Goal: Information Seeking & Learning: Check status

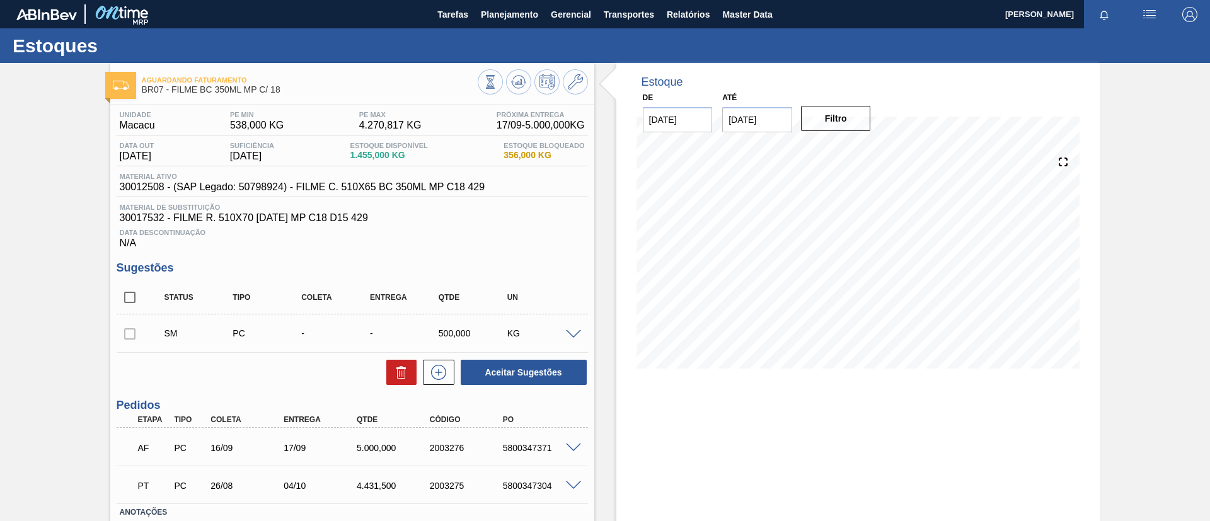
click at [574, 333] on span at bounding box center [573, 334] width 15 height 9
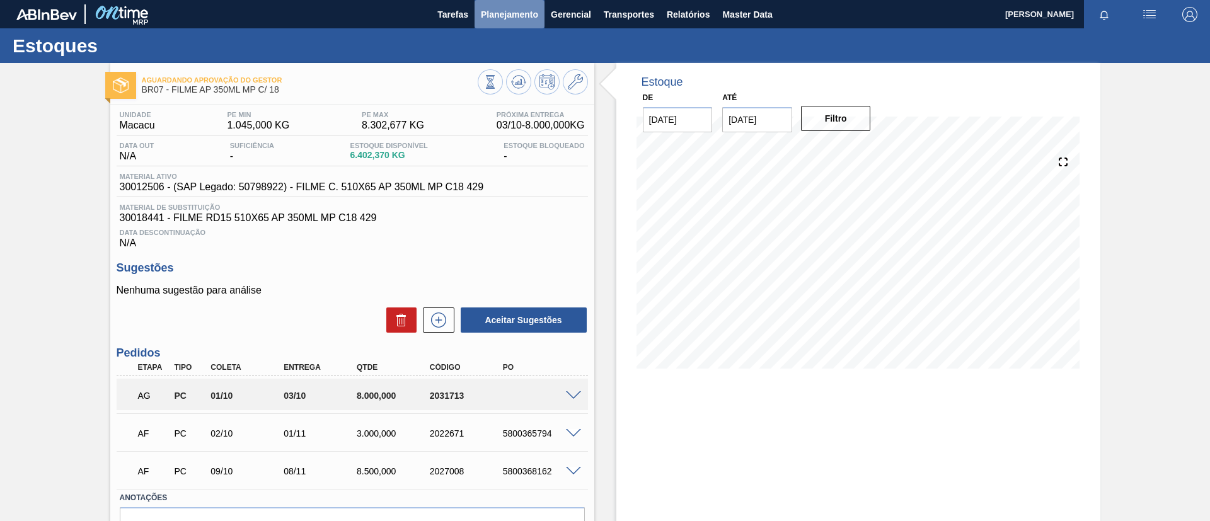
click at [502, 25] on button "Planejamento" at bounding box center [509, 14] width 70 height 28
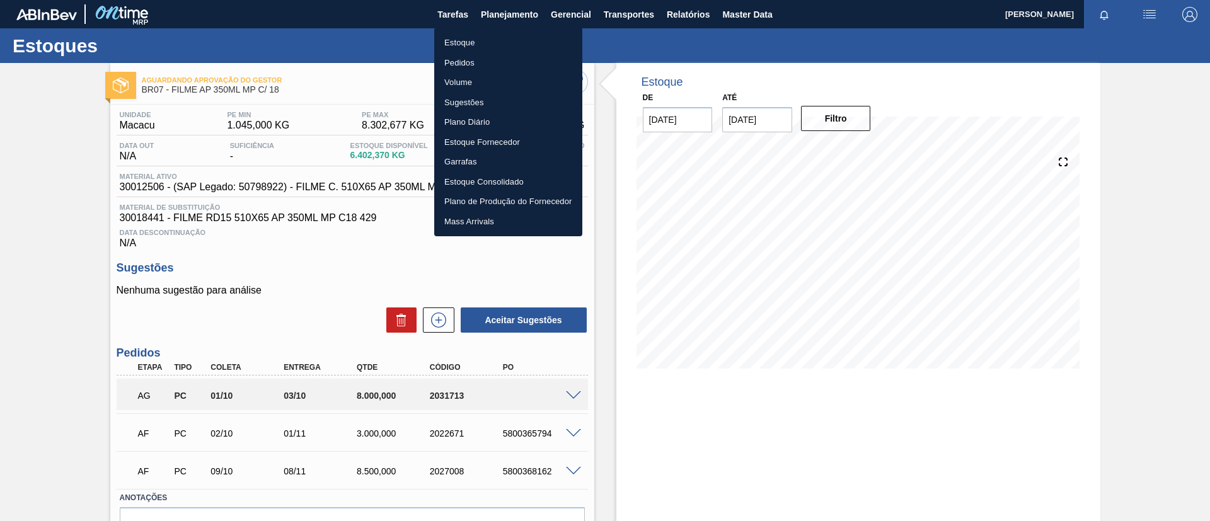
click at [507, 40] on li "Estoque" at bounding box center [508, 43] width 148 height 20
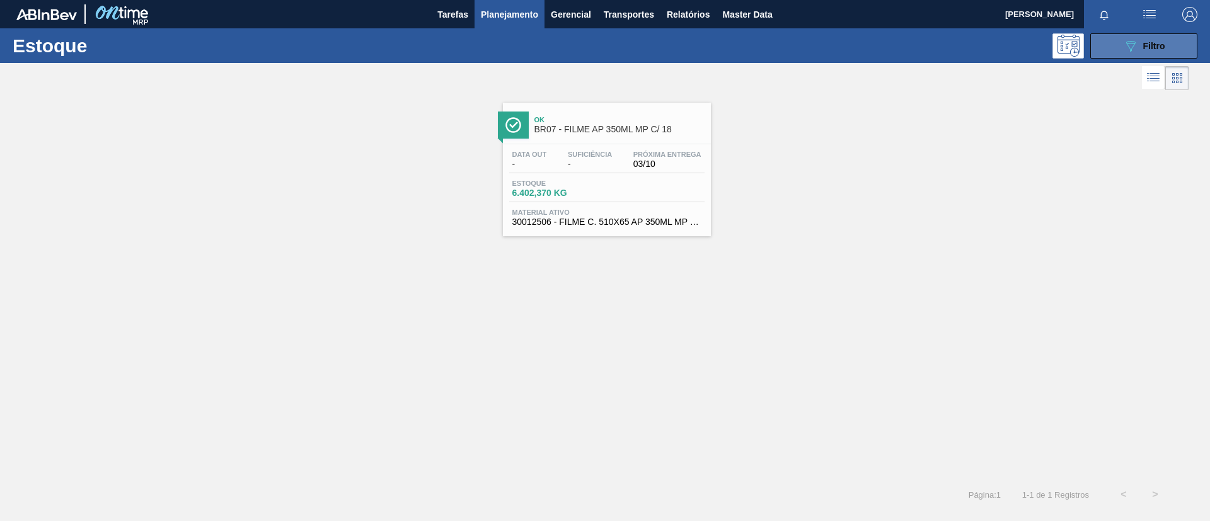
click at [1127, 45] on icon "089F7B8B-B2A5-4AFE-B5C0-19BA573D28AC" at bounding box center [1130, 45] width 15 height 15
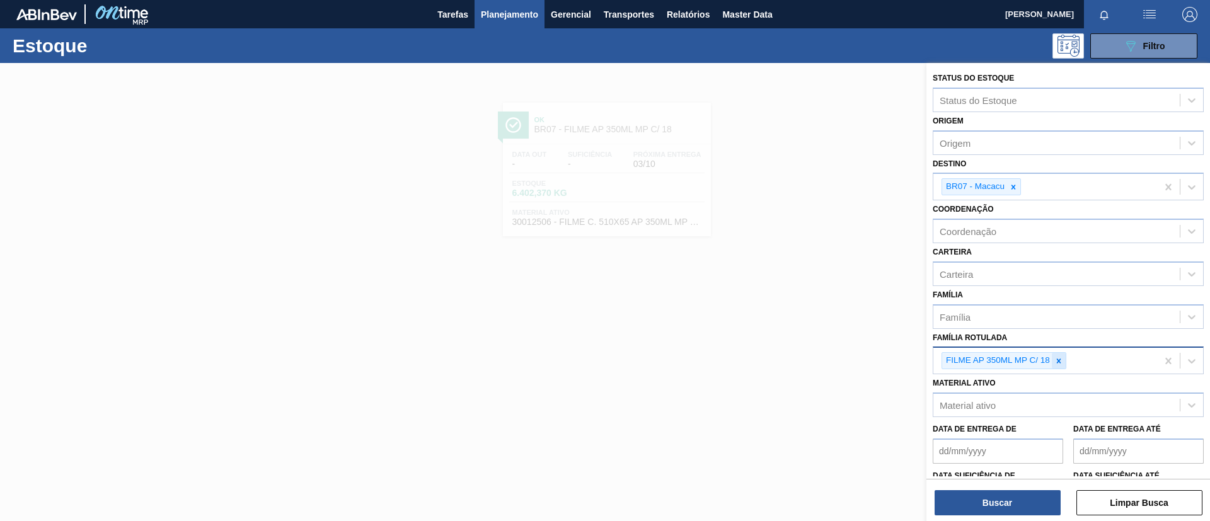
click at [1057, 364] on icon at bounding box center [1058, 361] width 9 height 9
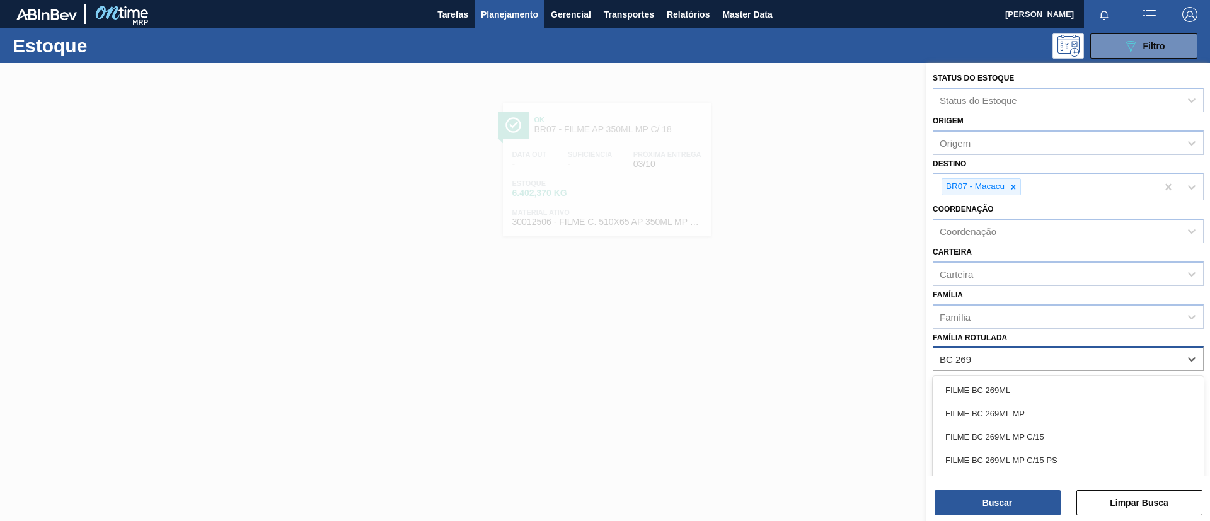
type Rotulada "BC 269ML"
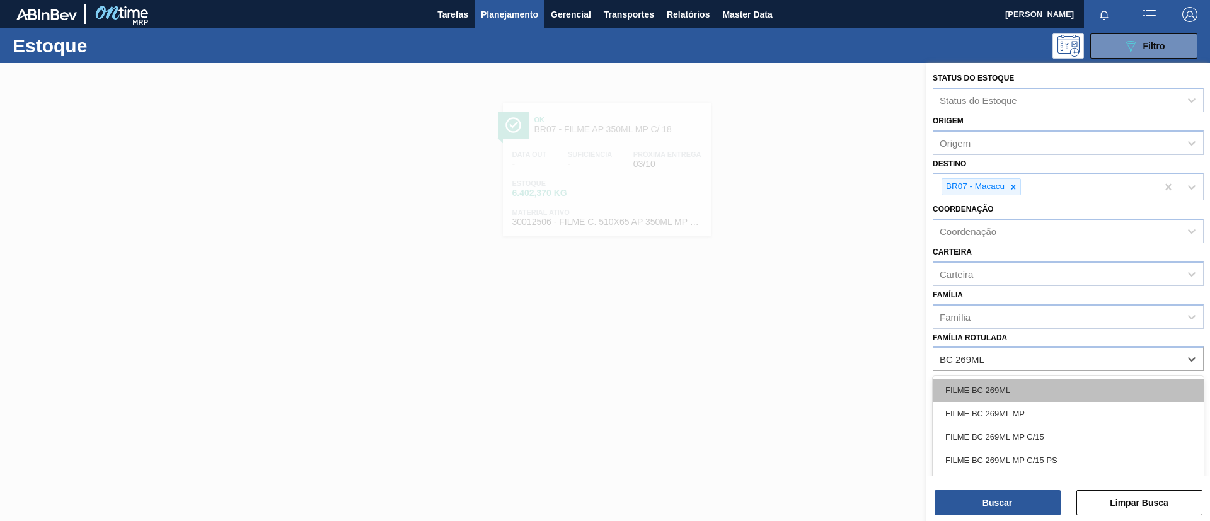
click at [1054, 389] on div "FILME BC 269ML" at bounding box center [1067, 390] width 271 height 23
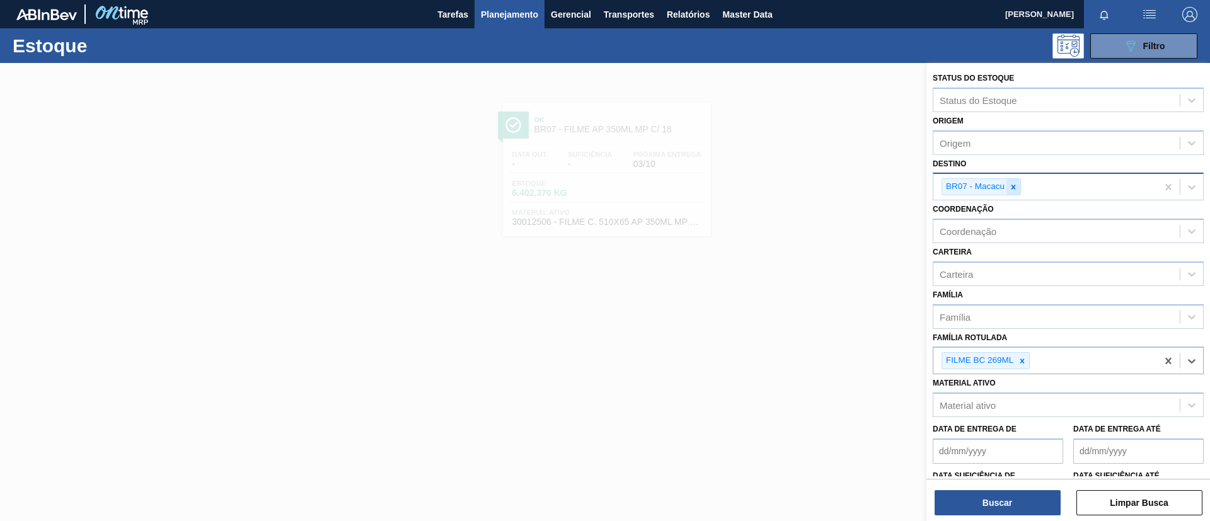
click at [1012, 189] on icon at bounding box center [1013, 187] width 9 height 9
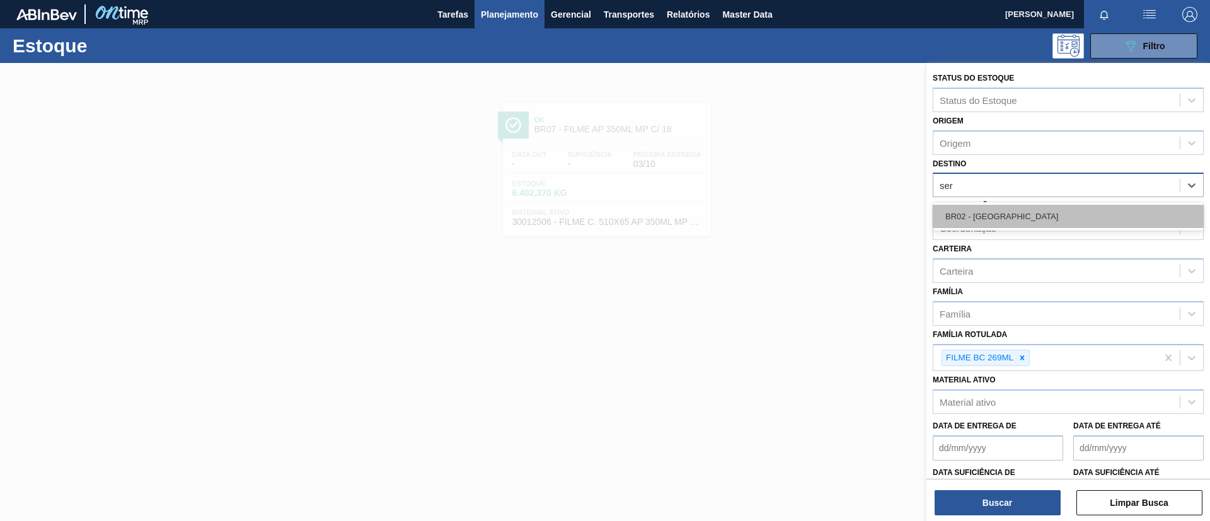
type input "serg"
click at [1008, 205] on div "BR02 - [GEOGRAPHIC_DATA]" at bounding box center [1067, 216] width 271 height 23
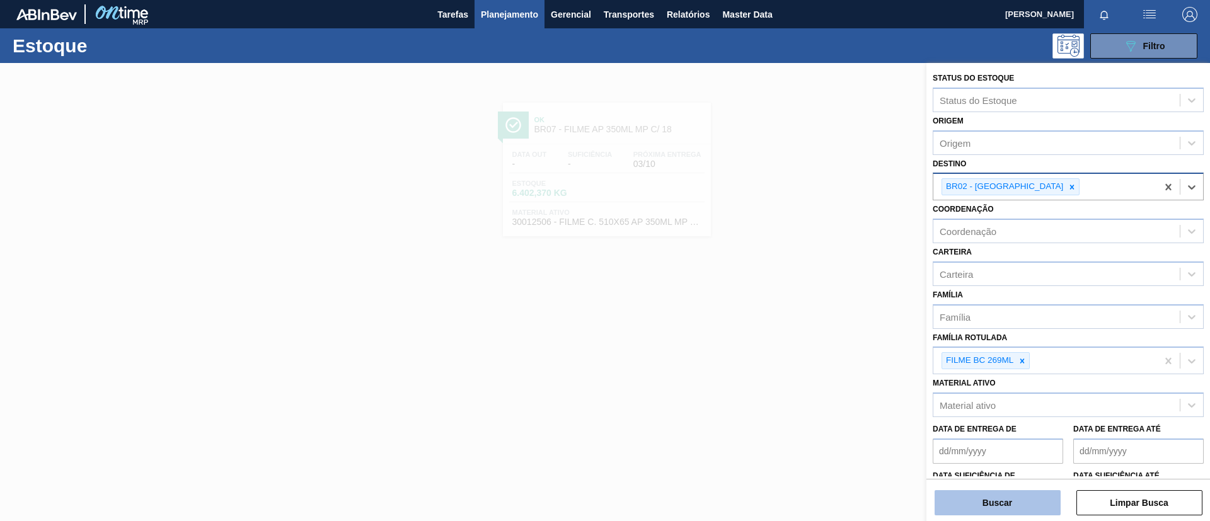
click at [977, 500] on button "Buscar" at bounding box center [997, 502] width 126 height 25
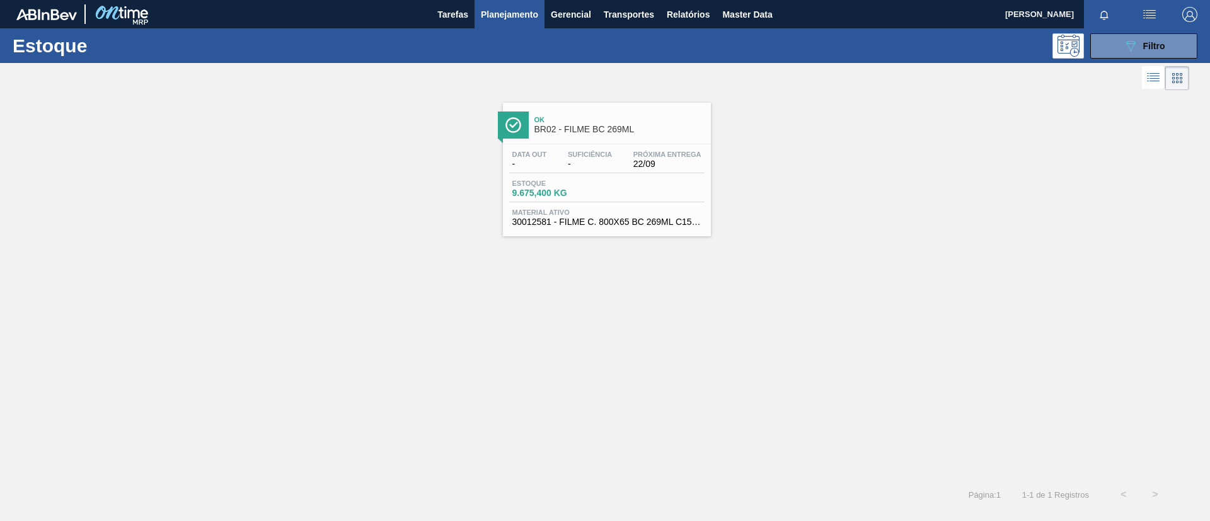
click at [541, 183] on span "Estoque" at bounding box center [556, 184] width 88 height 8
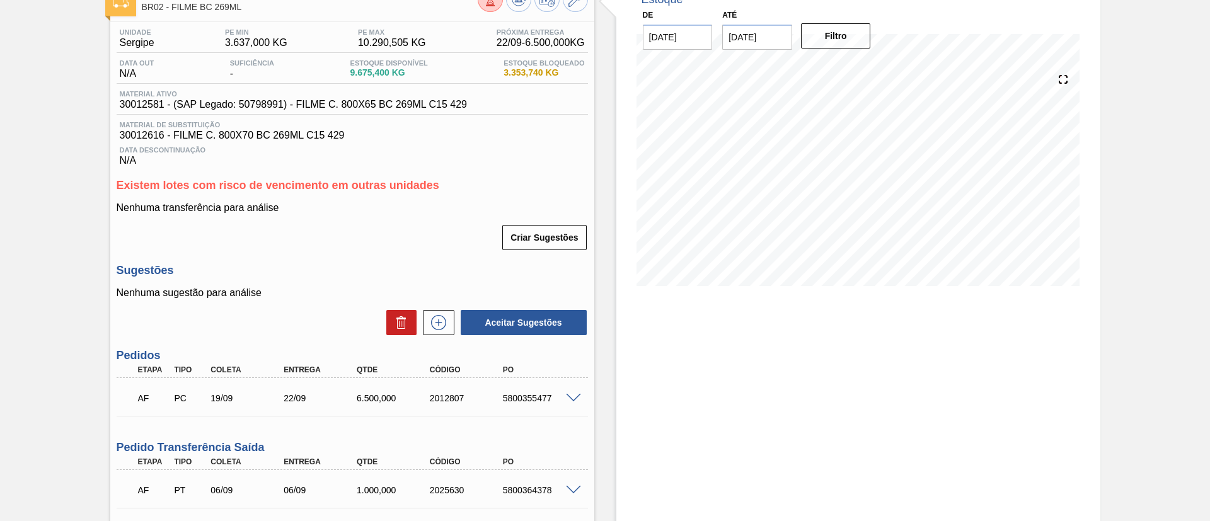
scroll to position [185, 0]
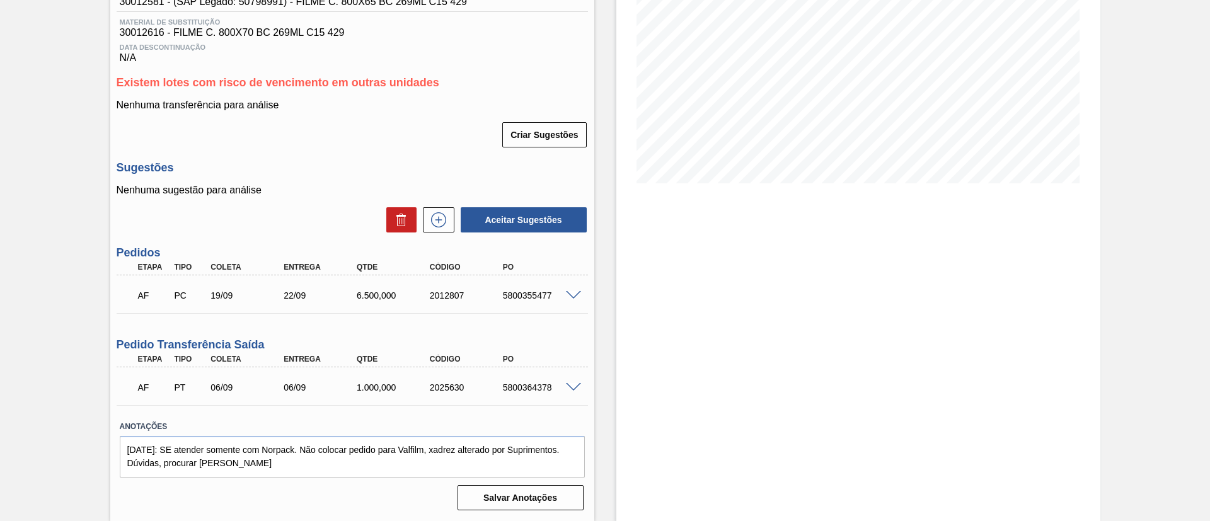
click at [566, 294] on span at bounding box center [573, 295] width 15 height 9
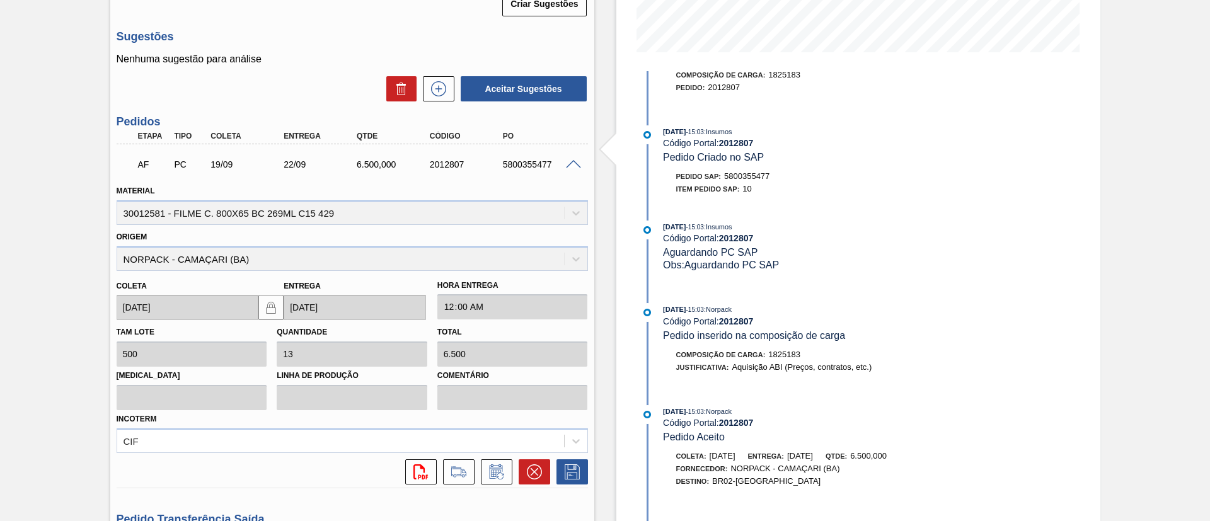
scroll to position [207, 0]
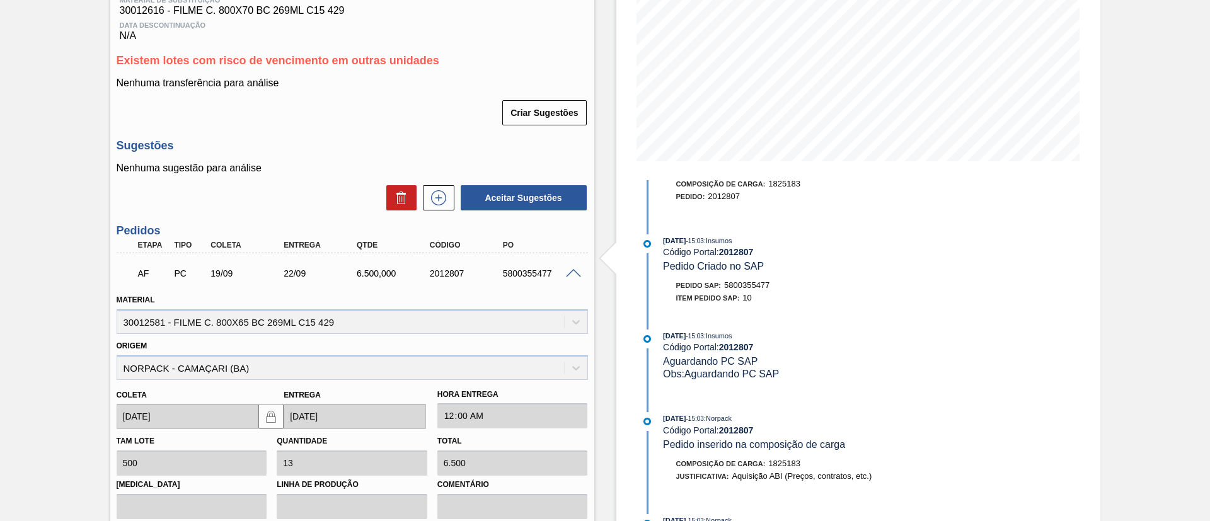
click at [569, 272] on span at bounding box center [573, 273] width 15 height 9
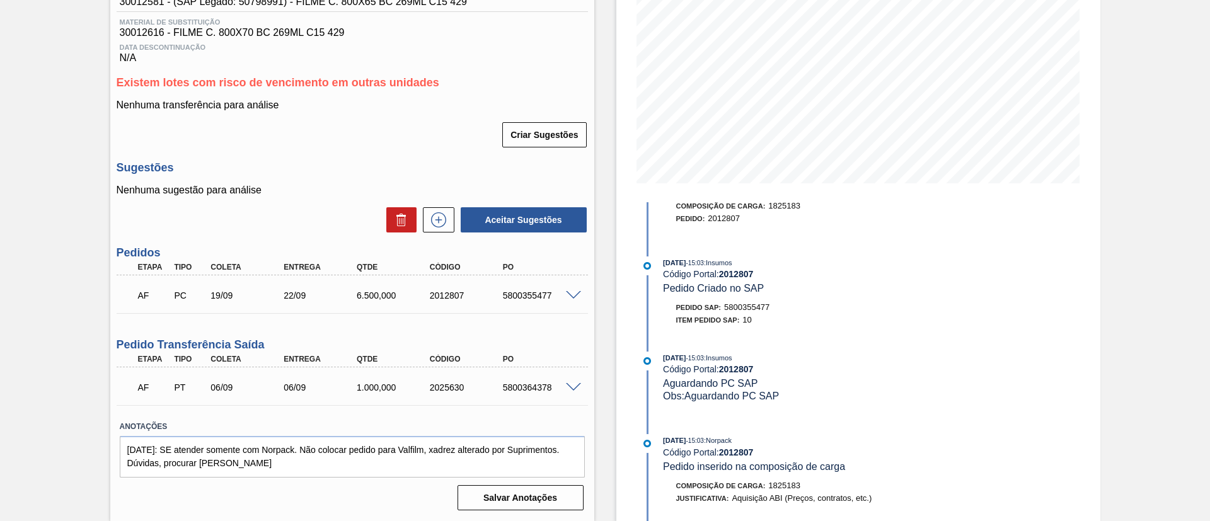
scroll to position [185, 0]
click at [572, 292] on span at bounding box center [573, 295] width 15 height 9
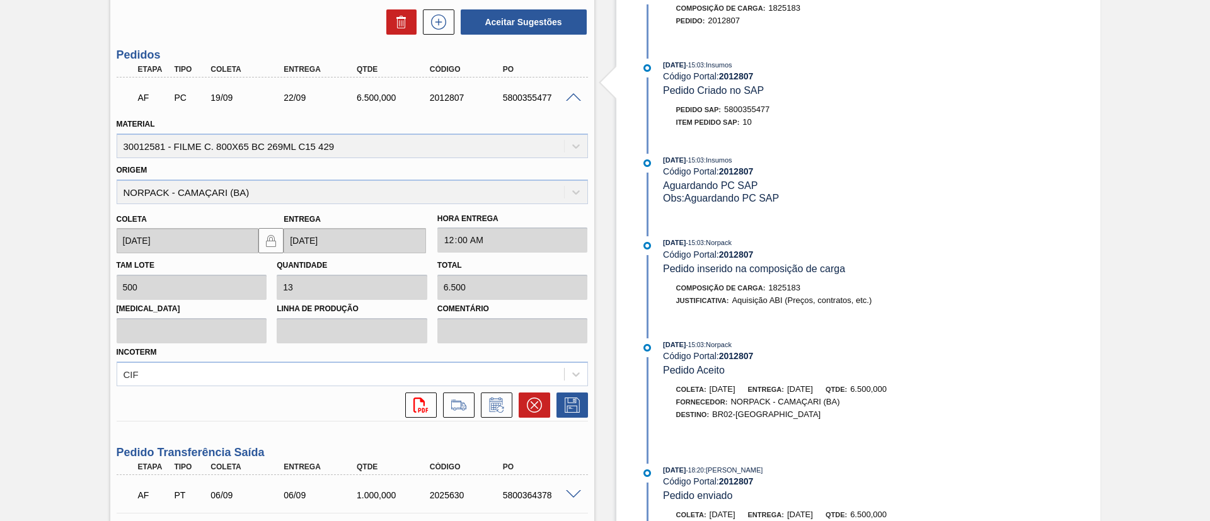
scroll to position [302, 0]
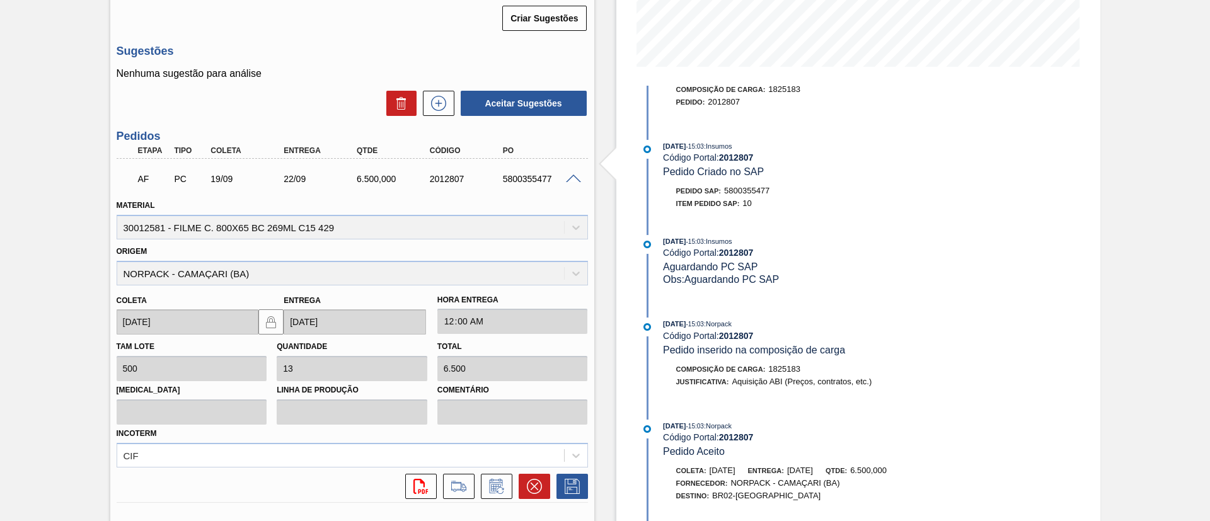
click at [573, 179] on span at bounding box center [573, 179] width 15 height 9
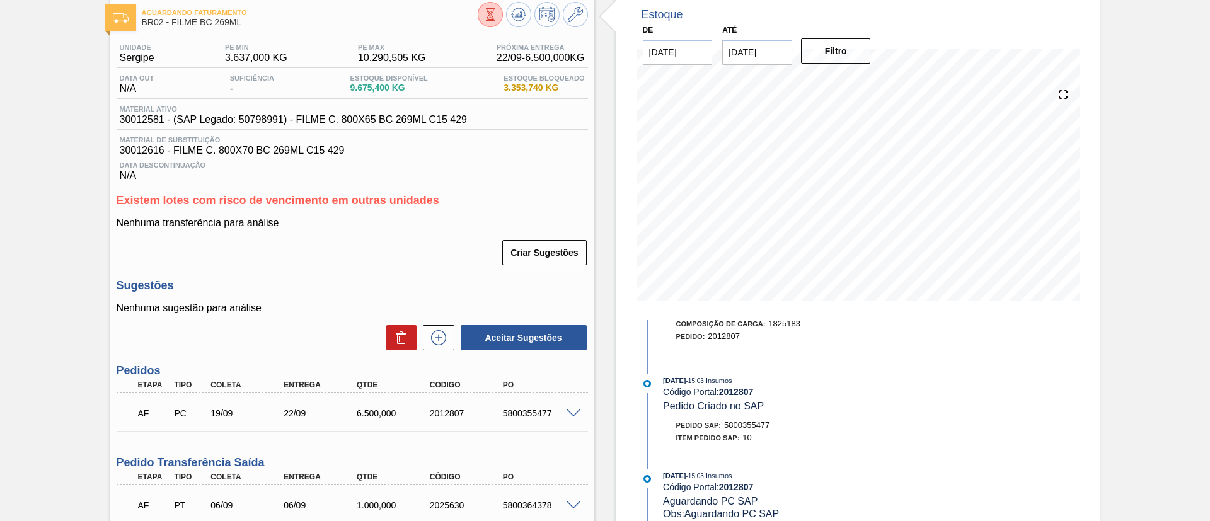
scroll to position [0, 0]
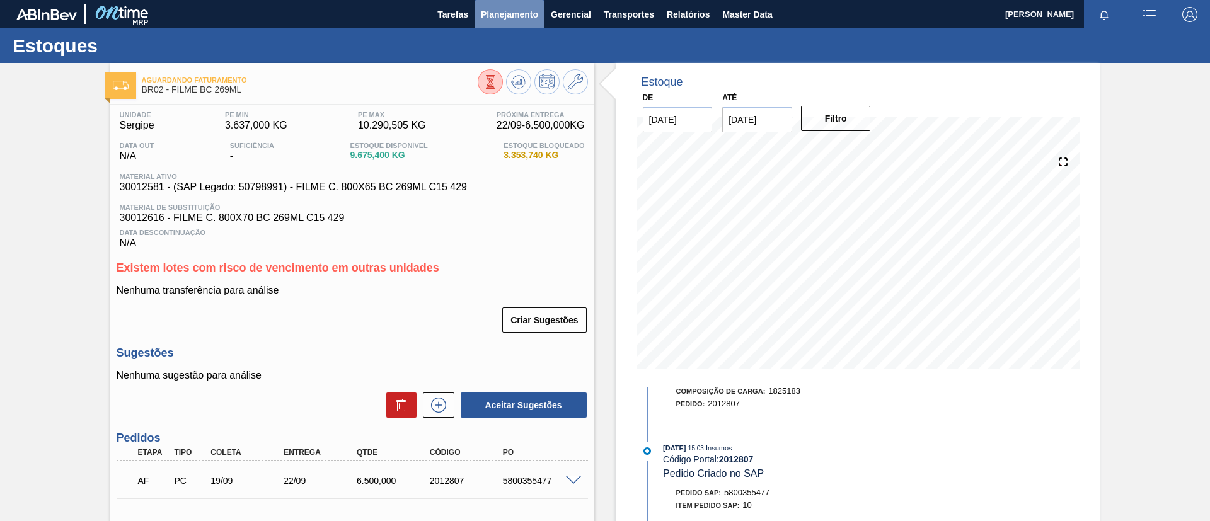
click at [535, 25] on button "Planejamento" at bounding box center [509, 14] width 70 height 28
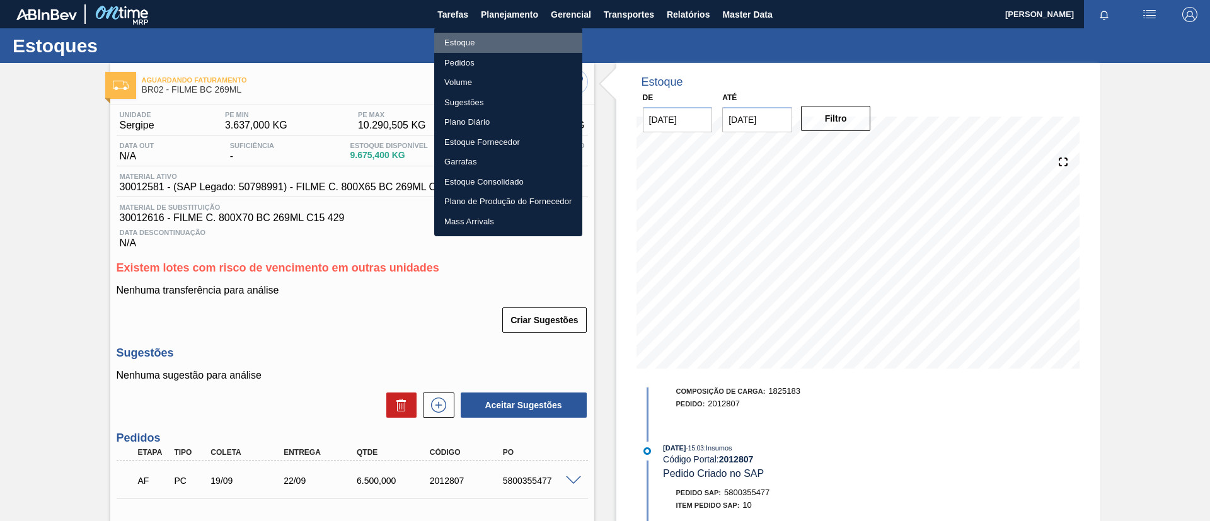
click at [509, 38] on li "Estoque" at bounding box center [508, 43] width 148 height 20
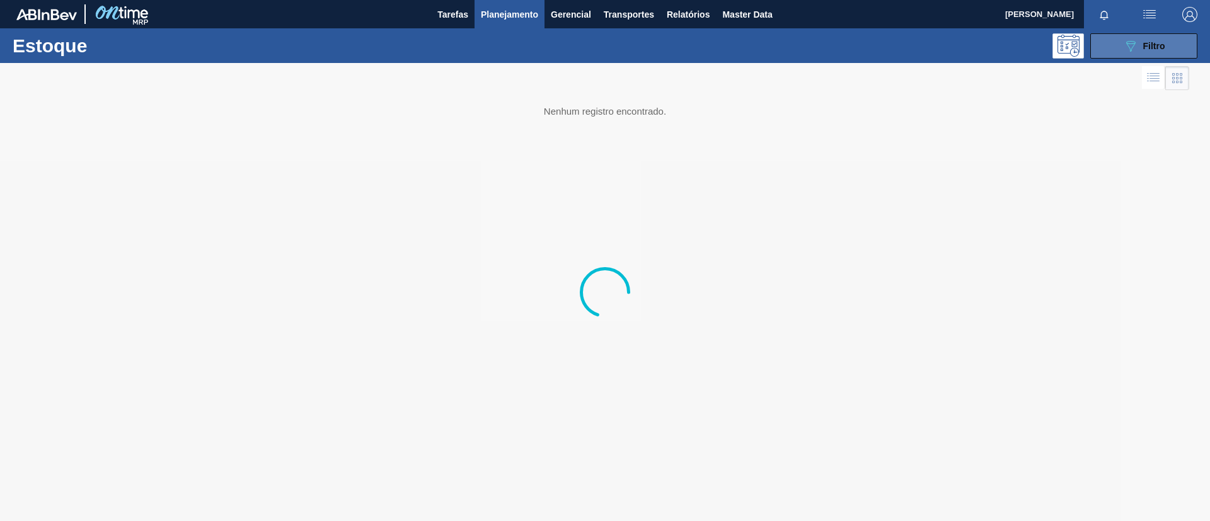
click at [1171, 44] on button "089F7B8B-B2A5-4AFE-B5C0-19BA573D28AC Filtro" at bounding box center [1143, 45] width 107 height 25
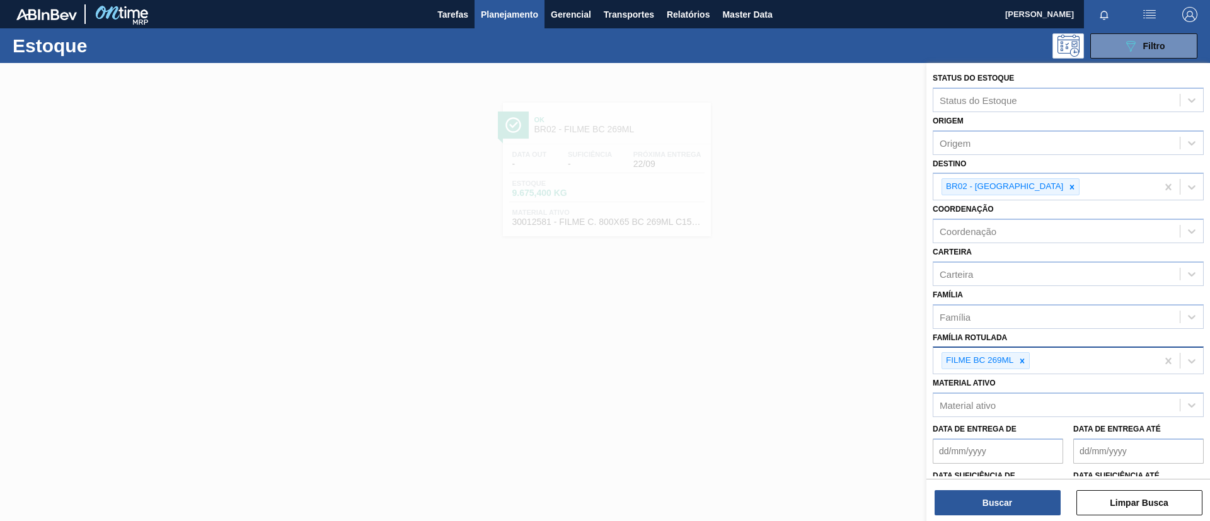
click at [1022, 359] on icon at bounding box center [1022, 361] width 9 height 9
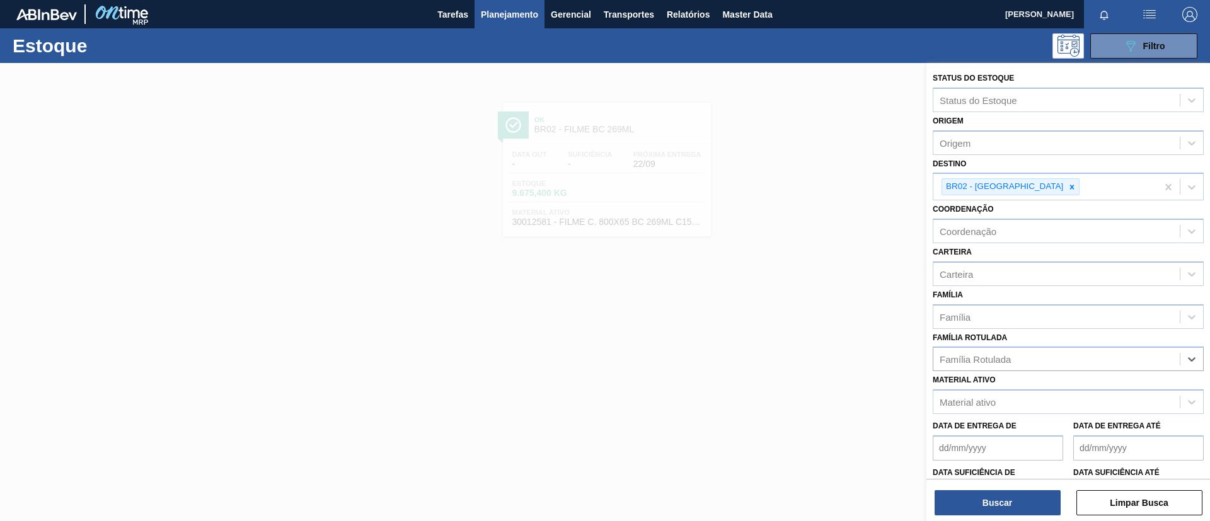
click at [1013, 331] on div "Família Rotulada option FILME BC 269ML, deselected. Select is focused ,type to …" at bounding box center [1067, 350] width 271 height 43
click at [1001, 319] on div "Família" at bounding box center [1056, 316] width 246 height 18
type input "str"
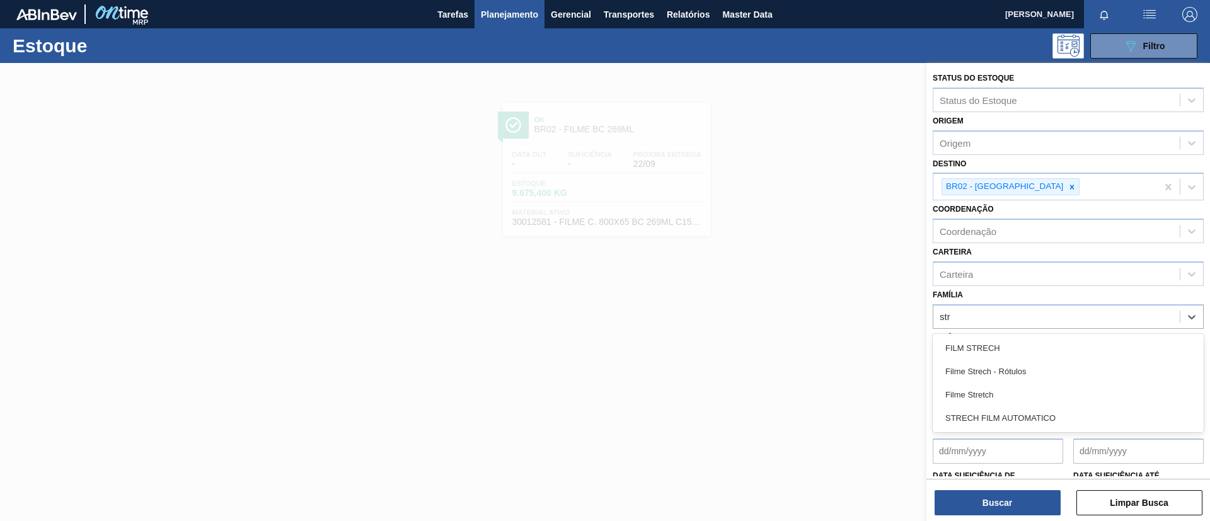
click at [1017, 386] on div "Filme Stretch" at bounding box center [1067, 394] width 271 height 23
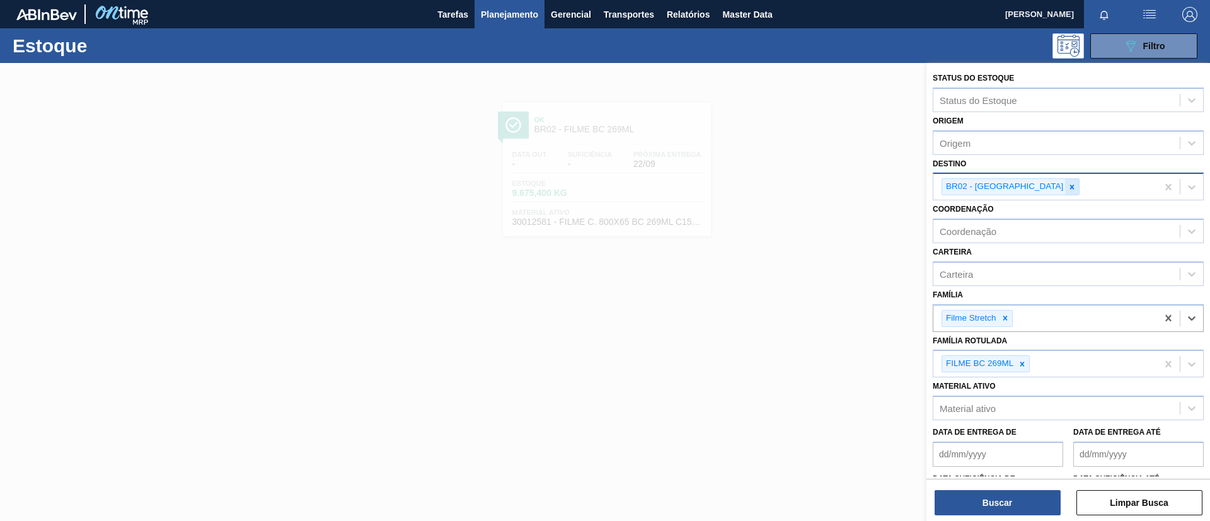
click at [1070, 186] on icon at bounding box center [1072, 187] width 4 height 4
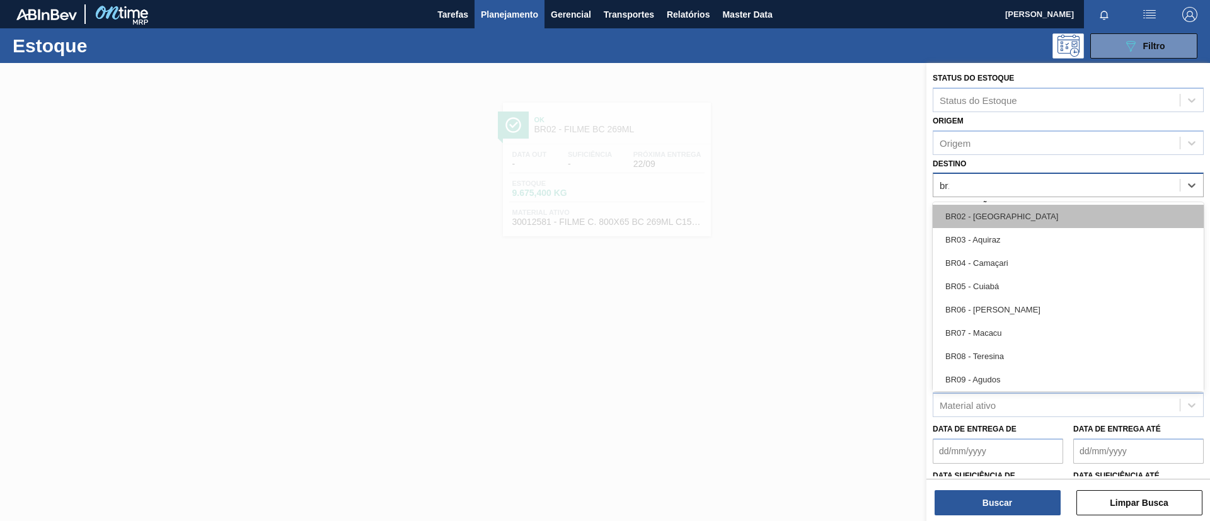
type input "br11"
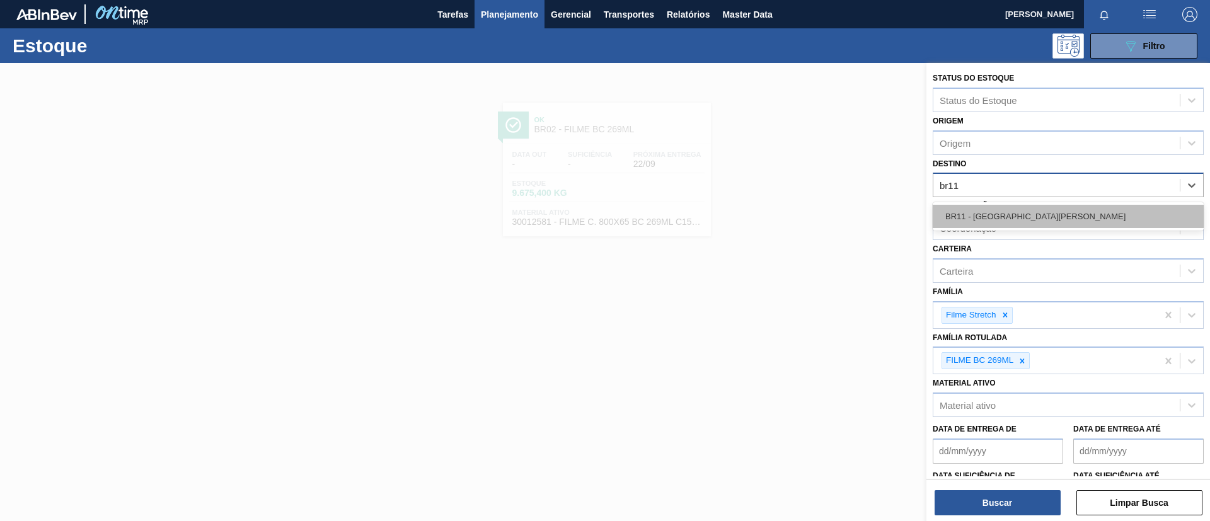
click at [1013, 226] on div "BR11 - [GEOGRAPHIC_DATA][PERSON_NAME]" at bounding box center [1067, 216] width 271 height 23
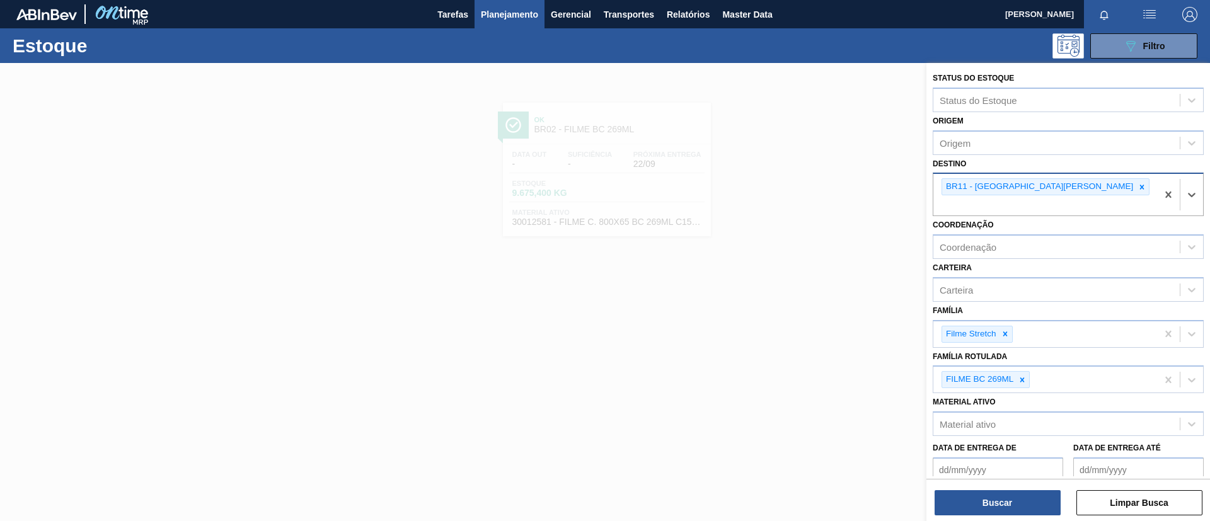
drag, startPoint x: 1021, startPoint y: 362, endPoint x: 1007, endPoint y: 384, distance: 26.4
click at [1021, 376] on icon at bounding box center [1022, 380] width 9 height 9
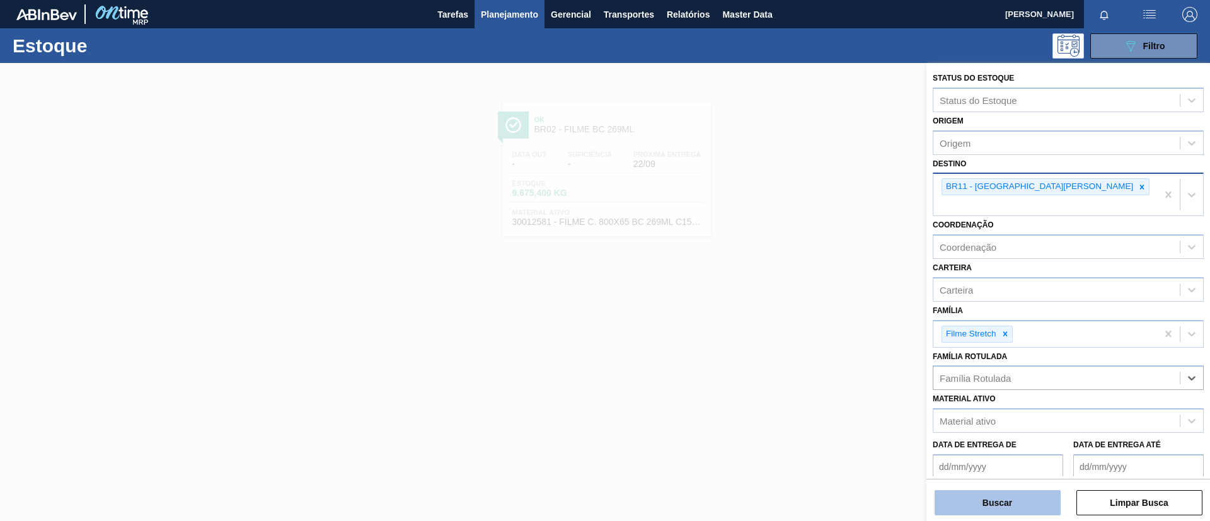
click at [1004, 491] on button "Buscar" at bounding box center [997, 502] width 126 height 25
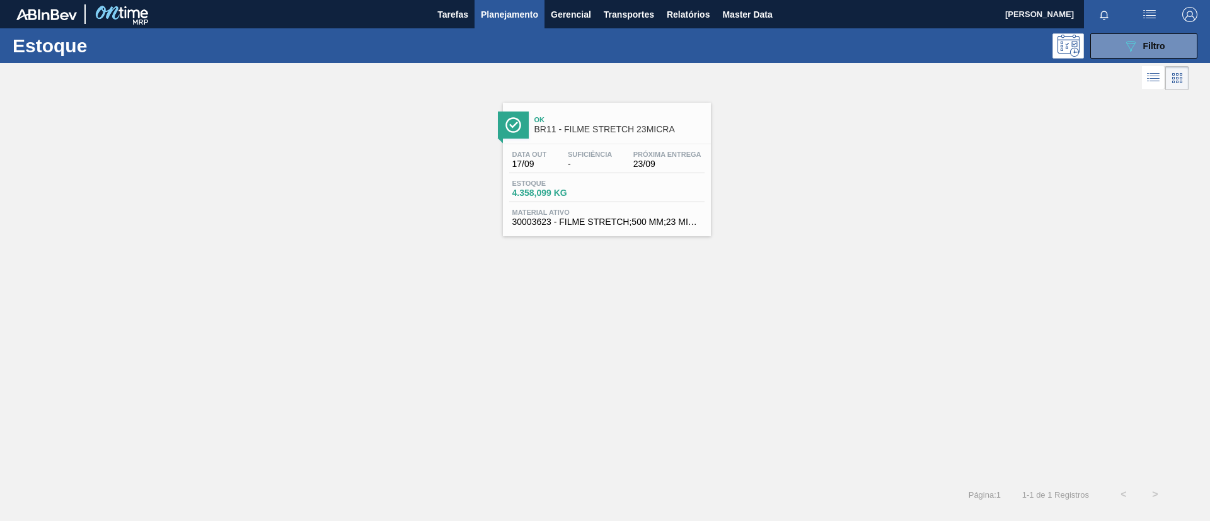
click at [594, 125] on span "BR11 - FILME STRETCH 23MICRA" at bounding box center [619, 129] width 170 height 9
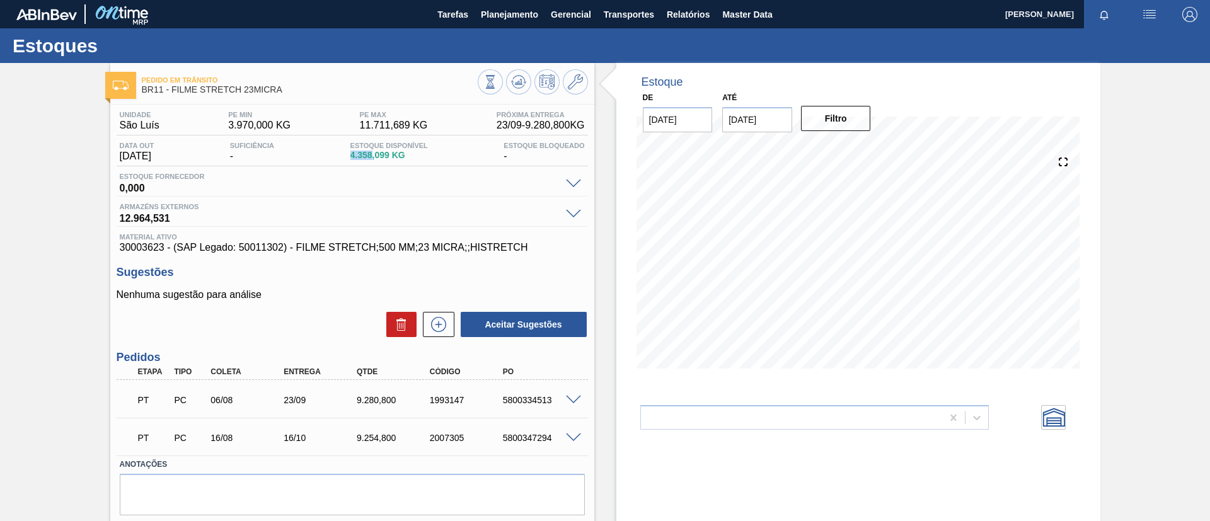
drag, startPoint x: 347, startPoint y: 159, endPoint x: 377, endPoint y: 159, distance: 30.9
click at [377, 159] on div "Data out [DATE] Suficiência - Estoque Disponível 4.358,099 KG Estoque Bloqueado…" at bounding box center [352, 154] width 471 height 25
copy span "4.358"
drag, startPoint x: 117, startPoint y: 249, endPoint x: 162, endPoint y: 247, distance: 44.8
click at [162, 247] on div "Unidade São [PERSON_NAME] PE MIN 3.970,000 KG PE MAX 11.711,689 KG Próxima Entr…" at bounding box center [352, 329] width 484 height 448
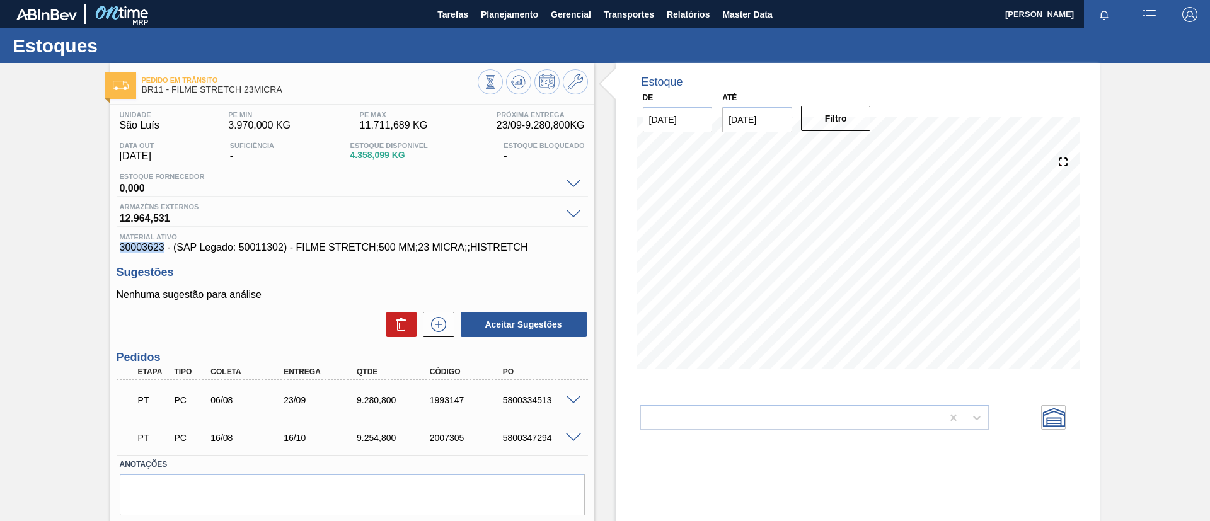
copy span "30003623"
drag, startPoint x: 11, startPoint y: 107, endPoint x: 50, endPoint y: 20, distance: 95.1
click at [13, 96] on div "Pedido [PERSON_NAME] BR11 - FILME STRETCH 23MICRA Unidade São [PERSON_NAME] PE …" at bounding box center [605, 311] width 1210 height 496
click at [512, 19] on span "Planejamento" at bounding box center [509, 14] width 57 height 15
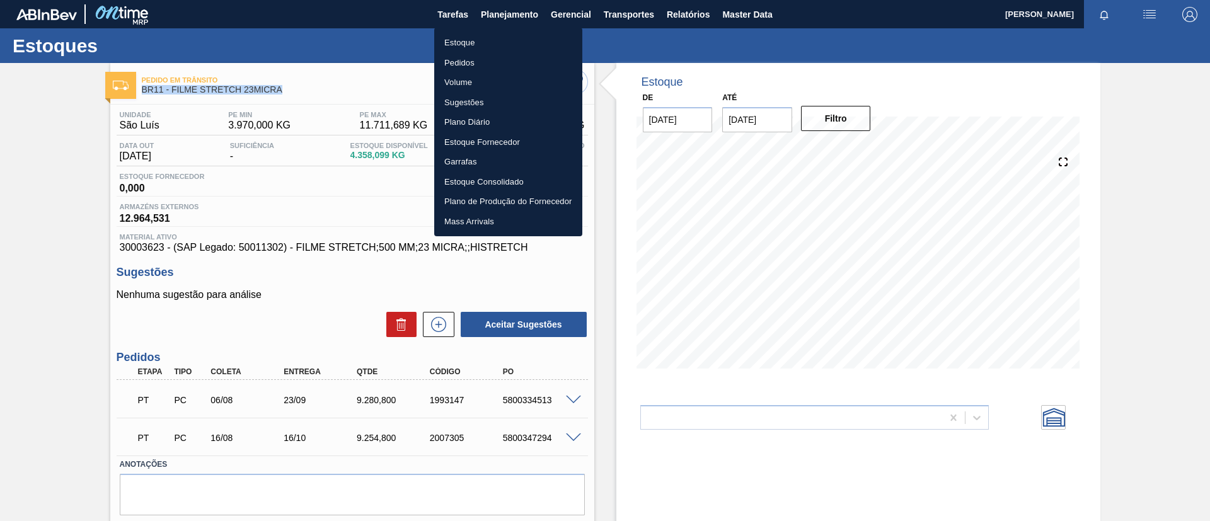
click at [524, 42] on li "Estoque" at bounding box center [508, 43] width 148 height 20
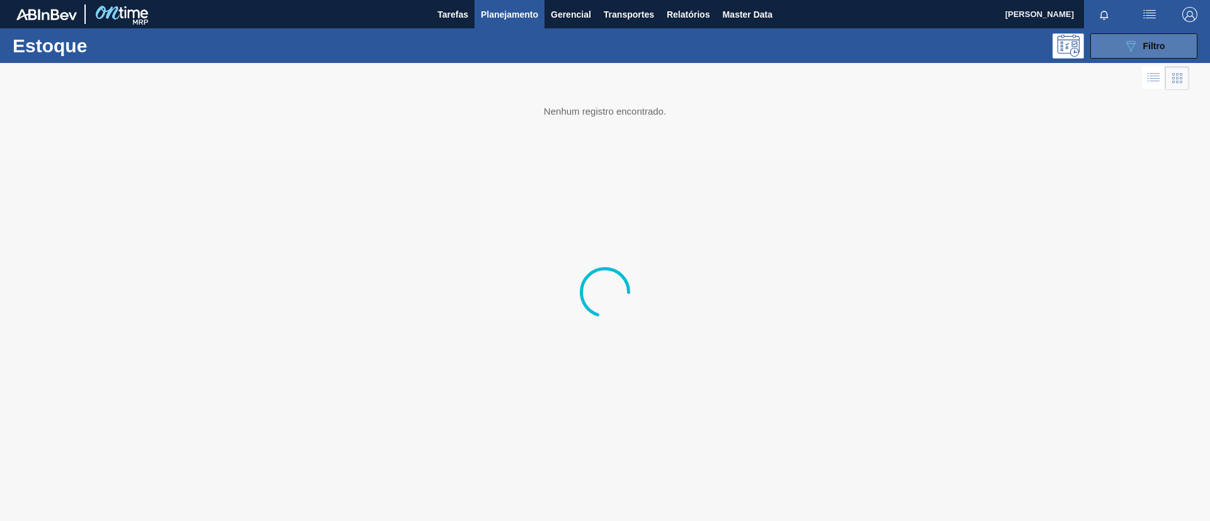
click at [1140, 47] on div "089F7B8B-B2A5-4AFE-B5C0-19BA573D28AC Filtro" at bounding box center [1144, 45] width 42 height 15
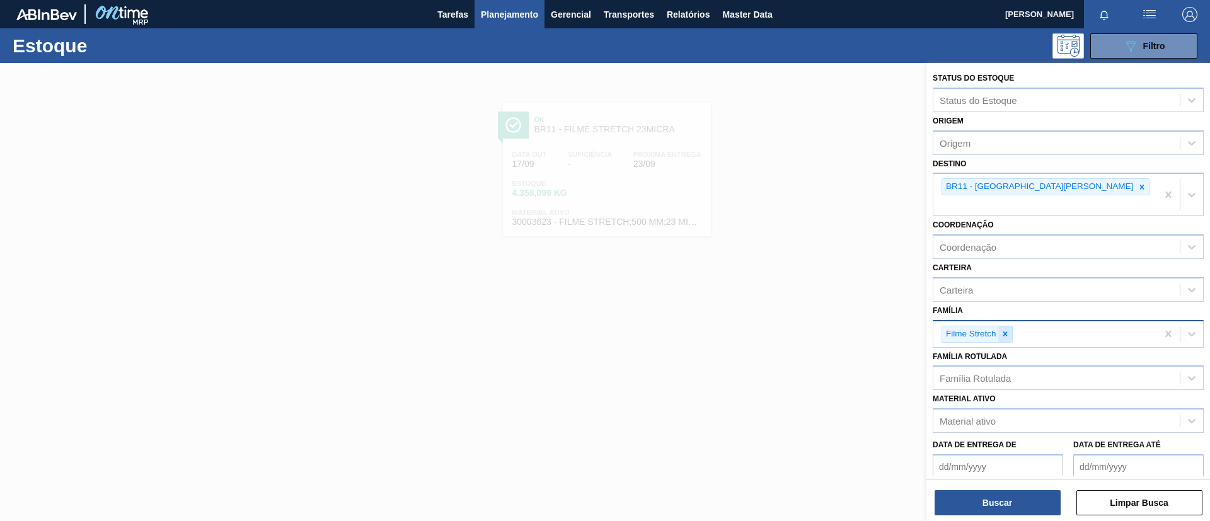
click at [1006, 331] on icon at bounding box center [1004, 333] width 4 height 4
click at [1011, 370] on div "Família Rotulada" at bounding box center [974, 375] width 71 height 11
type Rotulada "BUD 269ML"
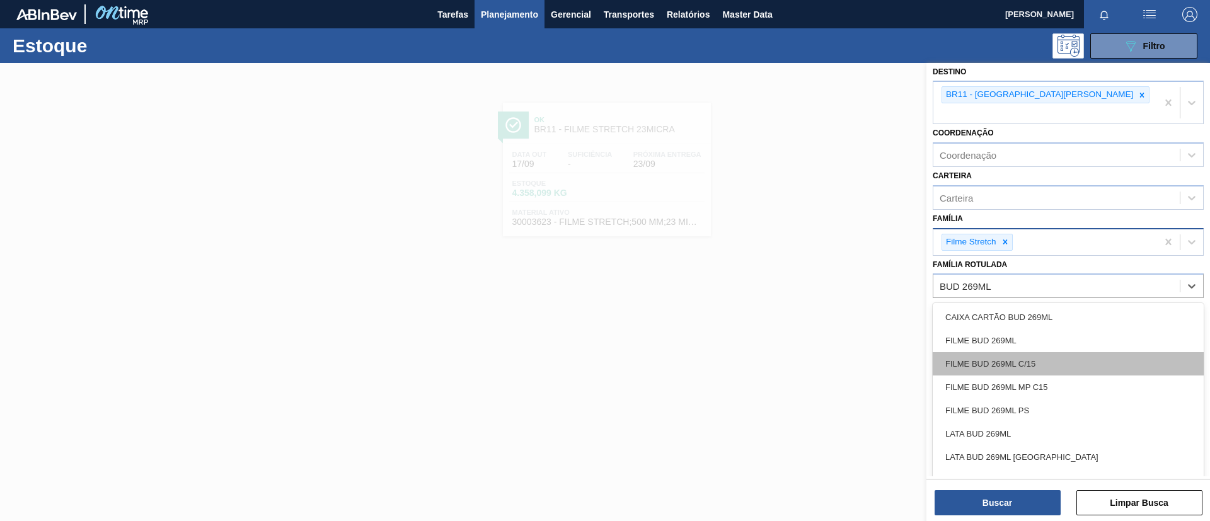
click at [1036, 352] on div "FILME BUD 269ML C/15" at bounding box center [1067, 363] width 271 height 23
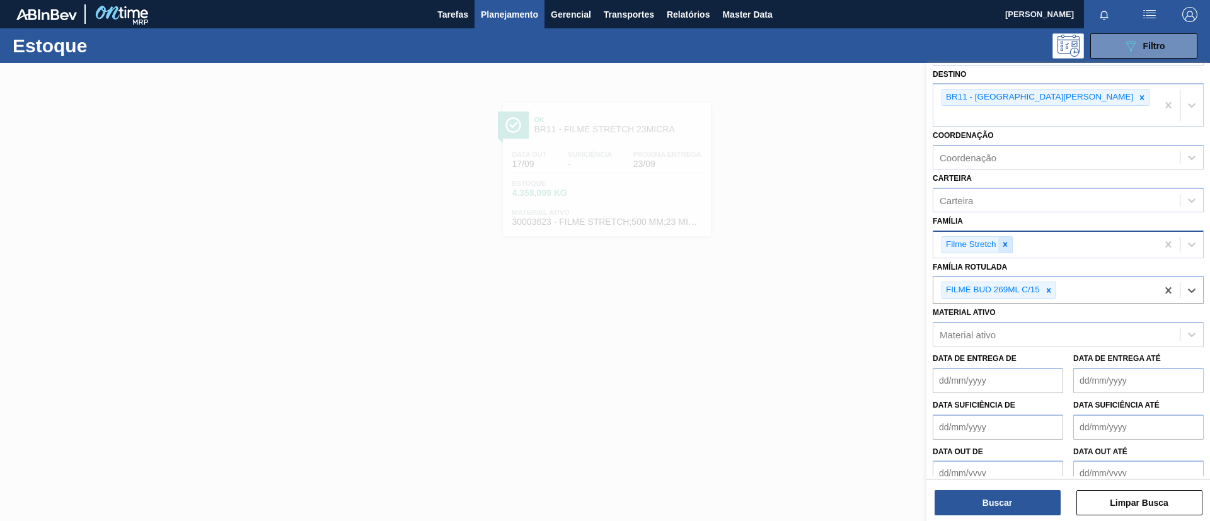
click at [1007, 240] on icon at bounding box center [1005, 244] width 9 height 9
click at [1135, 105] on div at bounding box center [1142, 100] width 14 height 16
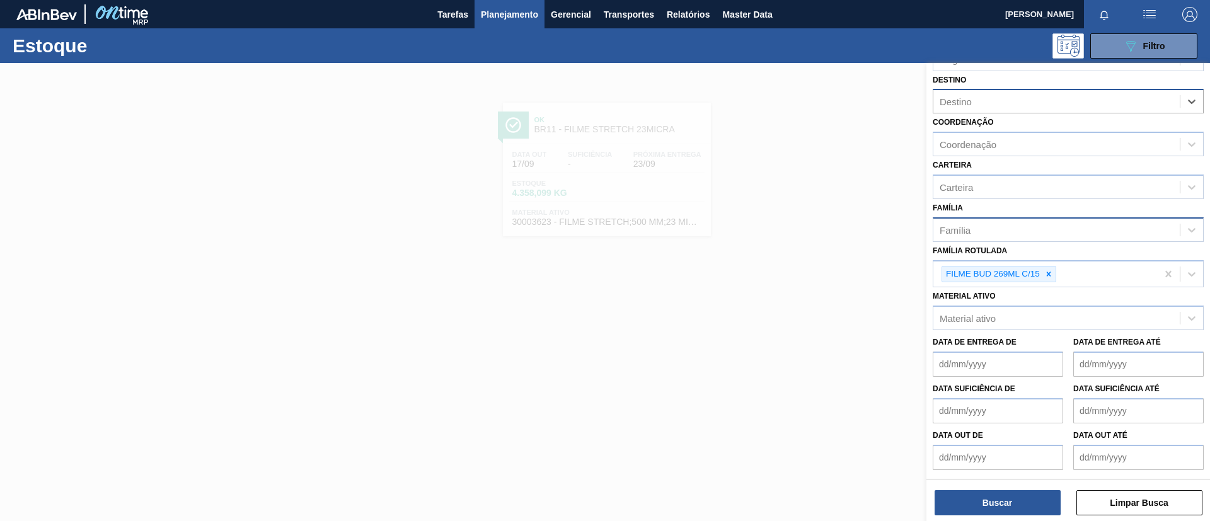
scroll to position [84, 0]
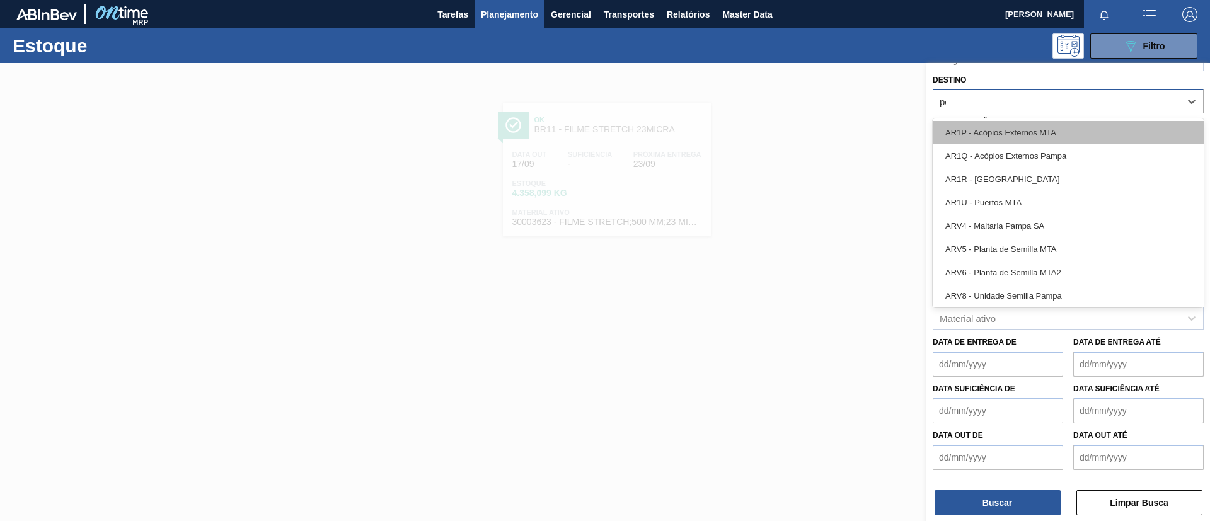
type input "per"
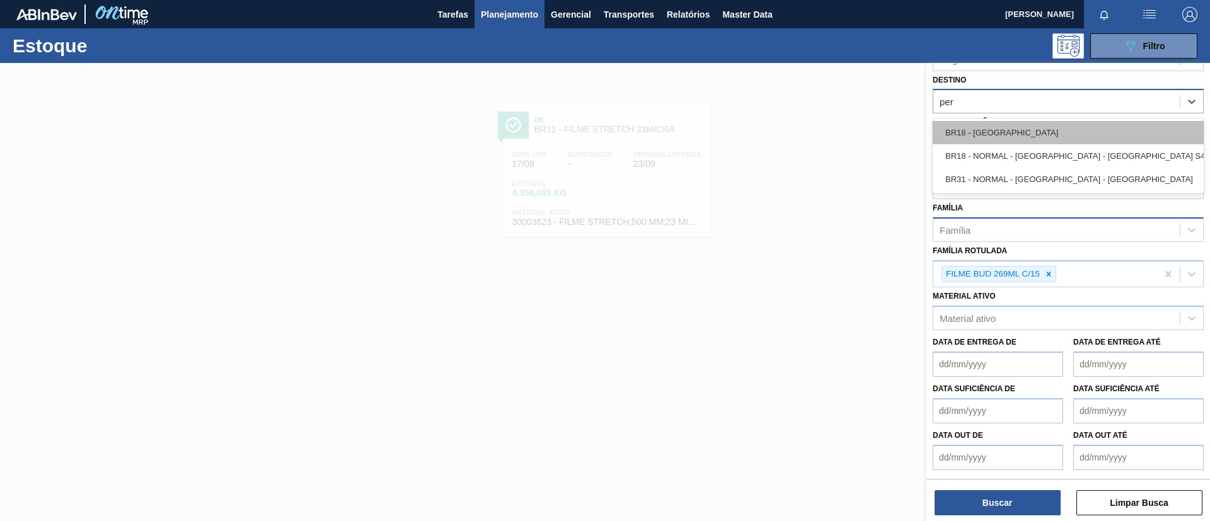
click at [1031, 135] on div "BR18 - [GEOGRAPHIC_DATA]" at bounding box center [1067, 132] width 271 height 23
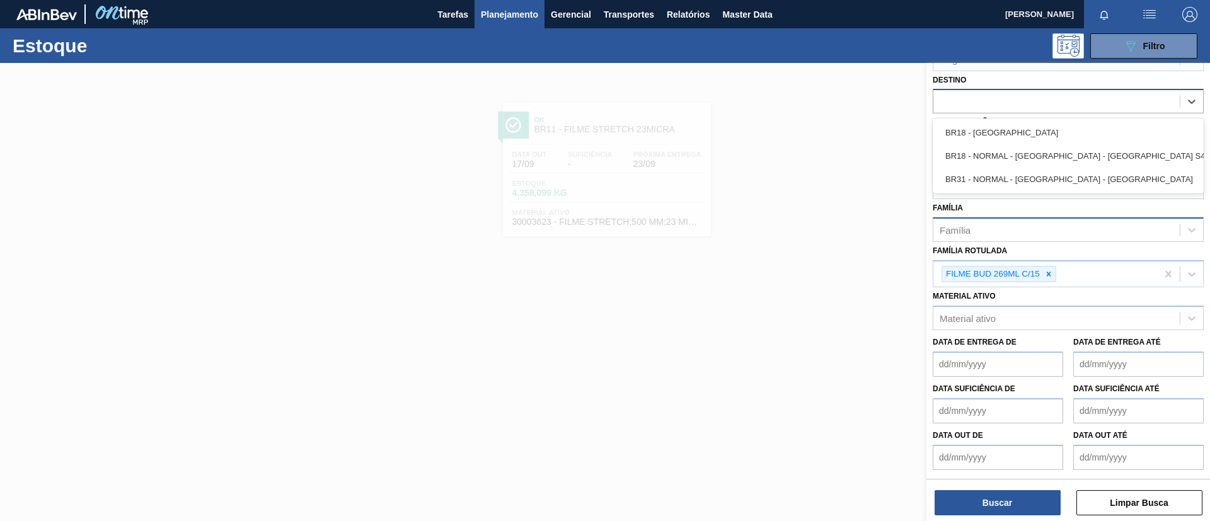
scroll to position [87, 0]
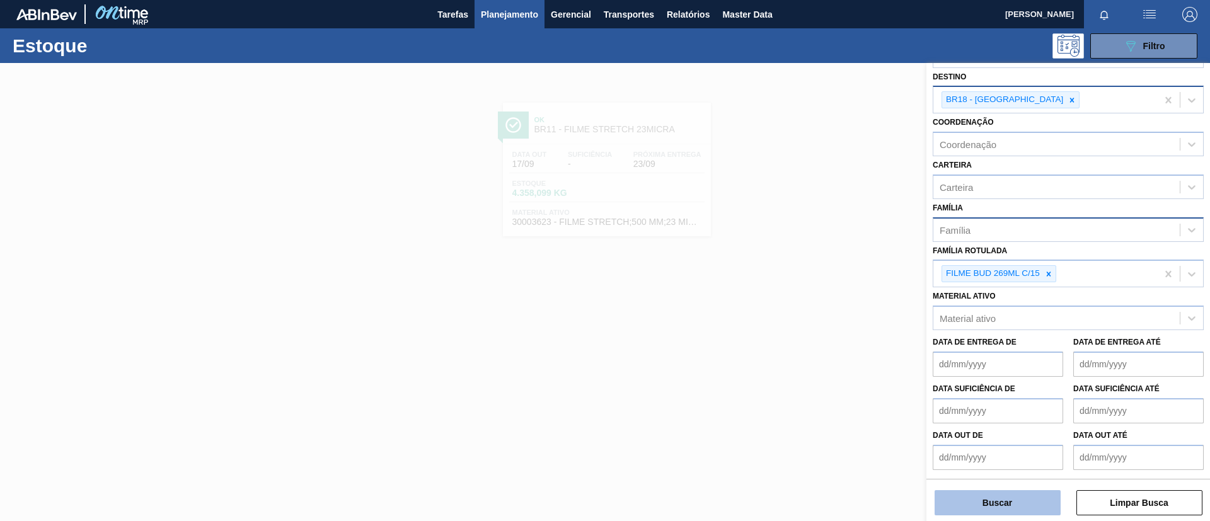
click at [1018, 495] on button "Buscar" at bounding box center [997, 502] width 126 height 25
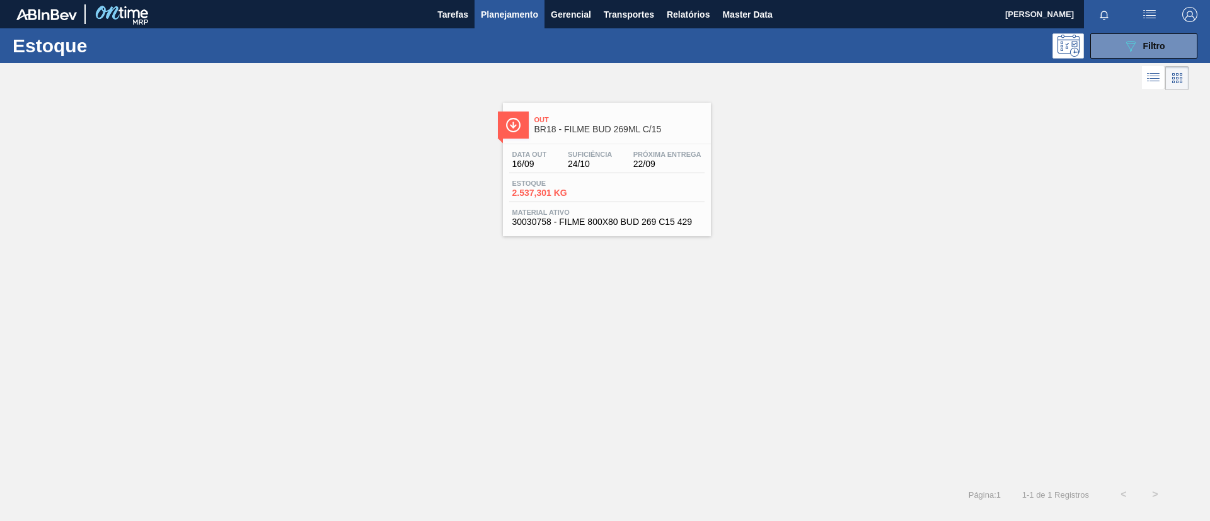
click at [665, 133] on span "BR18 - FILME BUD 269ML C/15" at bounding box center [619, 129] width 170 height 9
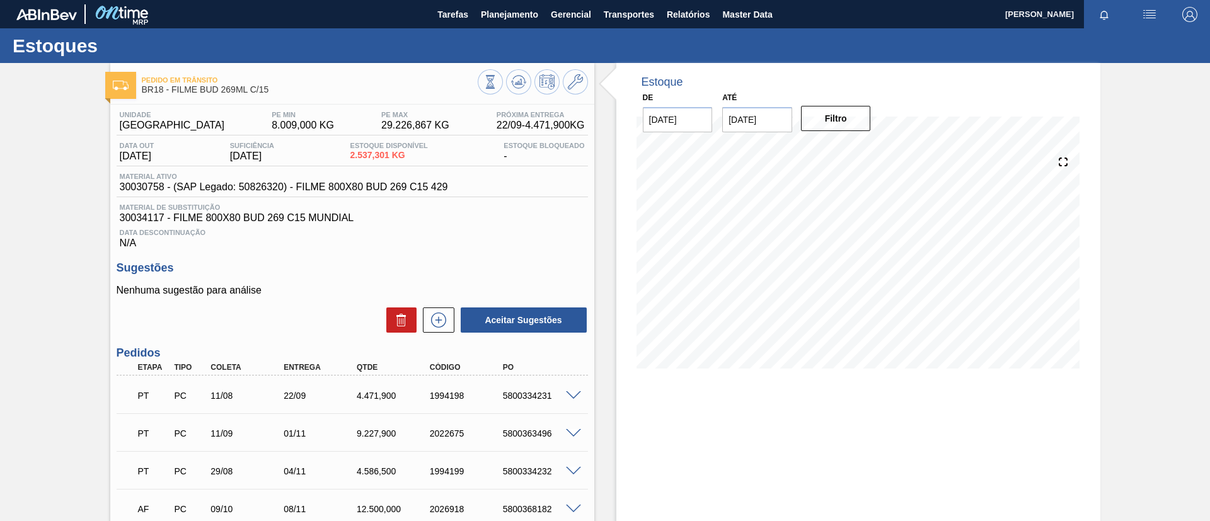
click at [0, 195] on div "Pedido [PERSON_NAME] BR18 - FILME BUD 269ML C/15 Unidade Pernambuco PE MIN 8.00…" at bounding box center [605, 346] width 1210 height 567
click at [485, 20] on span "Planejamento" at bounding box center [509, 14] width 57 height 15
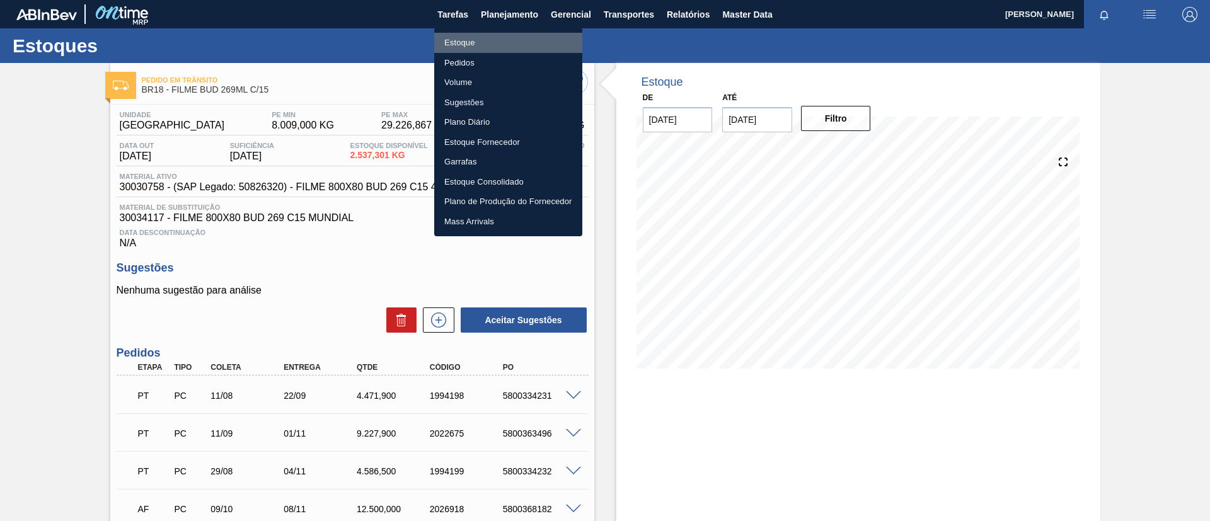
click at [493, 41] on li "Estoque" at bounding box center [508, 43] width 148 height 20
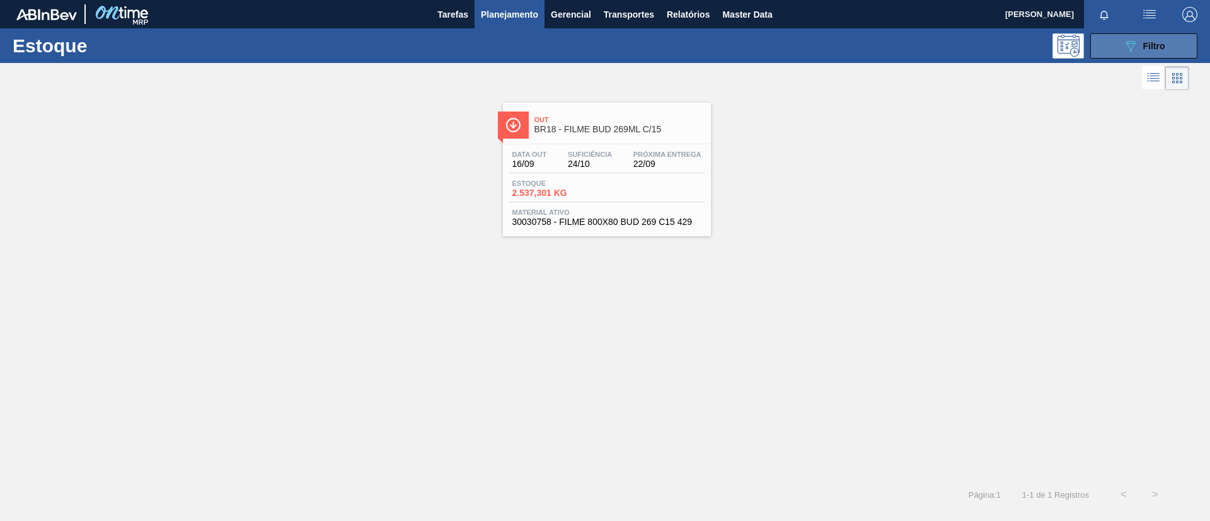
click at [1125, 54] on button "089F7B8B-B2A5-4AFE-B5C0-19BA573D28AC Filtro" at bounding box center [1143, 45] width 107 height 25
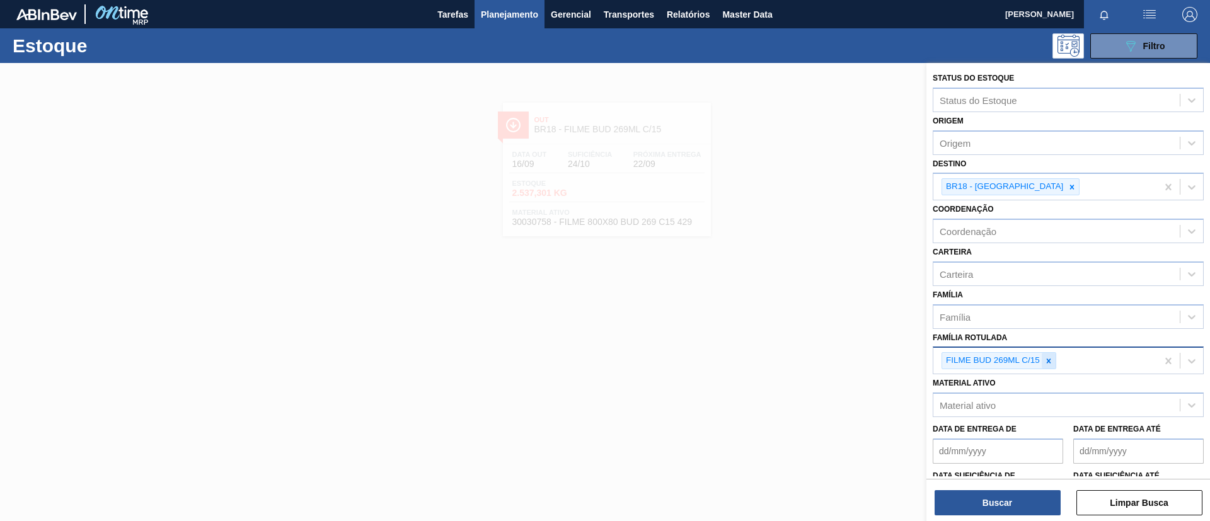
click at [1051, 362] on icon at bounding box center [1048, 361] width 9 height 9
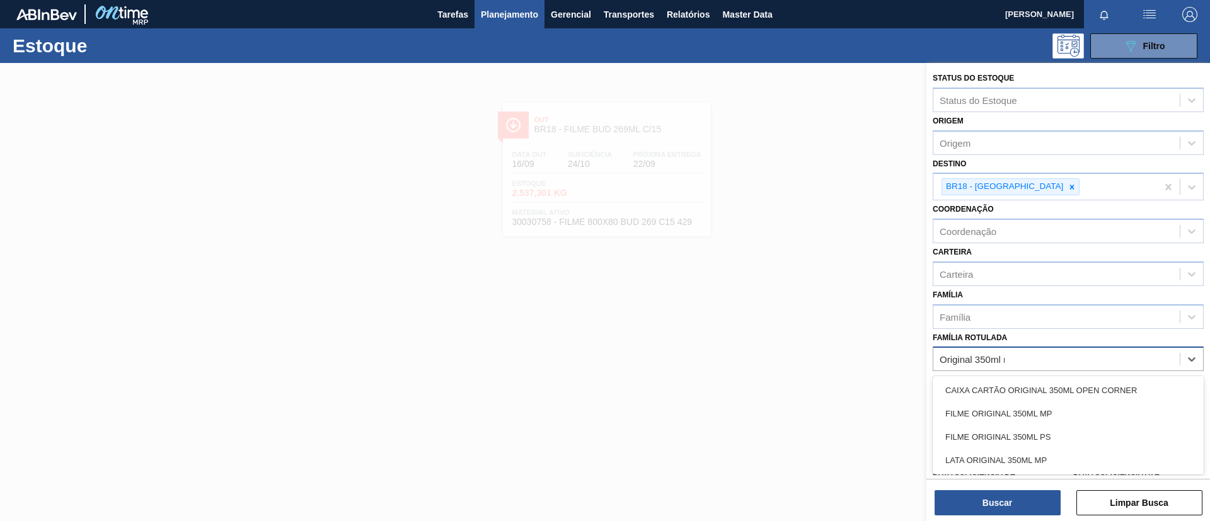
type Rotulada "Original 350ml mp"
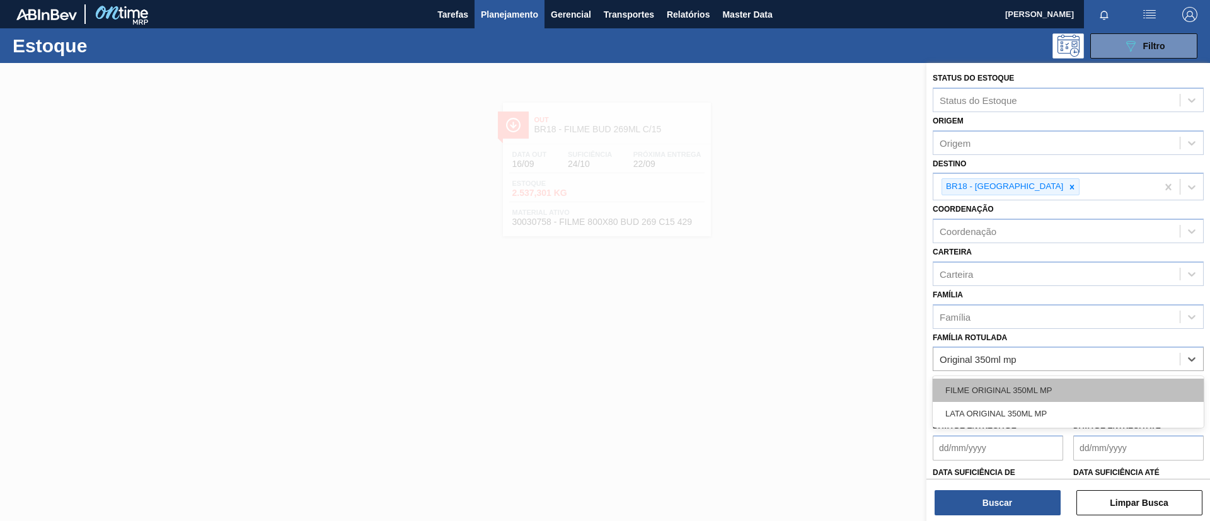
click at [1062, 381] on div "FILME ORIGINAL 350ML MP" at bounding box center [1067, 390] width 271 height 23
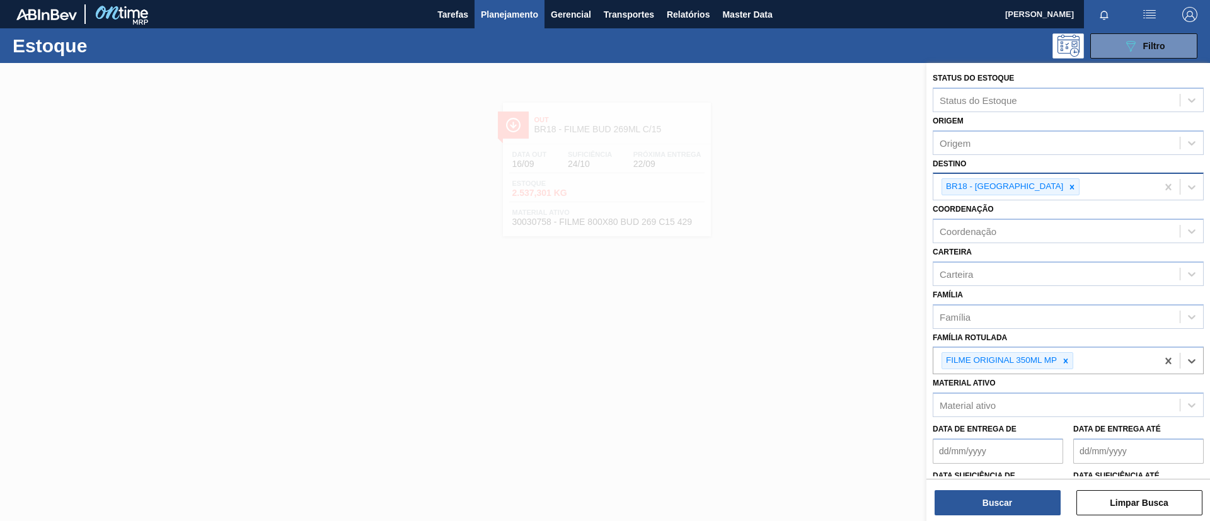
click at [1065, 179] on div at bounding box center [1072, 187] width 14 height 16
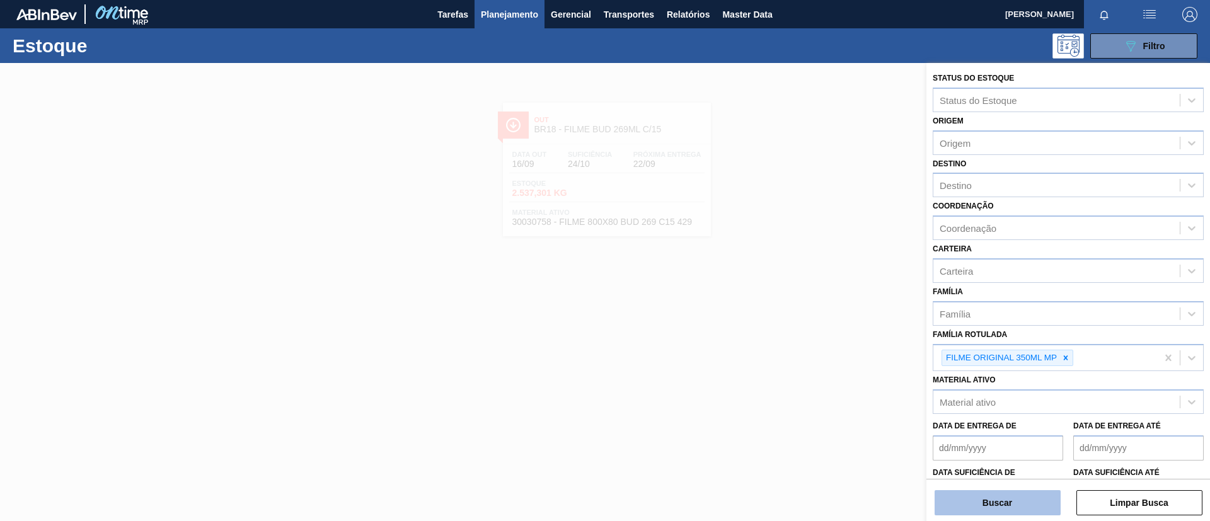
click at [1033, 500] on button "Buscar" at bounding box center [997, 502] width 126 height 25
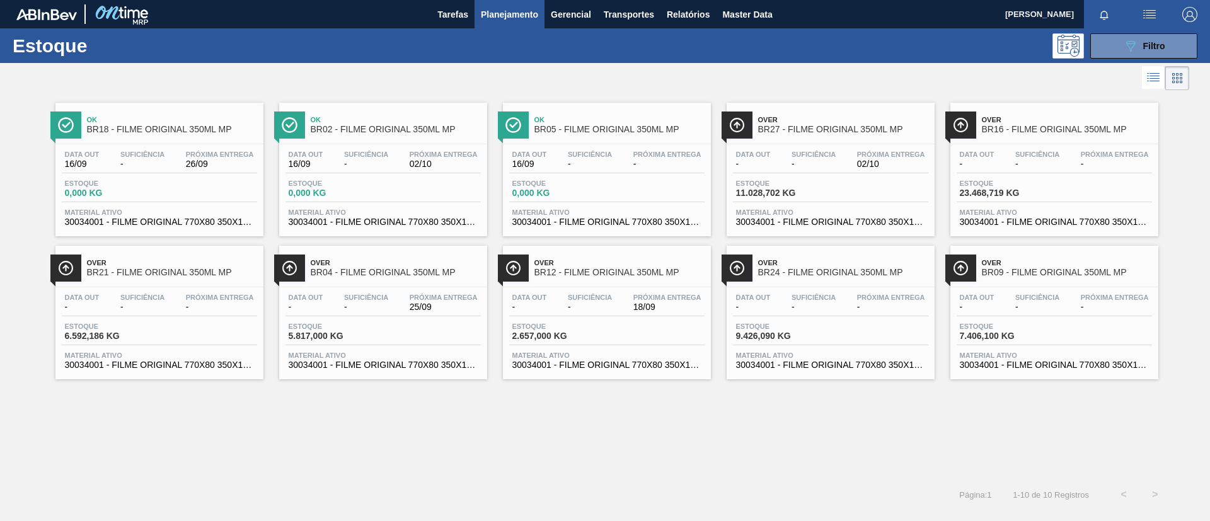
click at [612, 138] on div "Ok BR05 - FILME ORIGINAL 350ML MP" at bounding box center [619, 125] width 170 height 28
click at [211, 295] on span "Próxima Entrega" at bounding box center [220, 298] width 68 height 8
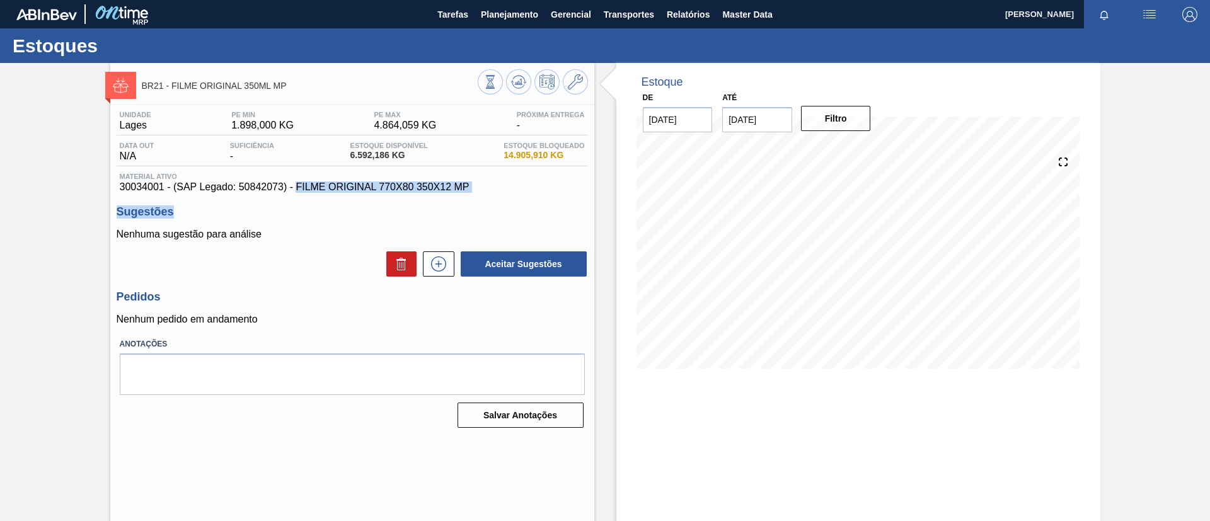
drag, startPoint x: 295, startPoint y: 188, endPoint x: 506, endPoint y: 193, distance: 210.5
click at [506, 193] on div "Unidade [PERSON_NAME] MIN 1.898,000 KG PE MAX 4.864,059 KG Próxima Entrega - Da…" at bounding box center [352, 269] width 484 height 328
click at [489, 186] on span "30034001 - (SAP Legado: 50842073) - FILME ORIGINAL 770X80 350X12 MP" at bounding box center [352, 186] width 465 height 11
click at [479, 187] on span "30034001 - (SAP Legado: 50842073) - FILME ORIGINAL 770X80 350X12 MP" at bounding box center [352, 186] width 465 height 11
click at [459, 190] on span "30034001 - (SAP Legado: 50842073) - FILME ORIGINAL 770X80 350X12 MP" at bounding box center [352, 186] width 465 height 11
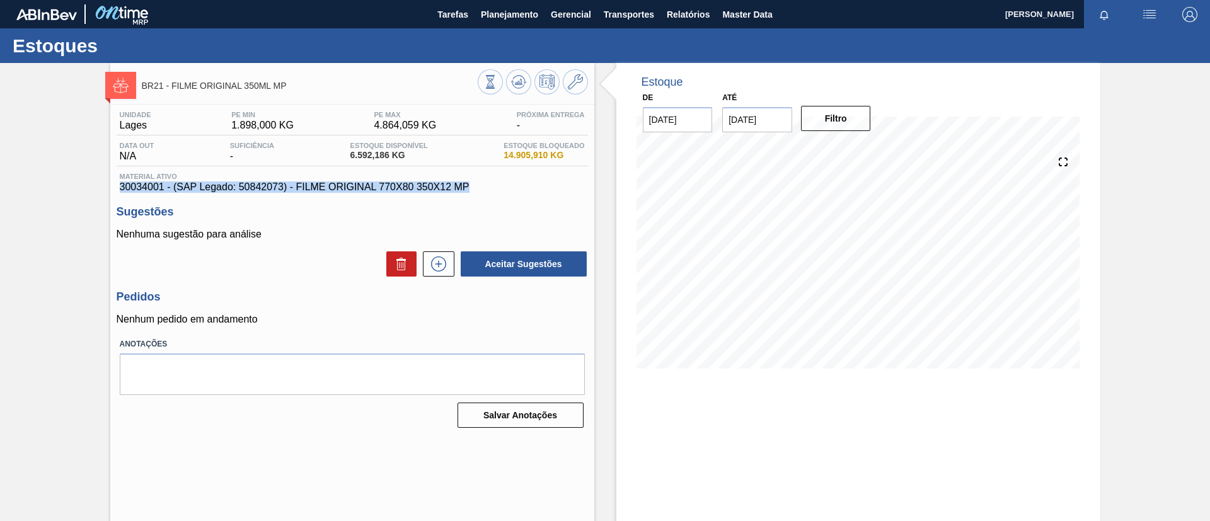
drag, startPoint x: 116, startPoint y: 189, endPoint x: 470, endPoint y: 183, distance: 354.1
click at [470, 183] on div "Material ativo 30034001 - (SAP Legado: 50842073) - FILME ORIGINAL 770X80 350X12…" at bounding box center [352, 183] width 471 height 20
copy span "30034001 - (SAP Legado: 50842073) - FILME ORIGINAL 770X80 350X12 MP"
click at [580, 83] on icon at bounding box center [575, 81] width 15 height 15
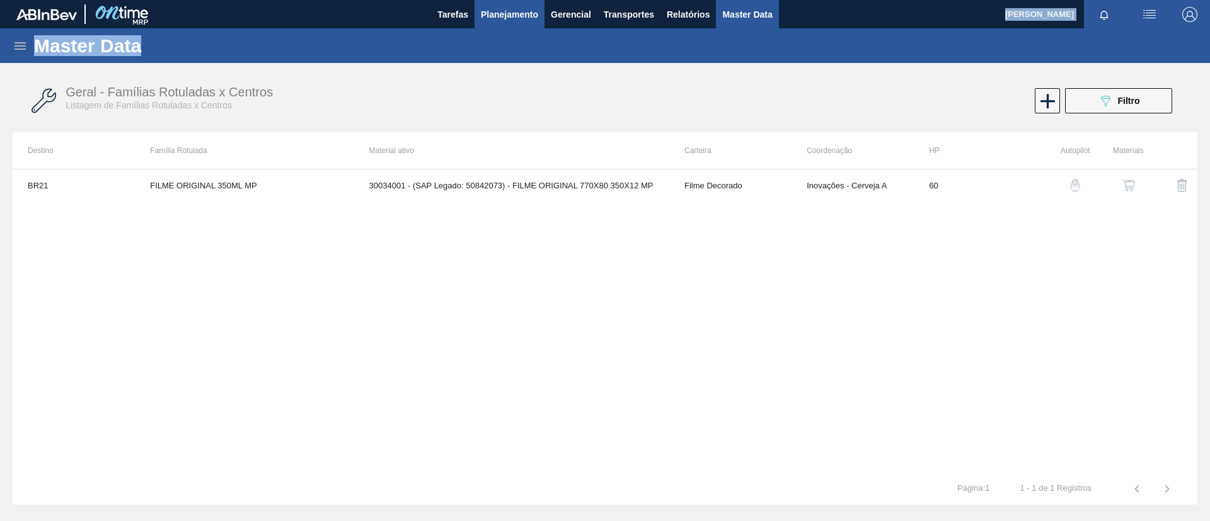
click at [508, 22] on main "Tarefas Planejamento Gerencial Transportes Relatórios Master Data [PERSON_NAME]…" at bounding box center [605, 260] width 1210 height 521
click at [496, 21] on button "Planejamento" at bounding box center [509, 14] width 70 height 28
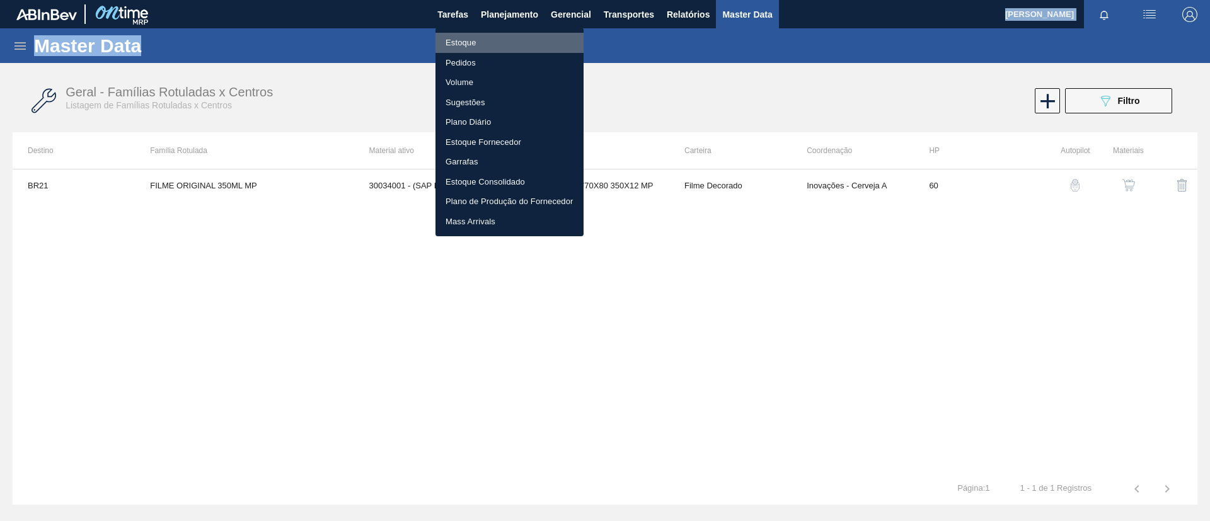
click at [493, 40] on li "Estoque" at bounding box center [509, 43] width 148 height 20
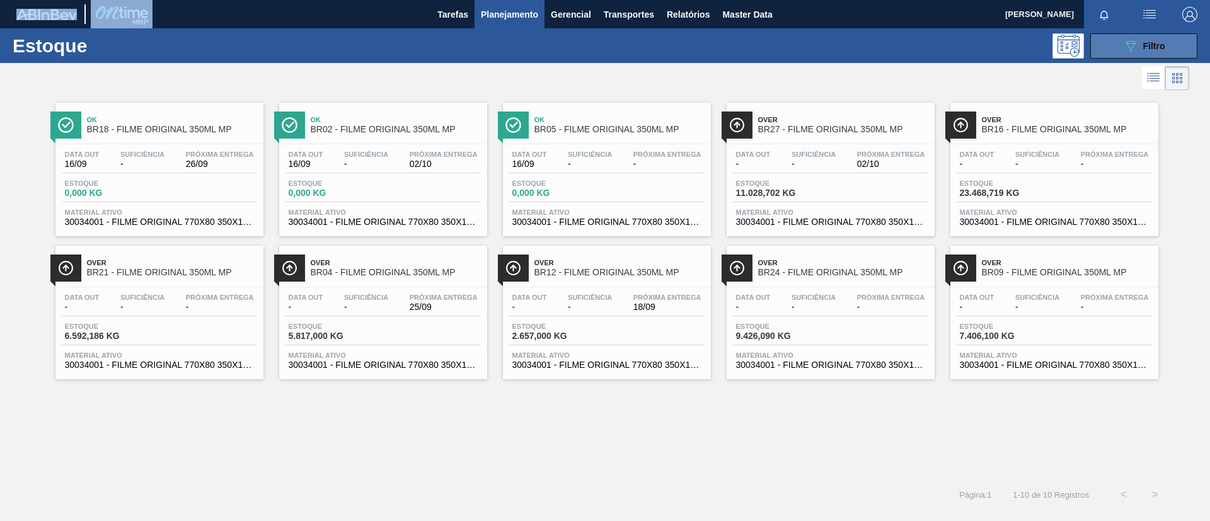
click at [1179, 47] on button "089F7B8B-B2A5-4AFE-B5C0-19BA573D28AC Filtro" at bounding box center [1143, 45] width 107 height 25
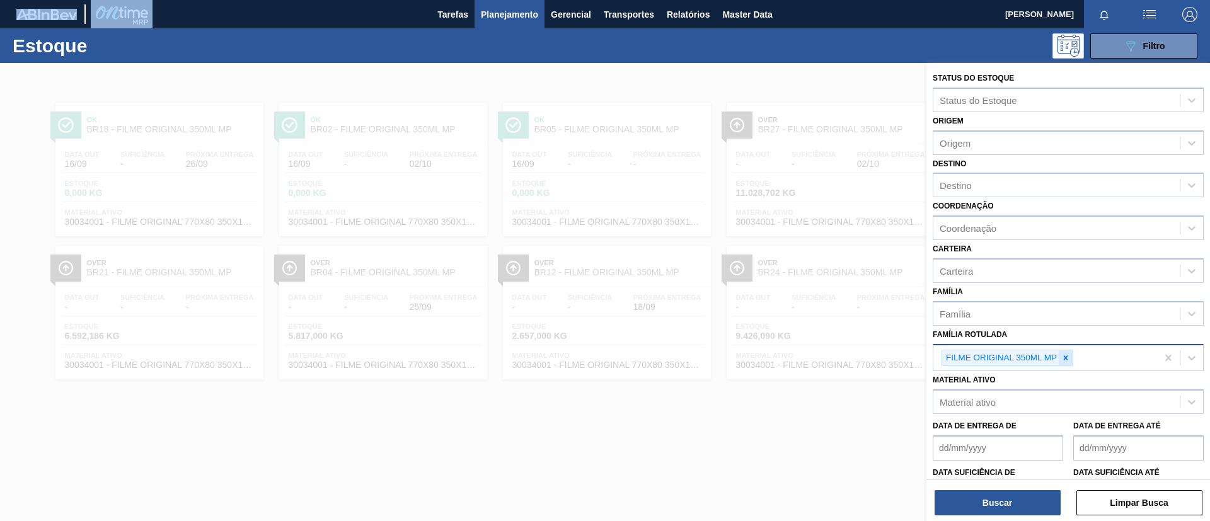
click at [1061, 357] on div at bounding box center [1065, 358] width 14 height 16
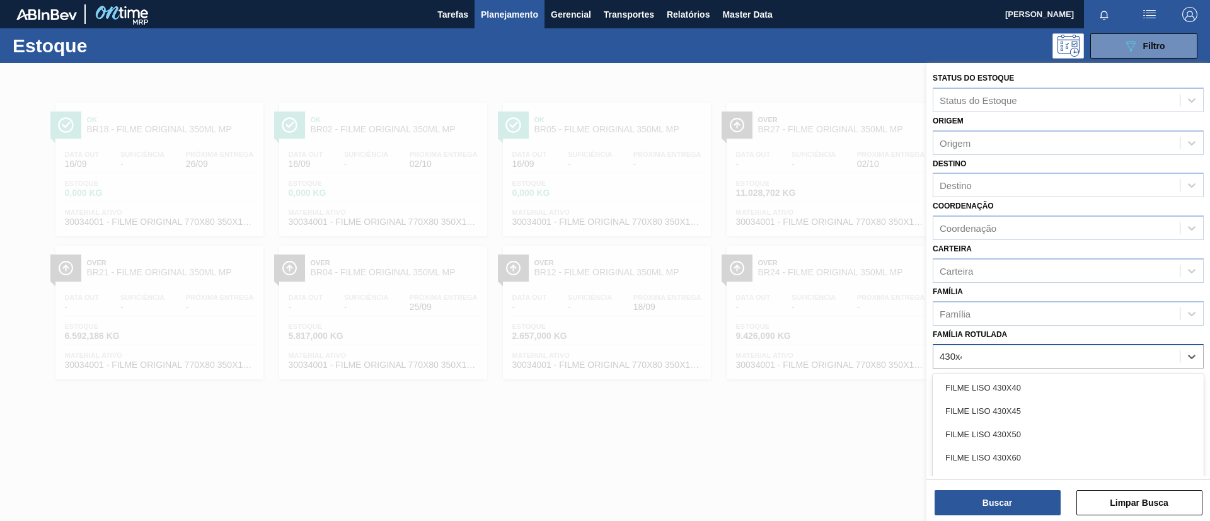
type Rotulada "430x45"
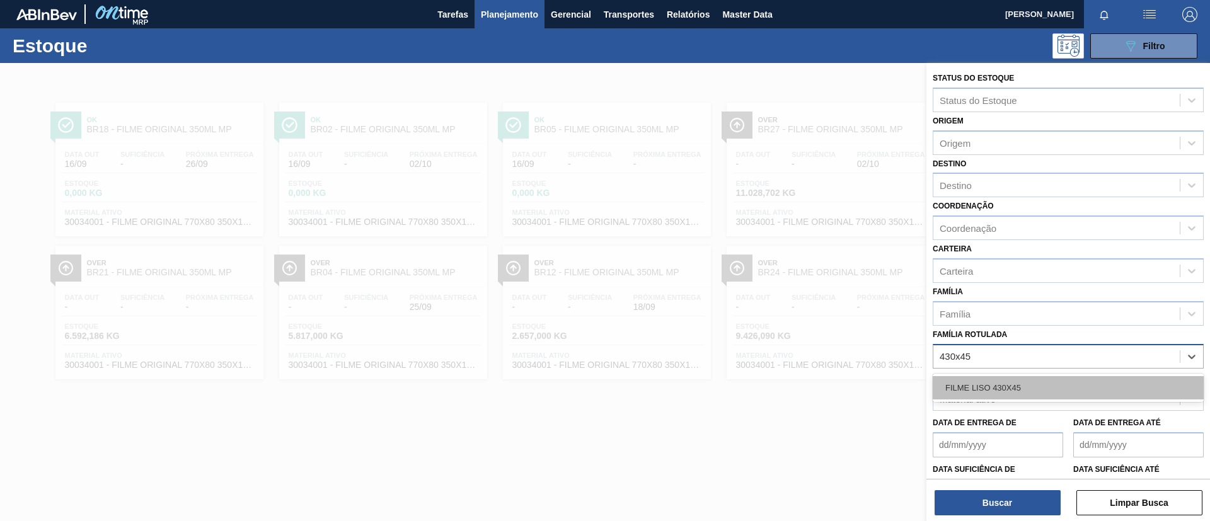
click at [1068, 381] on div "FILME LISO 430X45" at bounding box center [1067, 387] width 271 height 23
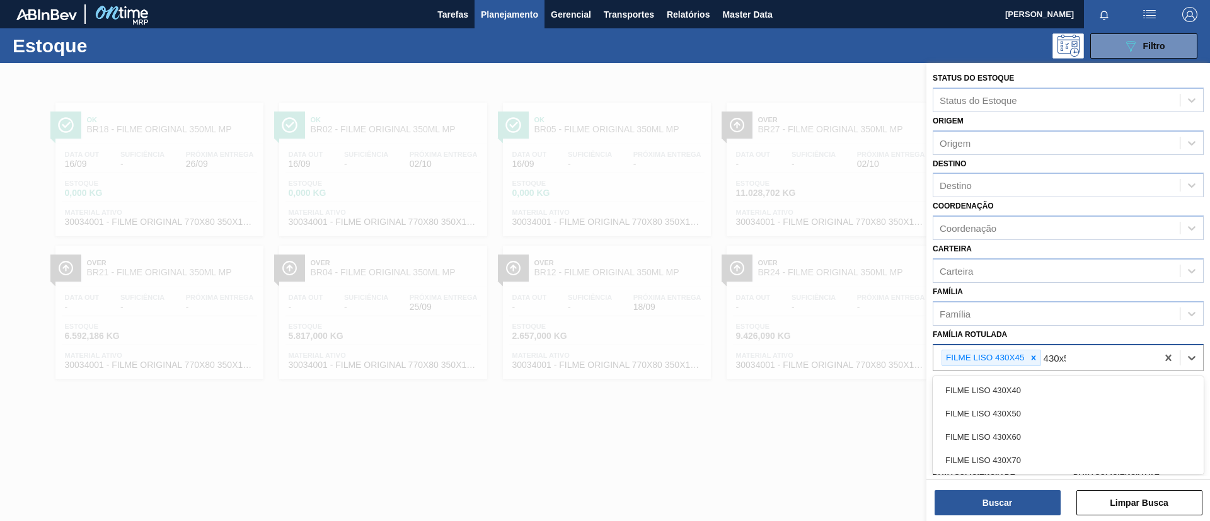
type Rotulada "430x50"
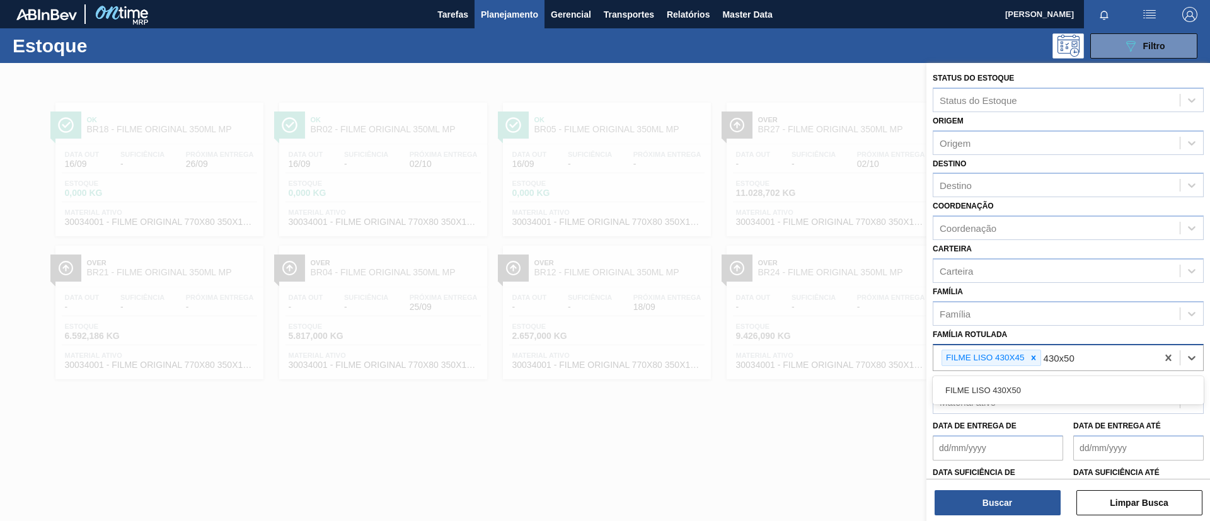
click at [1068, 381] on div "FILME LISO 430X50" at bounding box center [1067, 390] width 271 height 23
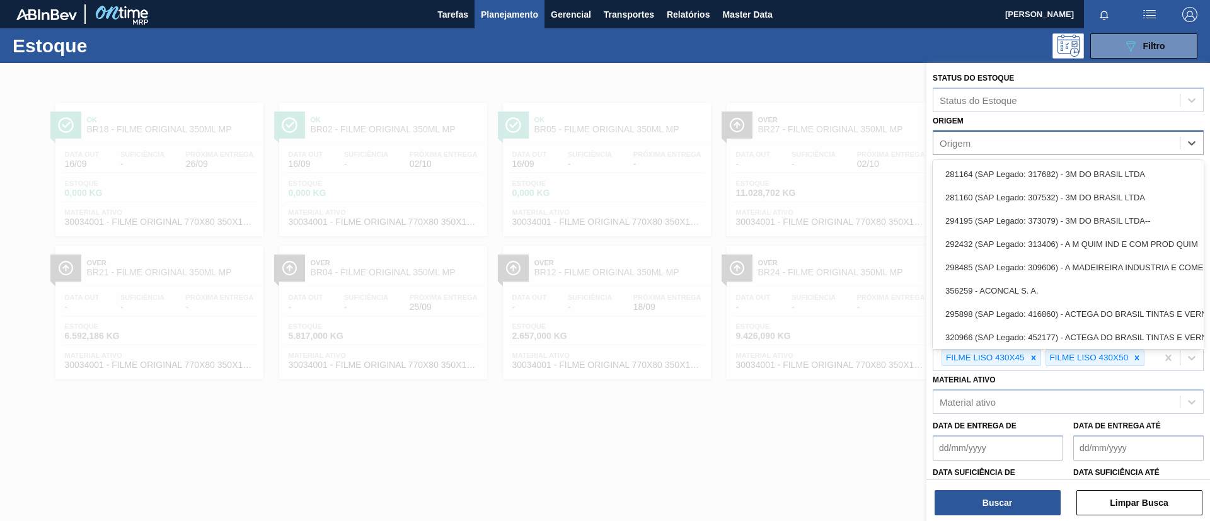
click at [995, 151] on div "Origem" at bounding box center [1056, 143] width 246 height 18
click at [995, 137] on div "Origem" at bounding box center [1056, 143] width 246 height 18
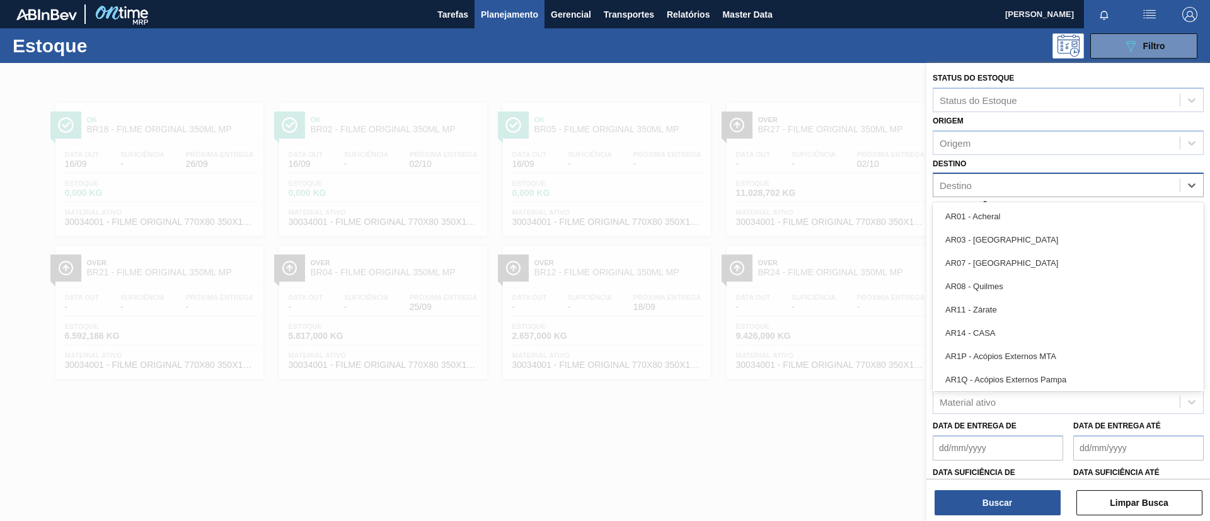
click at [996, 179] on div "Destino" at bounding box center [1056, 185] width 246 height 18
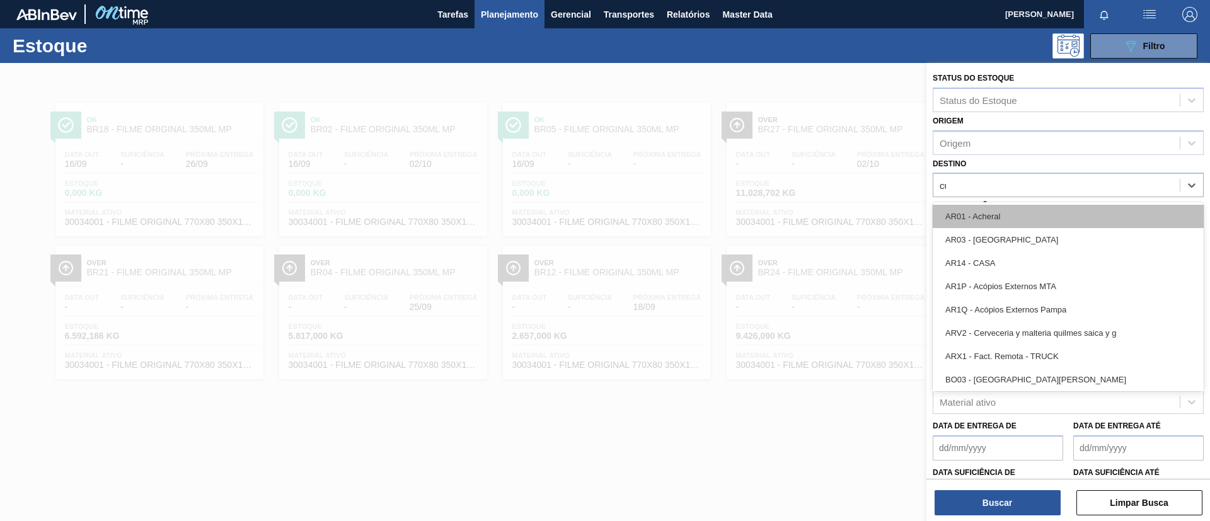
type input "cui"
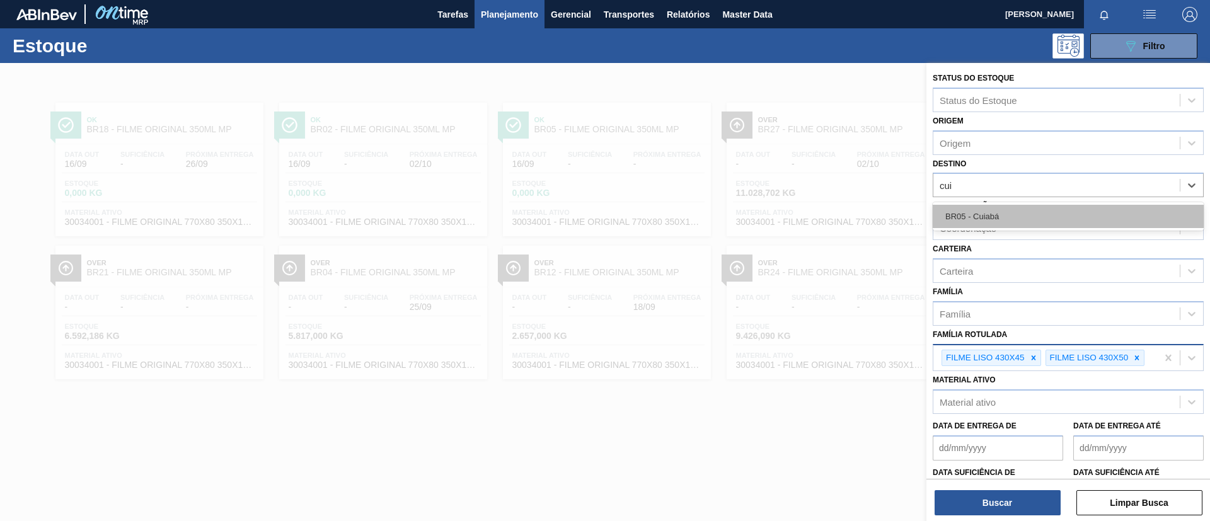
click at [993, 220] on div "BR05 - Cuiabá" at bounding box center [1067, 216] width 271 height 23
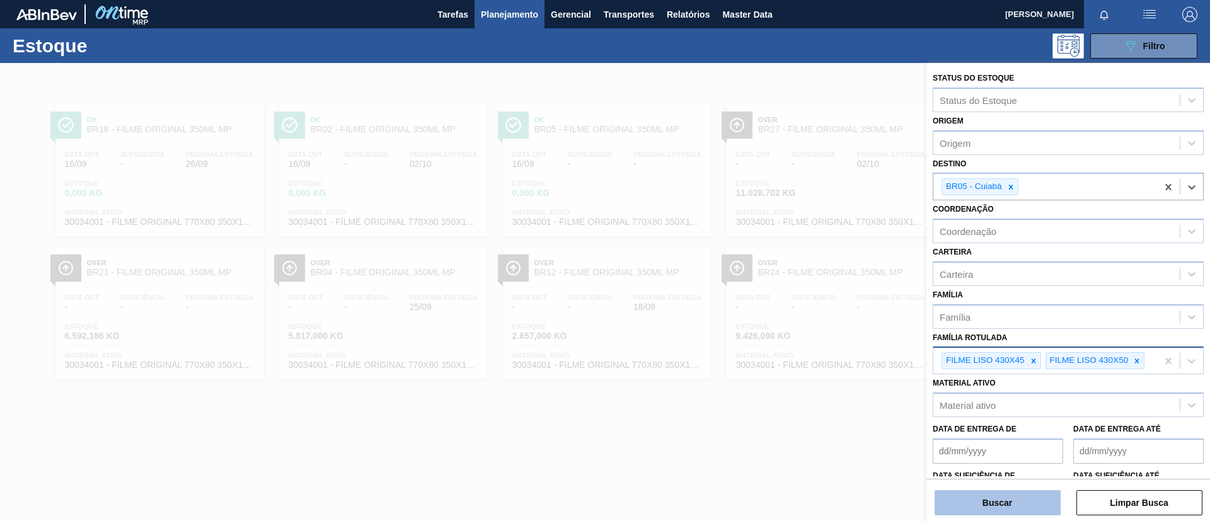
click at [990, 505] on button "Buscar" at bounding box center [997, 502] width 126 height 25
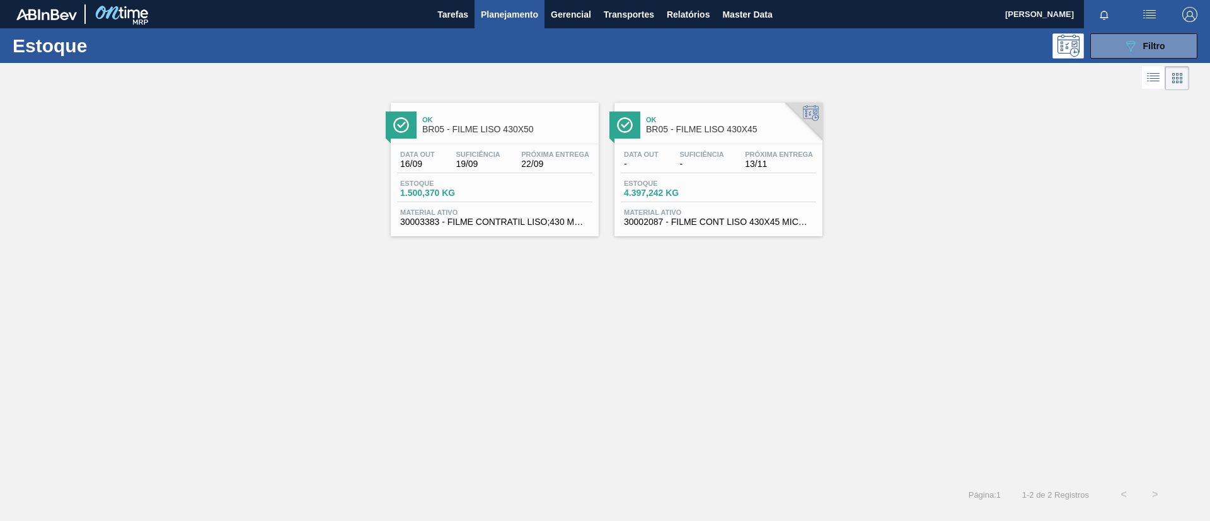
click at [517, 122] on span "Ok" at bounding box center [507, 120] width 170 height 8
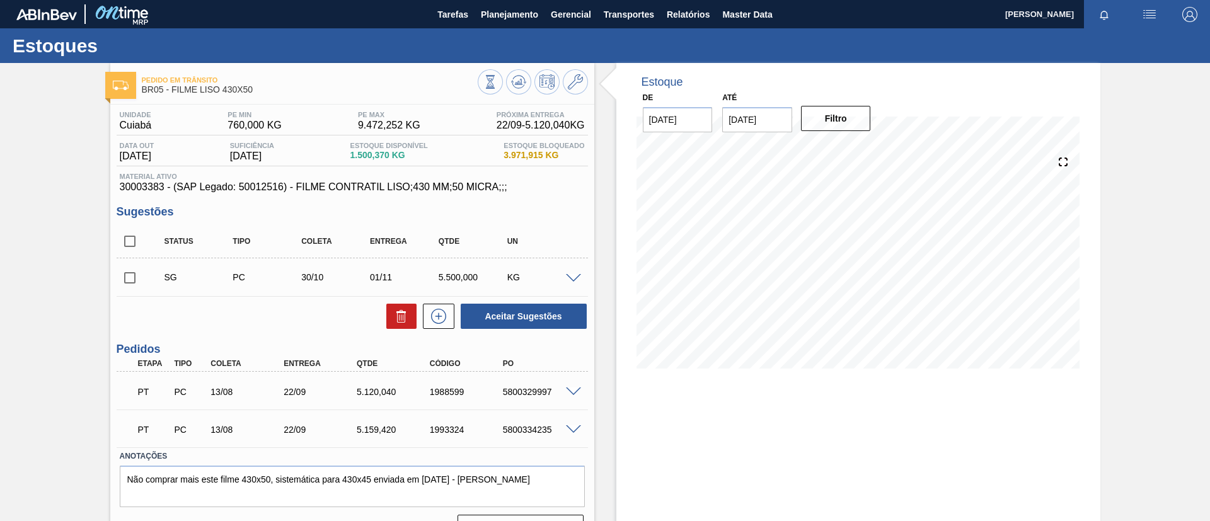
click at [575, 389] on span at bounding box center [573, 391] width 15 height 9
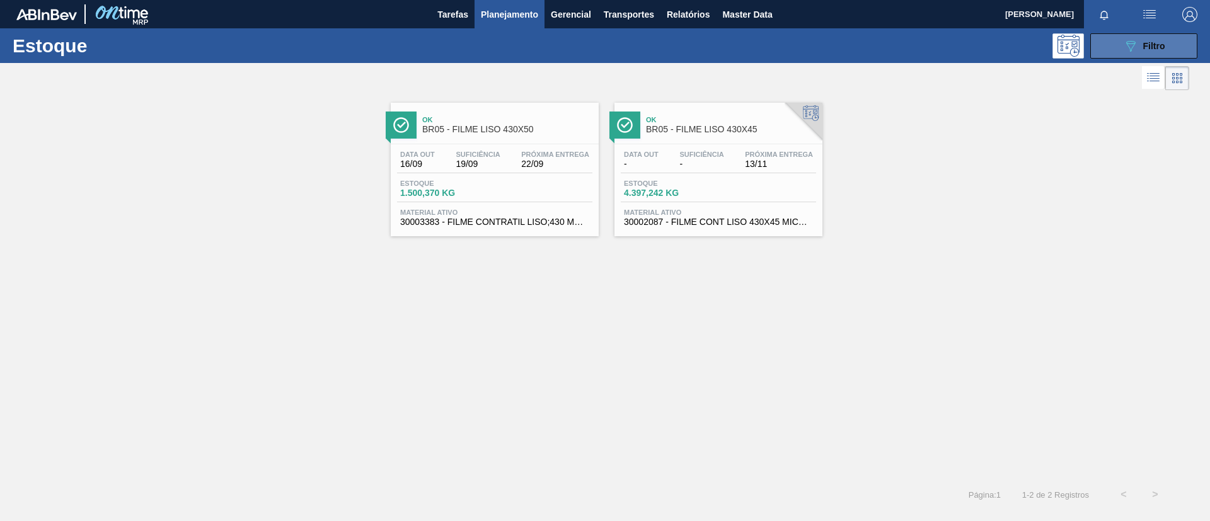
click at [1146, 41] on span "Filtro" at bounding box center [1154, 46] width 22 height 10
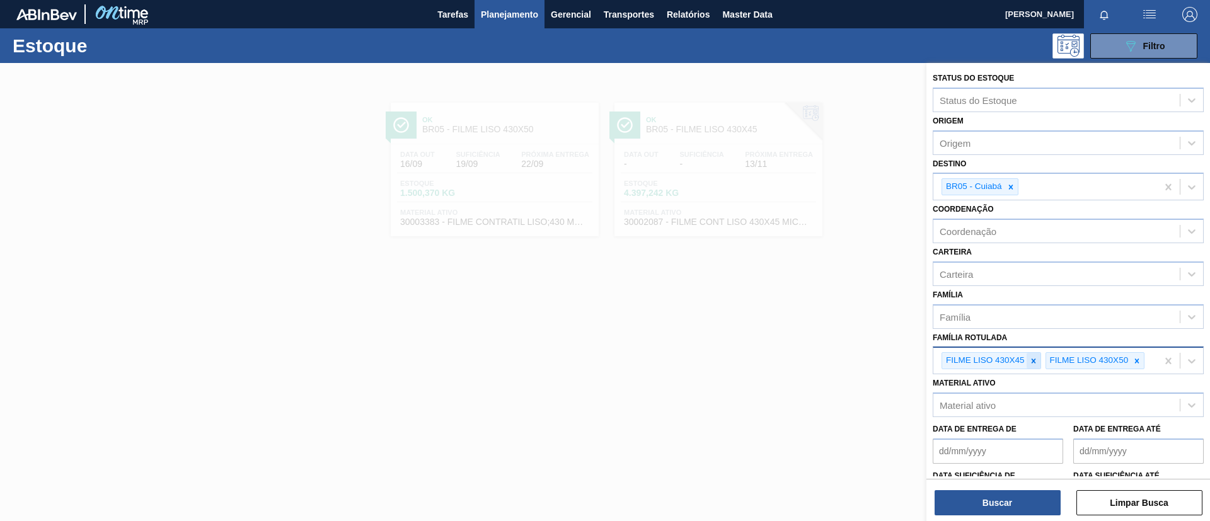
click at [1031, 358] on icon at bounding box center [1033, 361] width 9 height 9
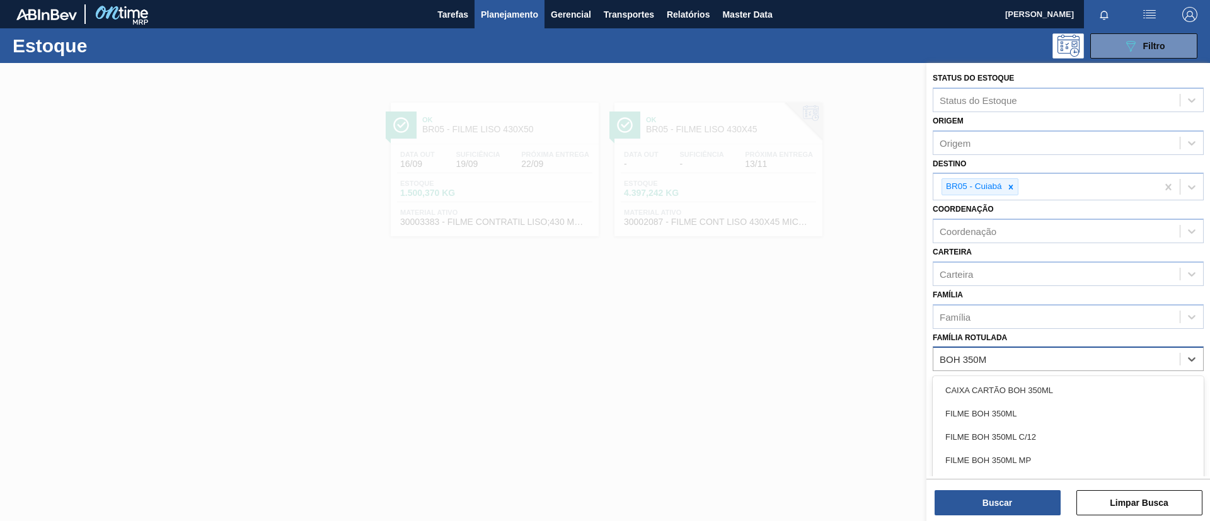
type Rotulada "BOH 350ML"
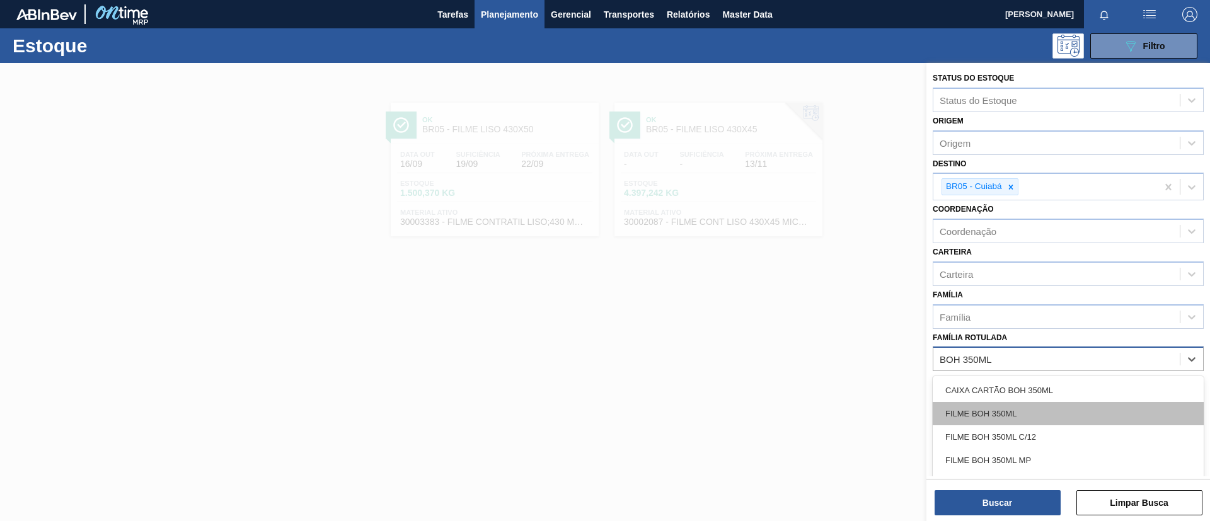
click at [1055, 410] on div "FILME BOH 350ML" at bounding box center [1067, 413] width 271 height 23
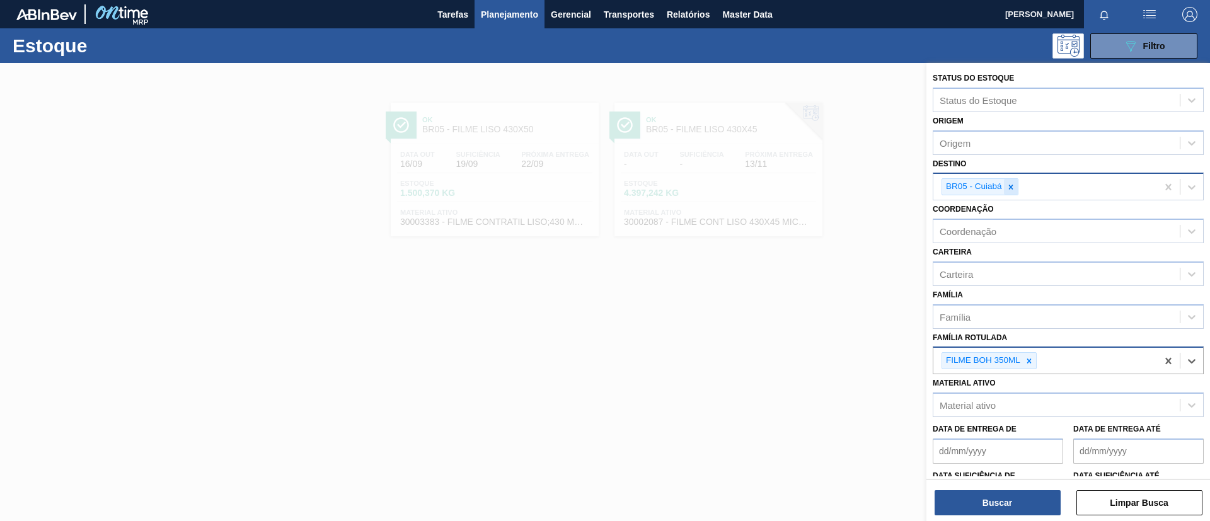
click at [1006, 183] on icon at bounding box center [1010, 187] width 9 height 9
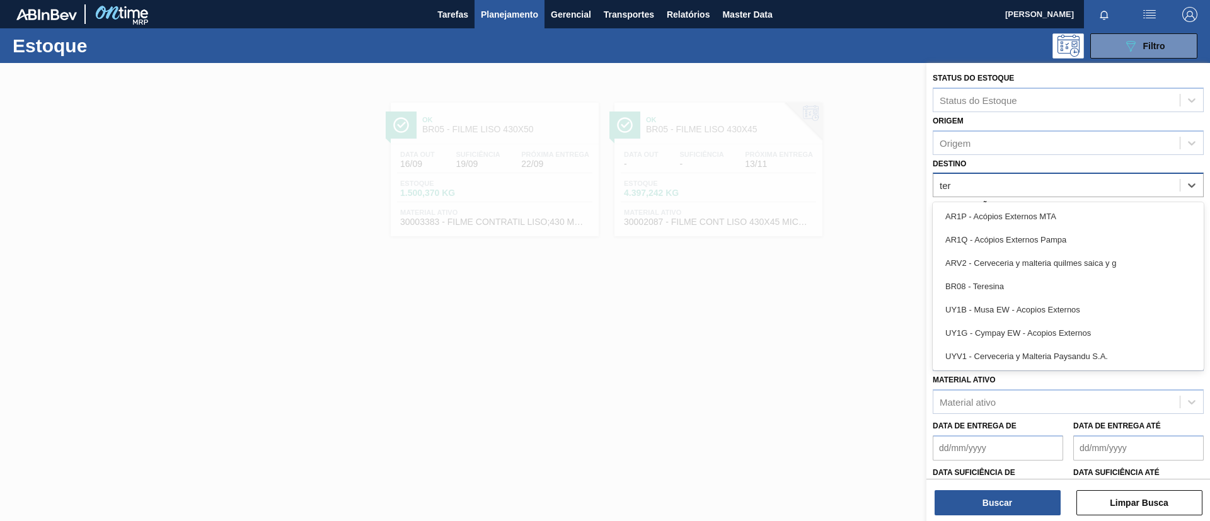
type input "tere"
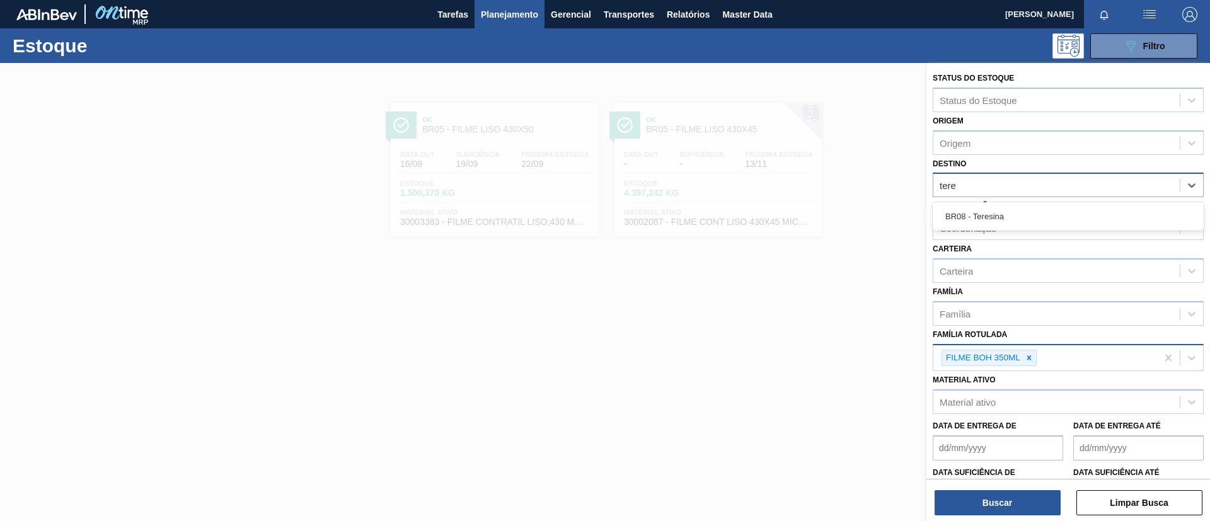
click at [1025, 206] on div "BR08 - Teresina" at bounding box center [1067, 216] width 271 height 23
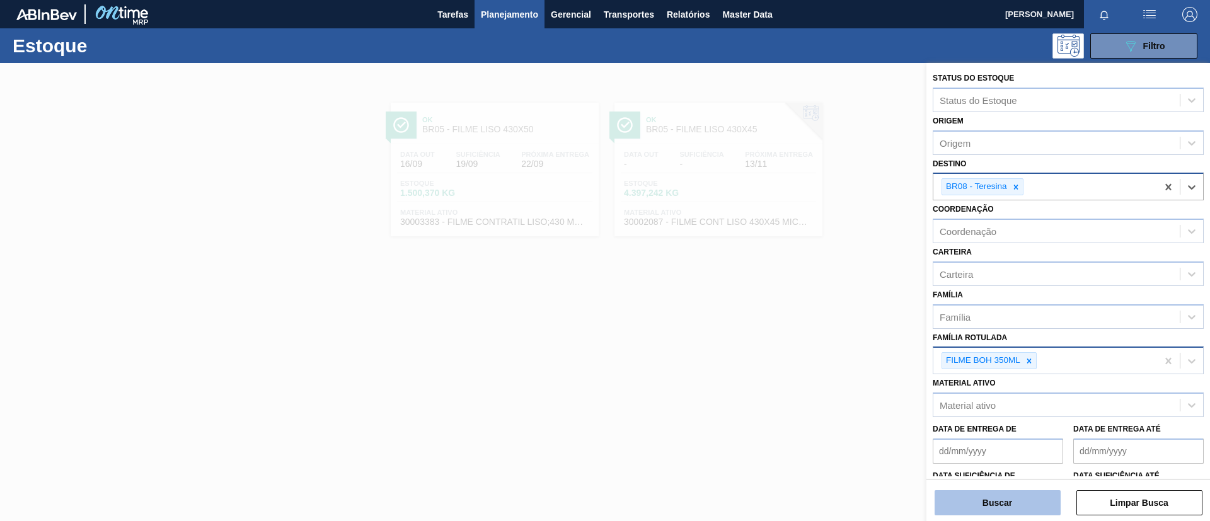
click at [1045, 497] on button "Buscar" at bounding box center [997, 502] width 126 height 25
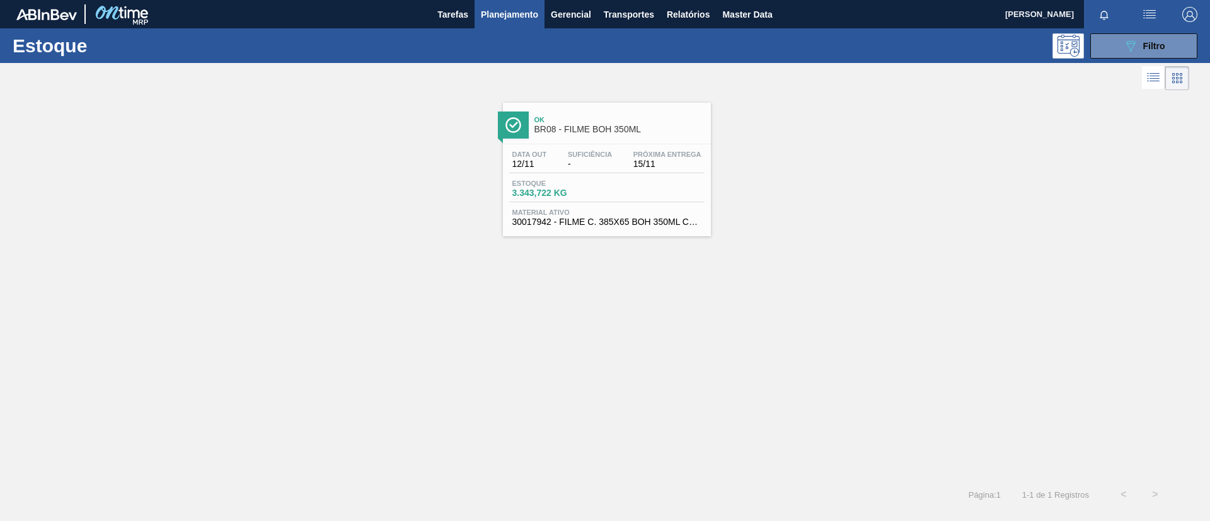
click at [639, 172] on div "Data out 12/11 Suficiência - Próxima Entrega 15/11" at bounding box center [606, 162] width 195 height 23
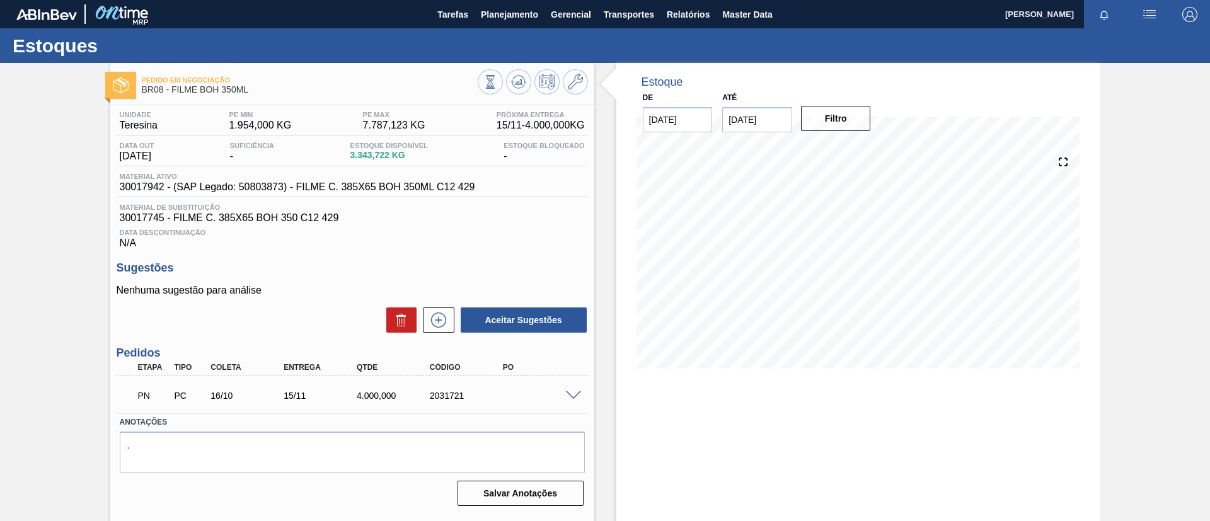
click at [576, 392] on span at bounding box center [573, 395] width 15 height 9
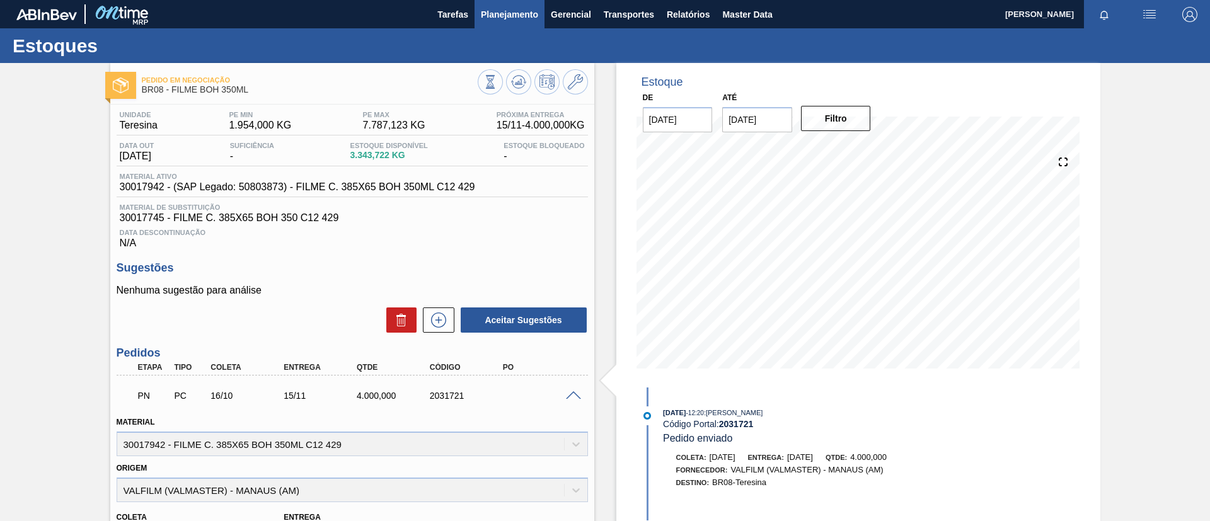
click at [490, 26] on button "Planejamento" at bounding box center [509, 14] width 70 height 28
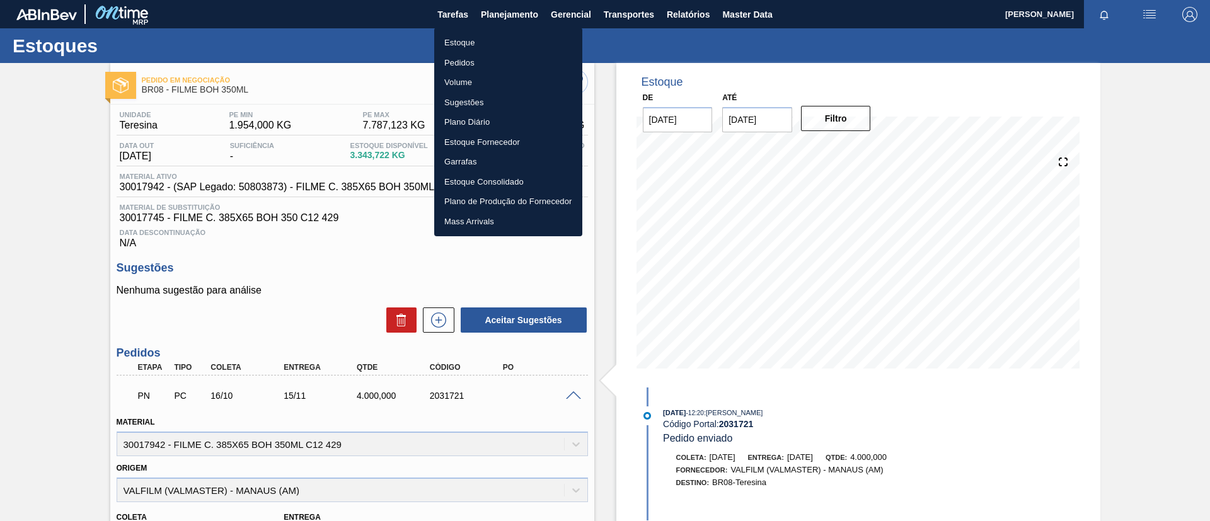
click at [498, 33] on li "Estoque" at bounding box center [508, 43] width 148 height 20
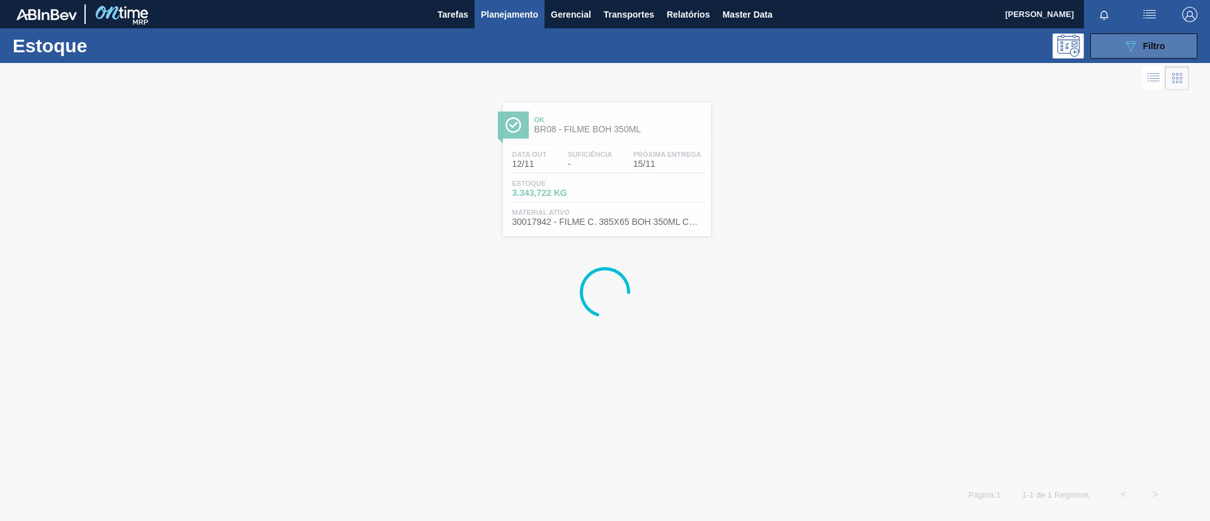
click at [1120, 44] on button "089F7B8B-B2A5-4AFE-B5C0-19BA573D28AC Filtro" at bounding box center [1143, 45] width 107 height 25
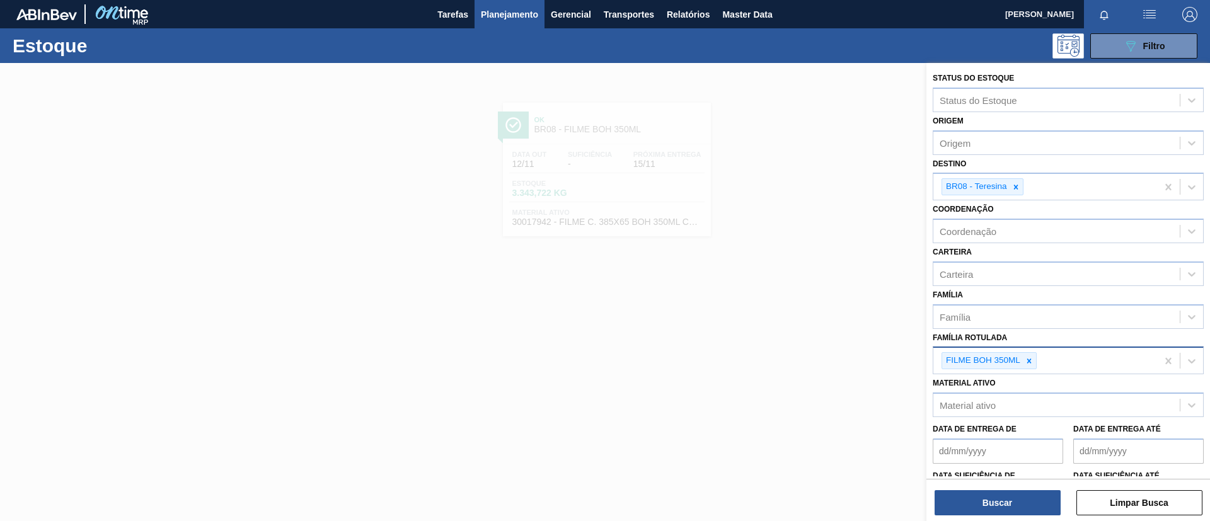
click at [1037, 361] on div "FILME BOH 350ML" at bounding box center [1045, 361] width 224 height 26
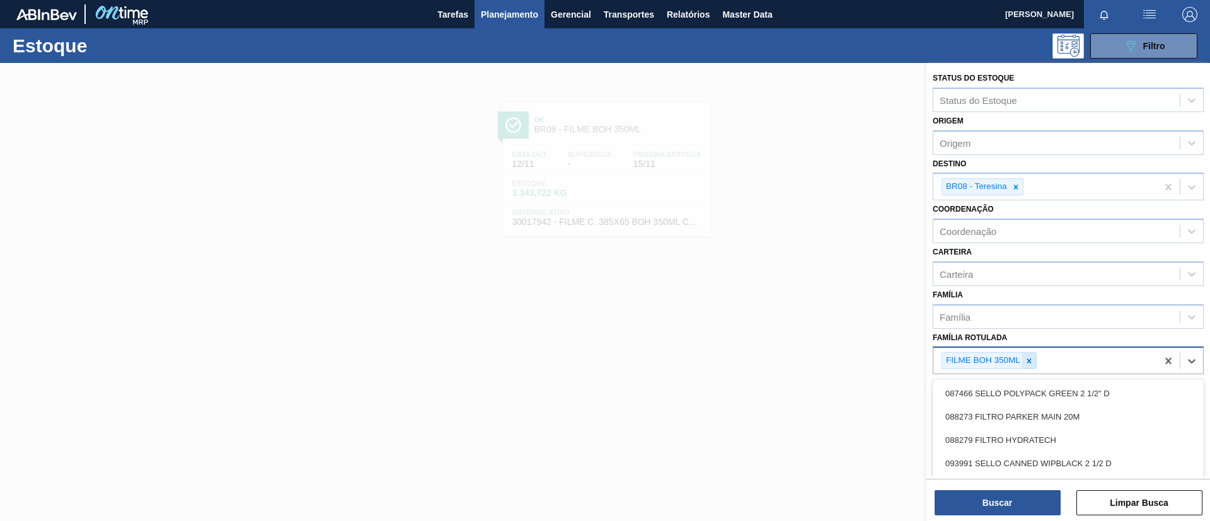
click at [1030, 357] on icon at bounding box center [1028, 361] width 9 height 9
click at [1030, 350] on div "Família Rotulada" at bounding box center [1056, 359] width 246 height 18
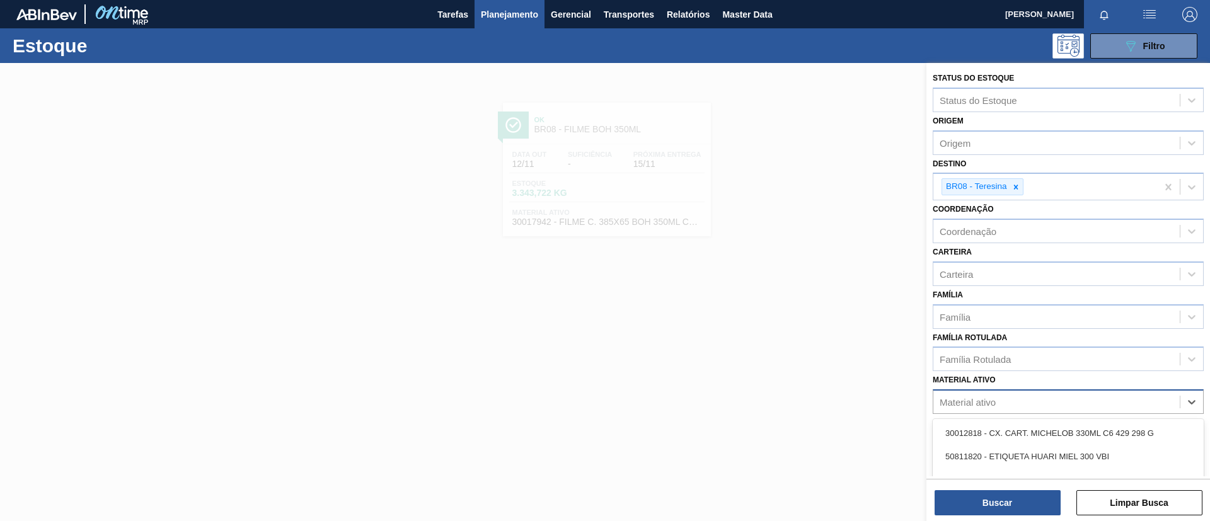
click at [1033, 402] on div "Material ativo" at bounding box center [1056, 402] width 246 height 18
paste ativo "30029829"
type ativo "30029829"
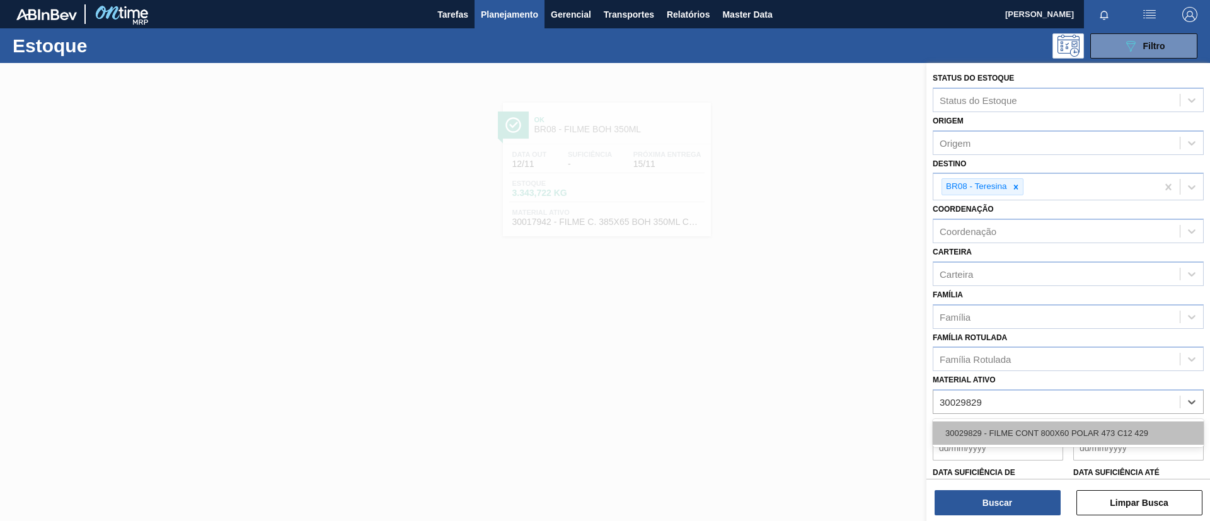
click at [1041, 433] on div "30029829 - FILME CONT 800X60 POLAR 473 C12 429" at bounding box center [1067, 433] width 271 height 23
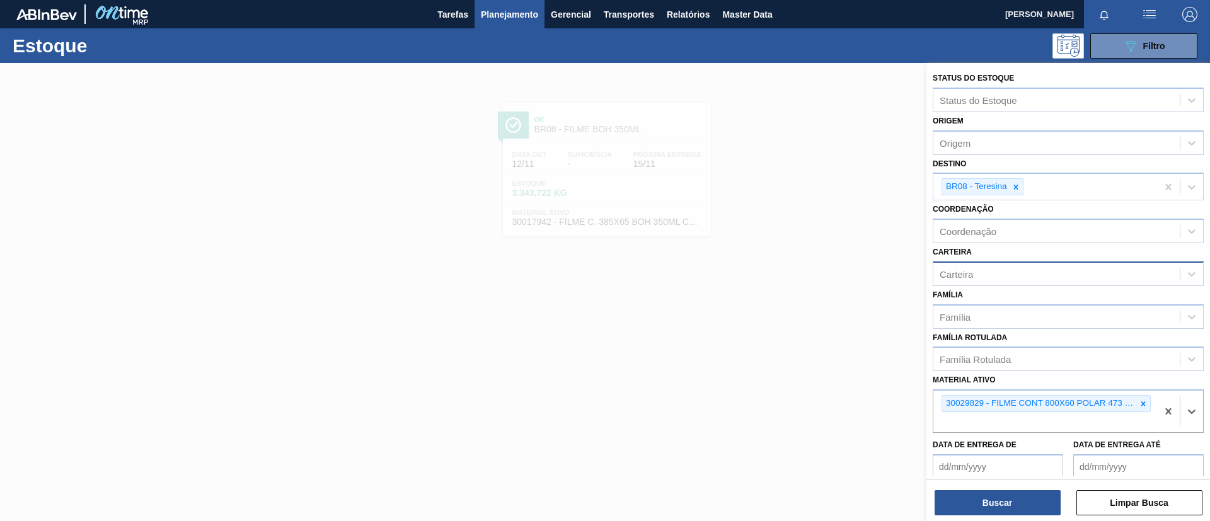
drag, startPoint x: 1011, startPoint y: 180, endPoint x: 1009, endPoint y: 279, distance: 98.9
click at [1012, 181] on div at bounding box center [1016, 187] width 14 height 16
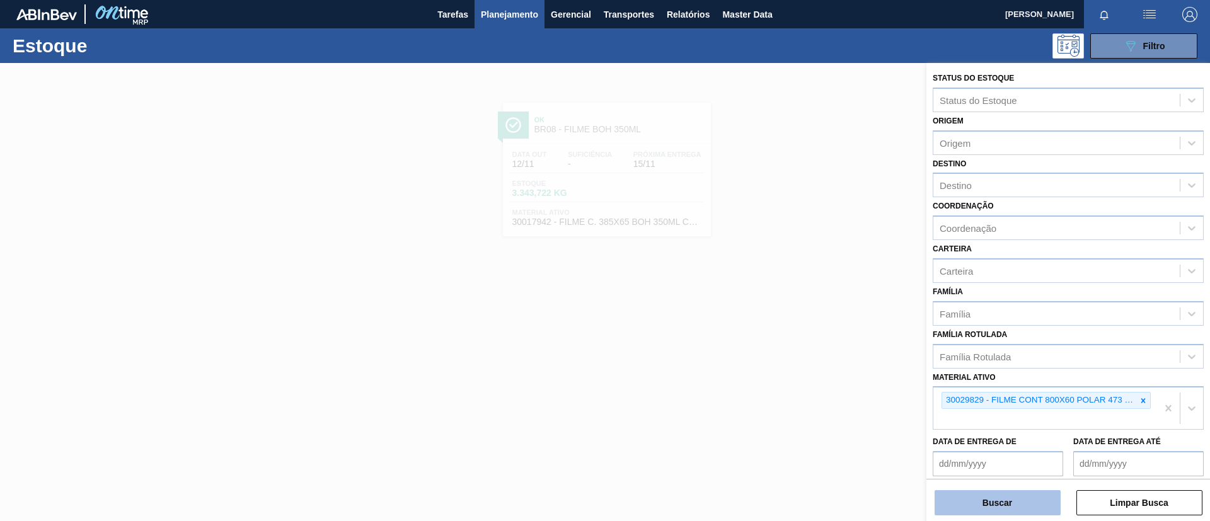
click at [1009, 498] on button "Buscar" at bounding box center [997, 502] width 126 height 25
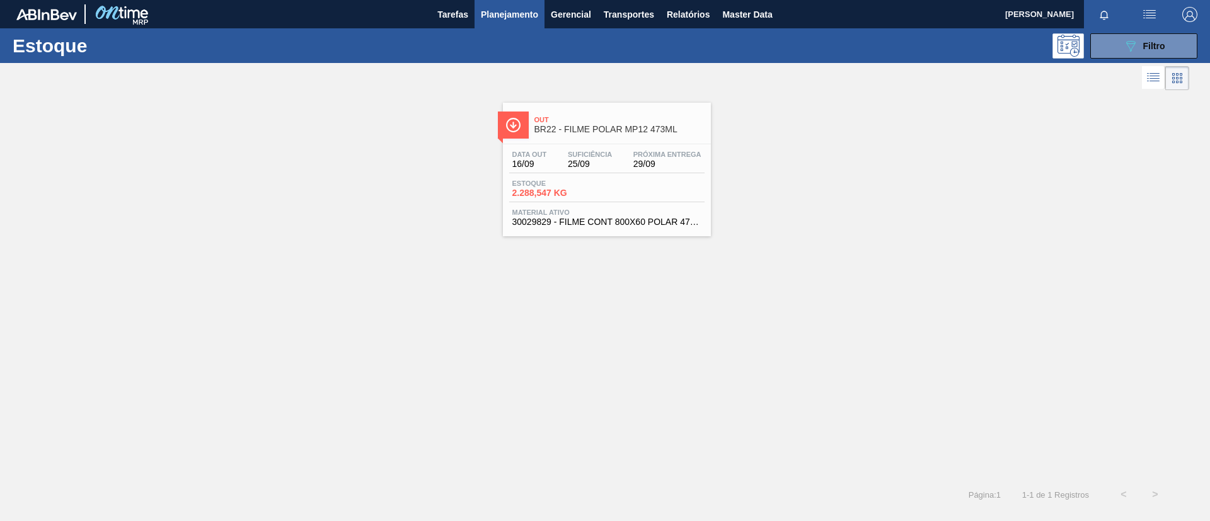
click at [597, 155] on span "Suficiência" at bounding box center [590, 155] width 44 height 8
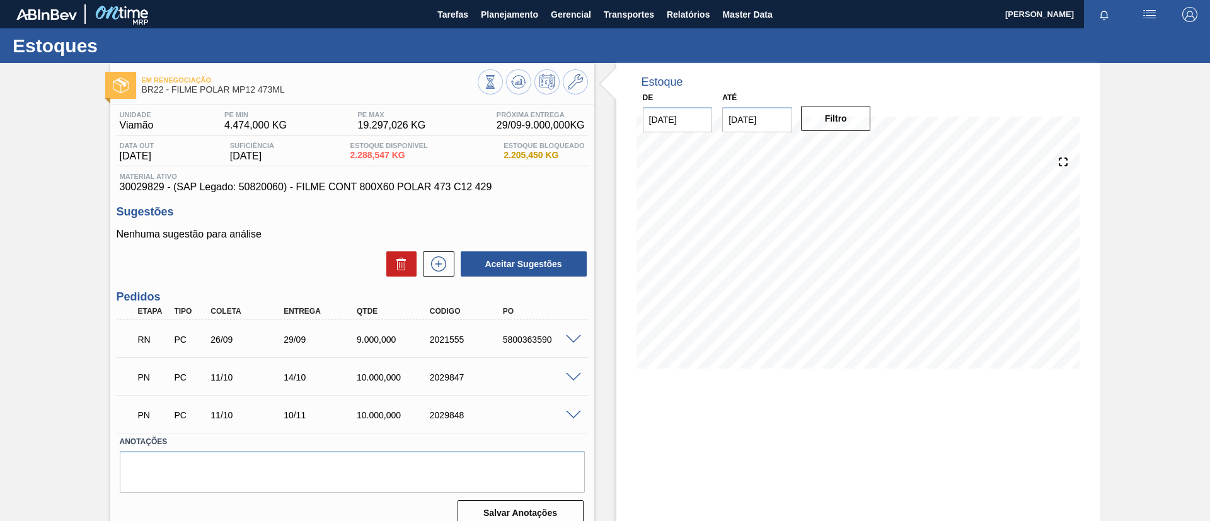
click at [566, 332] on div "RN PC 26/09 29/09 9.000,000 2021555 5800363590" at bounding box center [352, 339] width 471 height 32
click at [568, 335] on span at bounding box center [573, 339] width 15 height 9
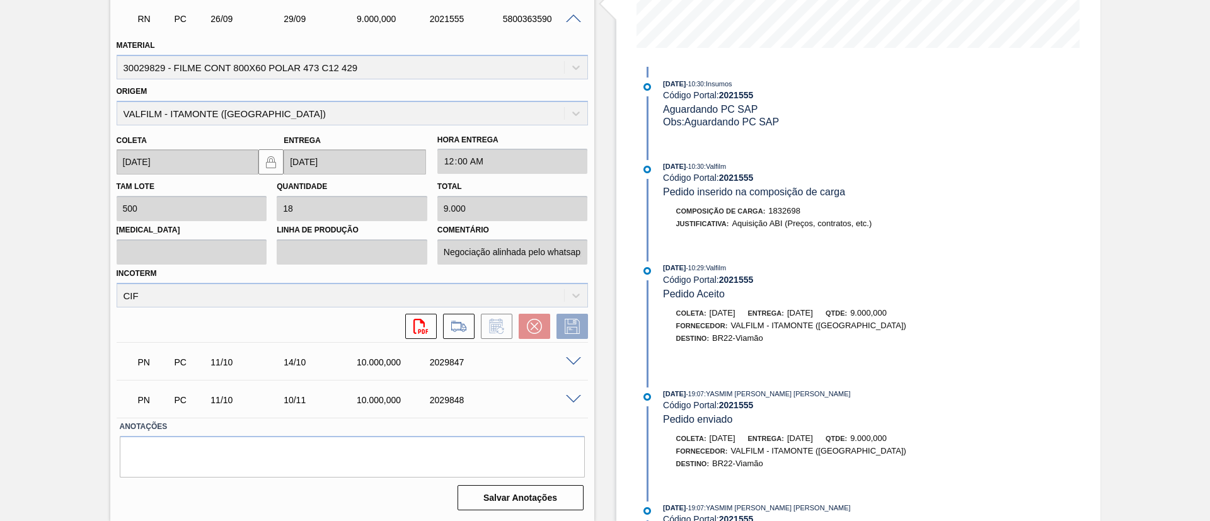
scroll to position [667, 0]
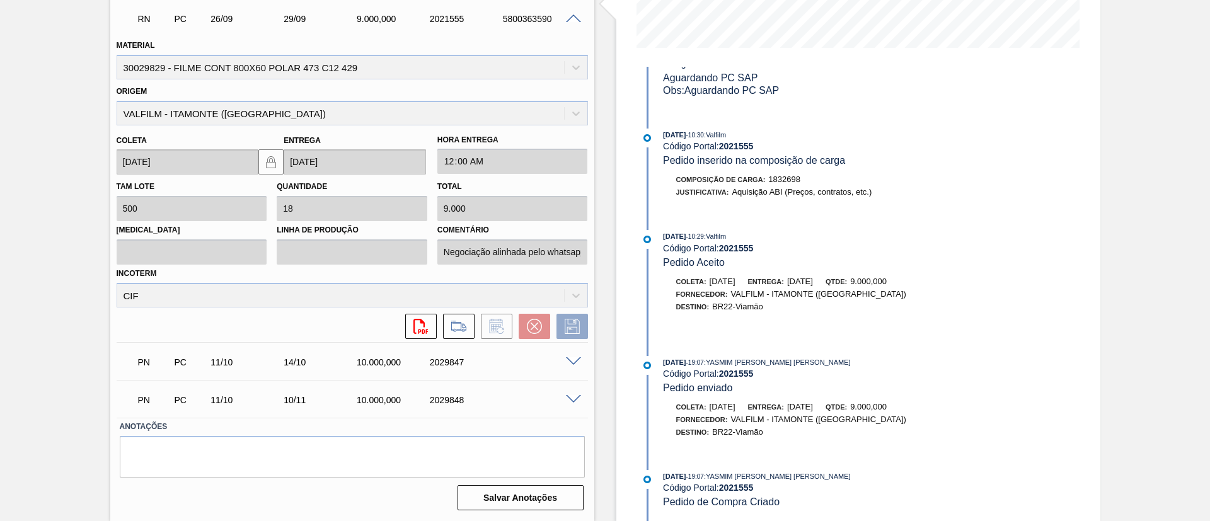
click at [576, 21] on span at bounding box center [573, 18] width 15 height 9
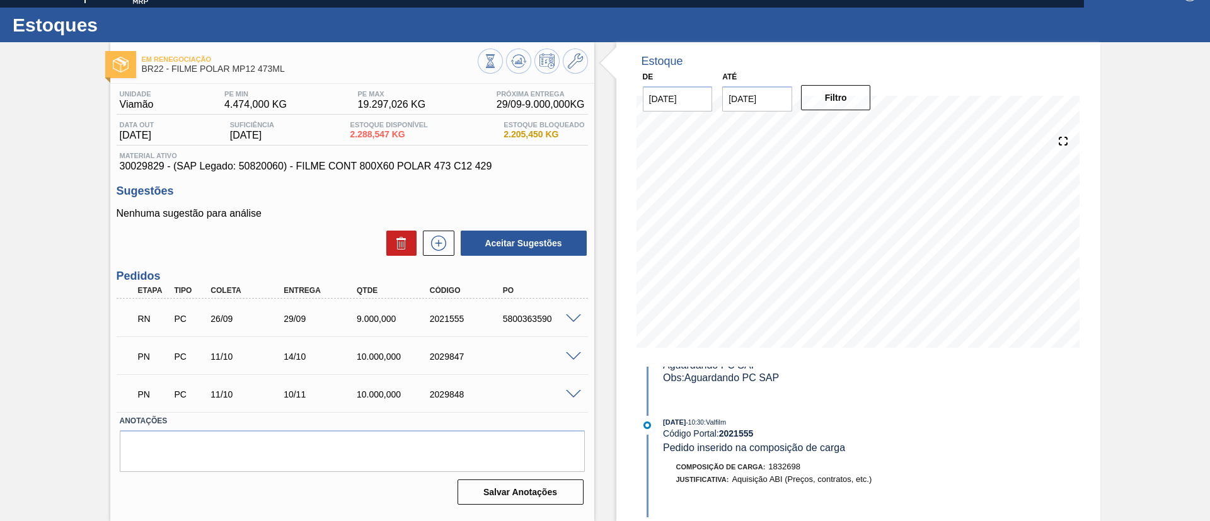
scroll to position [21, 0]
click at [581, 354] on div at bounding box center [575, 355] width 25 height 9
click at [573, 355] on span at bounding box center [573, 356] width 15 height 9
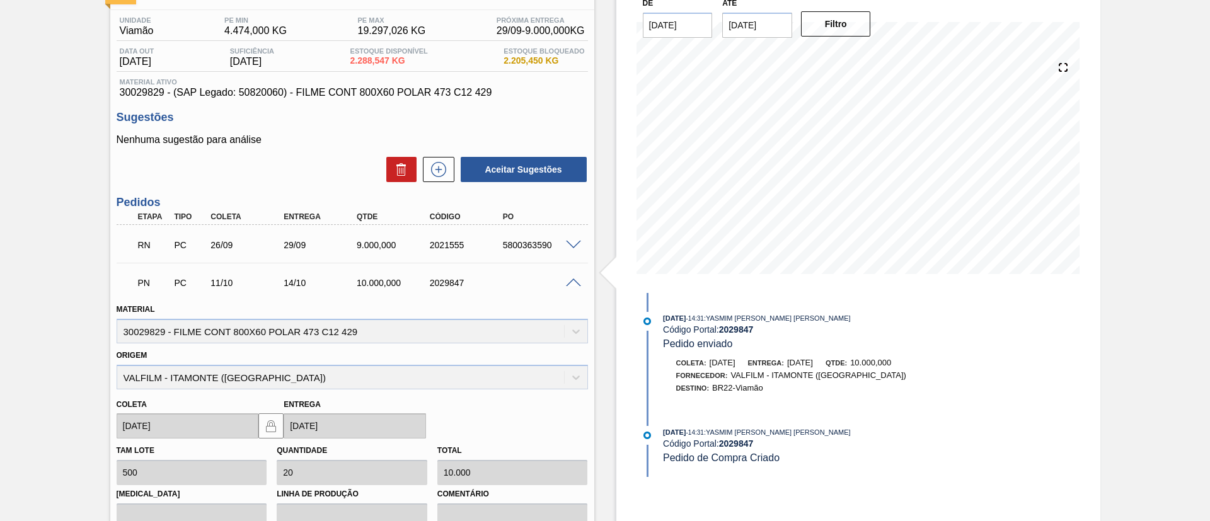
scroll to position [37, 0]
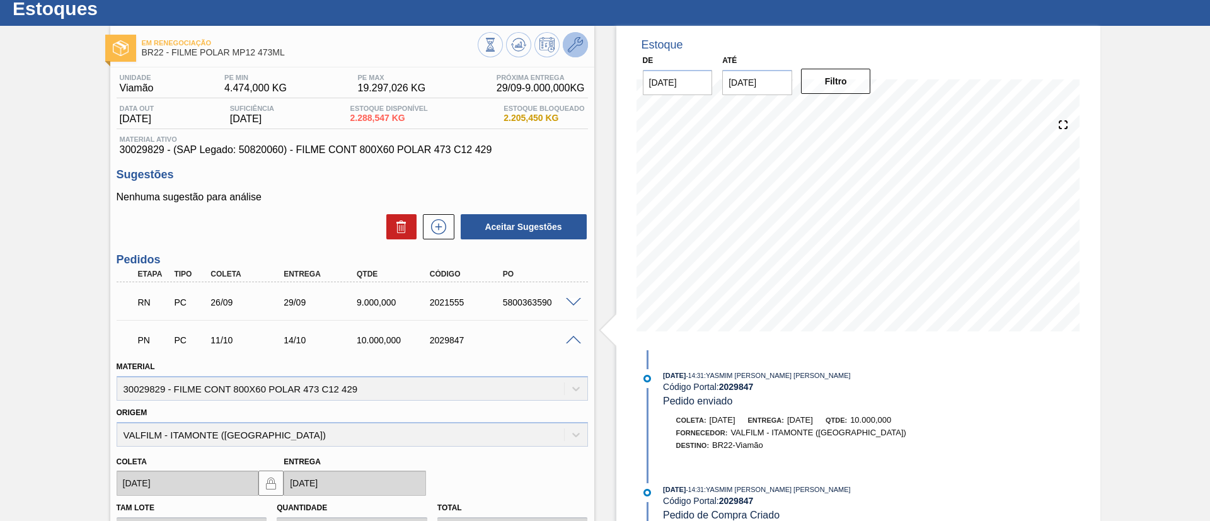
click at [582, 45] on button at bounding box center [575, 44] width 25 height 25
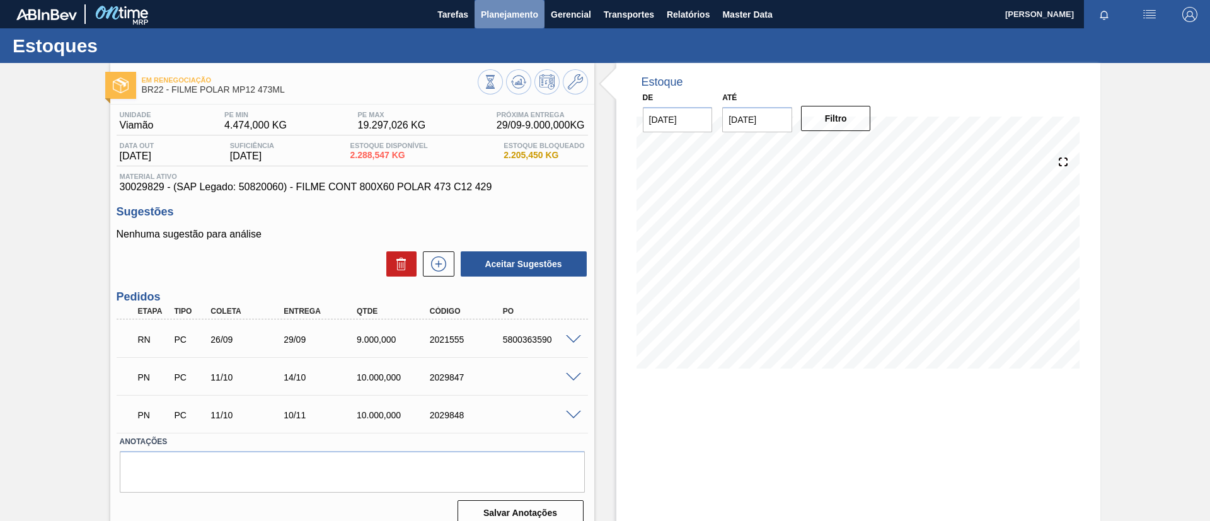
click at [525, 16] on span "Planejamento" at bounding box center [509, 14] width 57 height 15
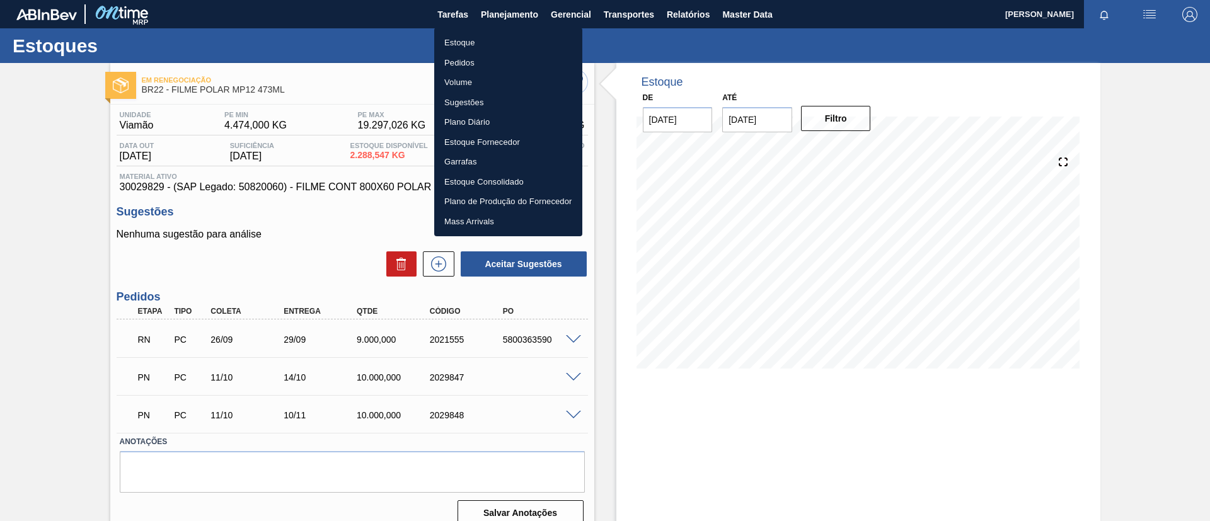
click at [523, 42] on li "Estoque" at bounding box center [508, 43] width 148 height 20
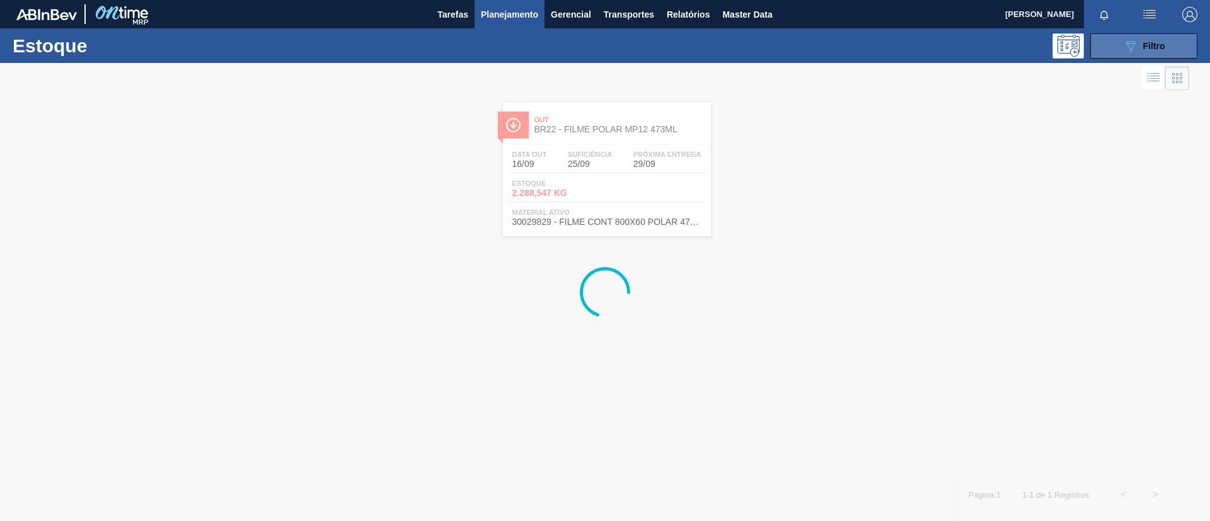
click at [1161, 37] on button "089F7B8B-B2A5-4AFE-B5C0-19BA573D28AC Filtro" at bounding box center [1143, 45] width 107 height 25
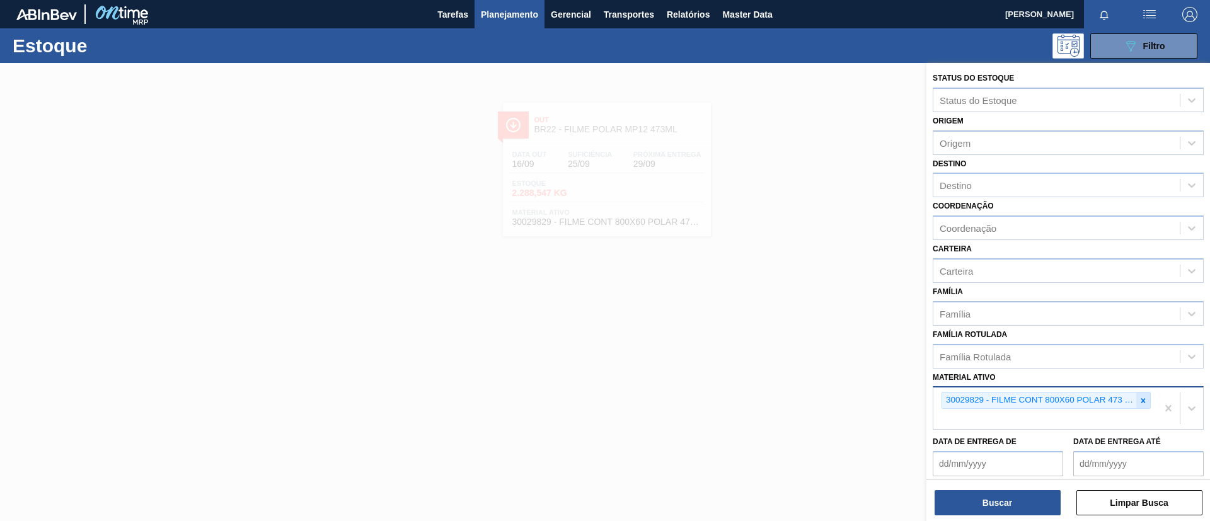
click at [1137, 405] on div at bounding box center [1143, 401] width 14 height 16
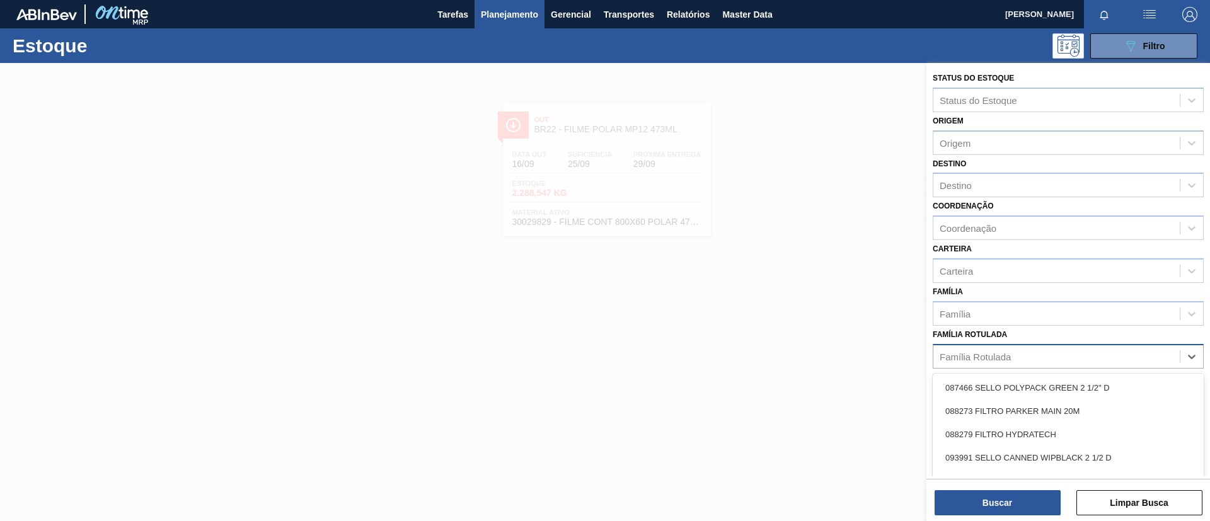
click at [1033, 345] on div "Família Rotulada" at bounding box center [1067, 356] width 271 height 25
type Rotulada "BOH 350ML"
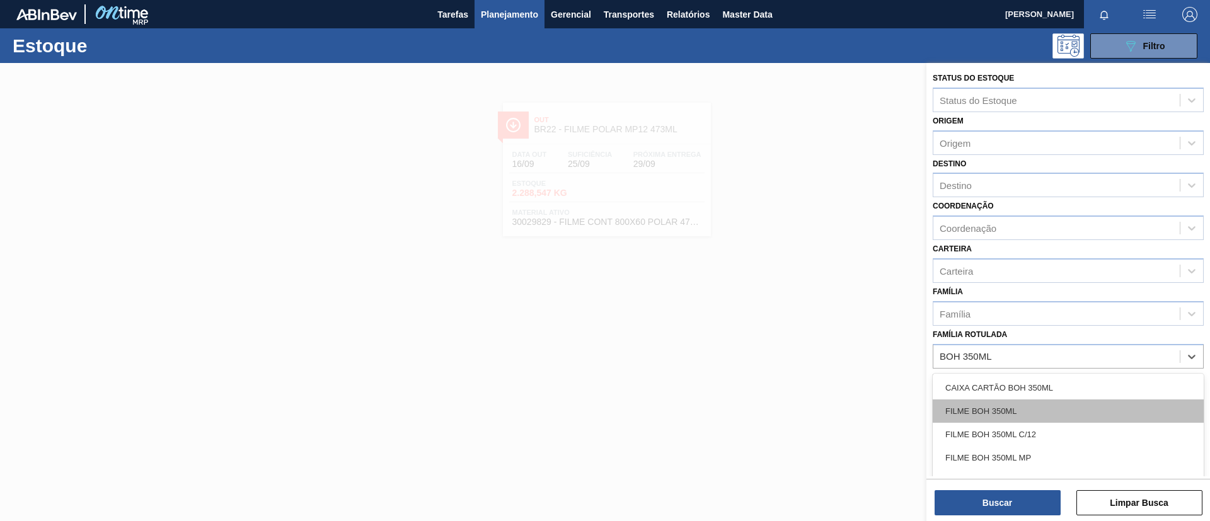
click at [1041, 409] on div "FILME BOH 350ML" at bounding box center [1067, 410] width 271 height 23
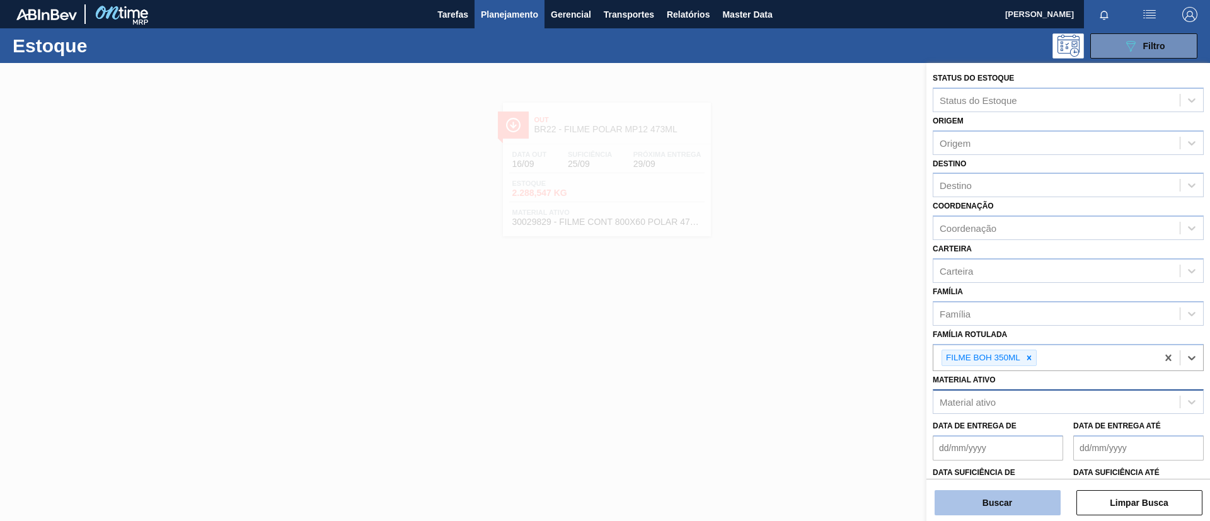
click at [998, 496] on button "Buscar" at bounding box center [997, 502] width 126 height 25
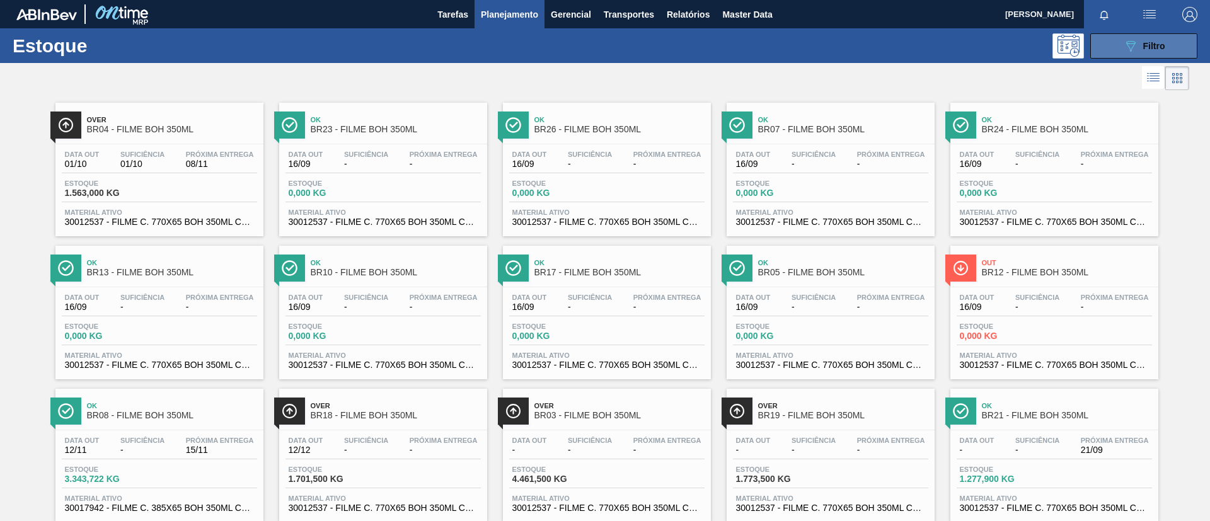
click at [1126, 42] on icon at bounding box center [1130, 46] width 9 height 11
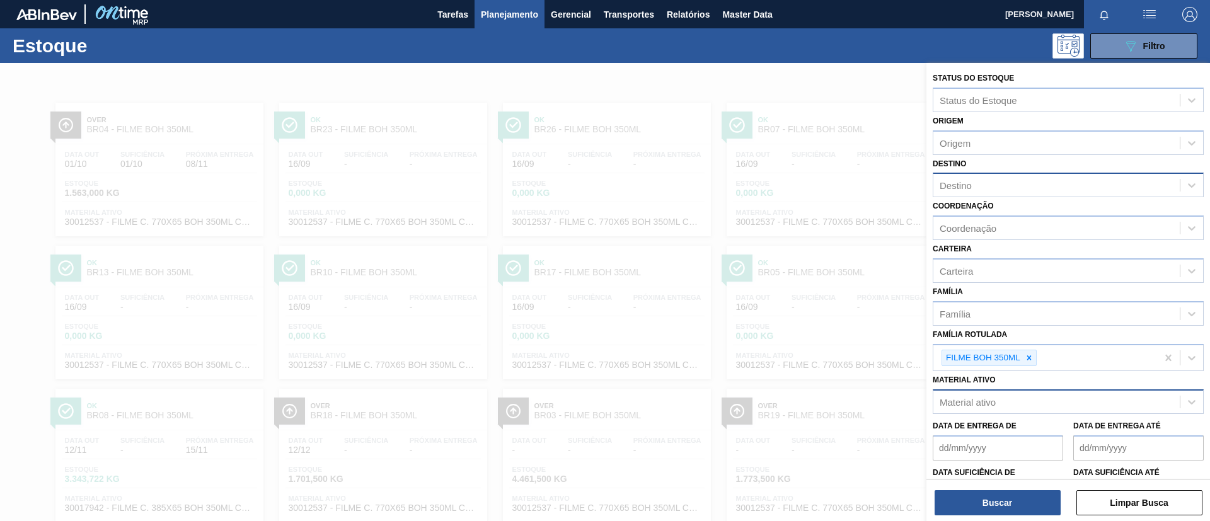
click at [1007, 186] on div "Destino" at bounding box center [1056, 185] width 246 height 18
type input "br08"
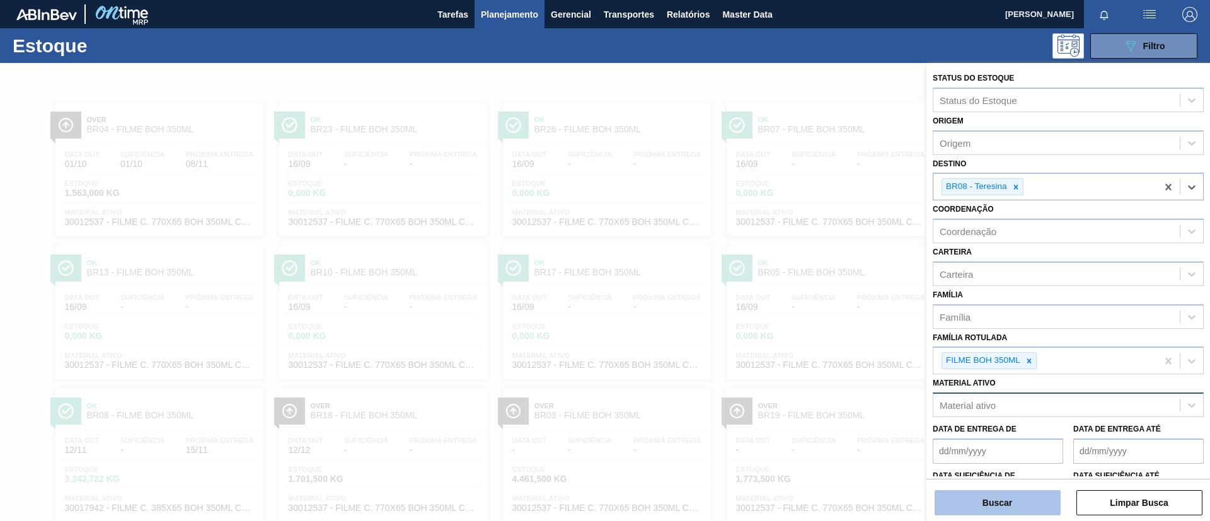
click at [1004, 502] on button "Buscar" at bounding box center [997, 502] width 126 height 25
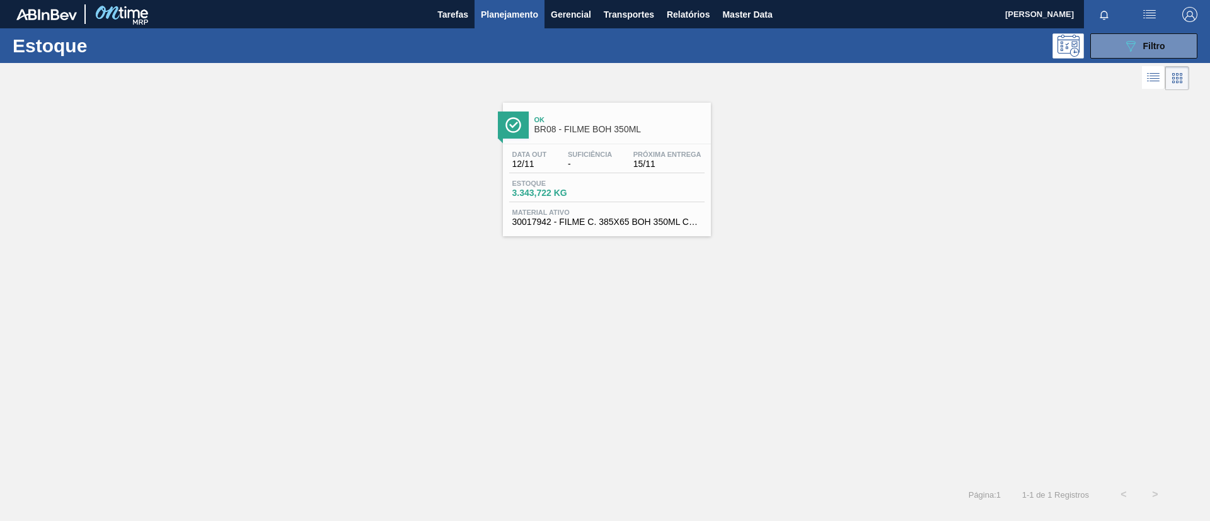
click at [617, 151] on div "Data out 12/11 Suficiência - Próxima Entrega 15/11" at bounding box center [606, 162] width 195 height 23
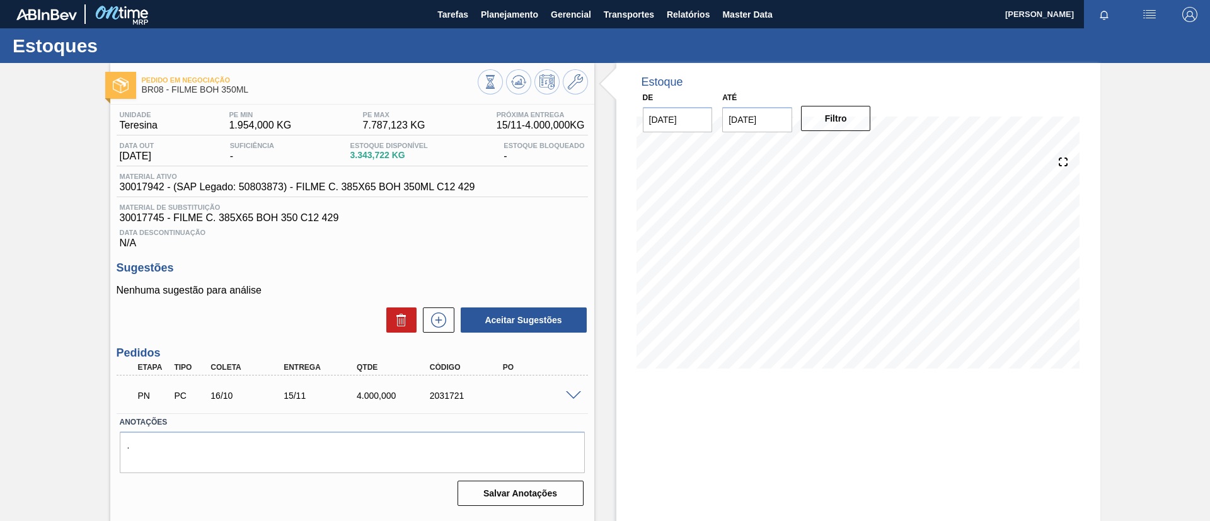
click at [573, 393] on span at bounding box center [573, 395] width 15 height 9
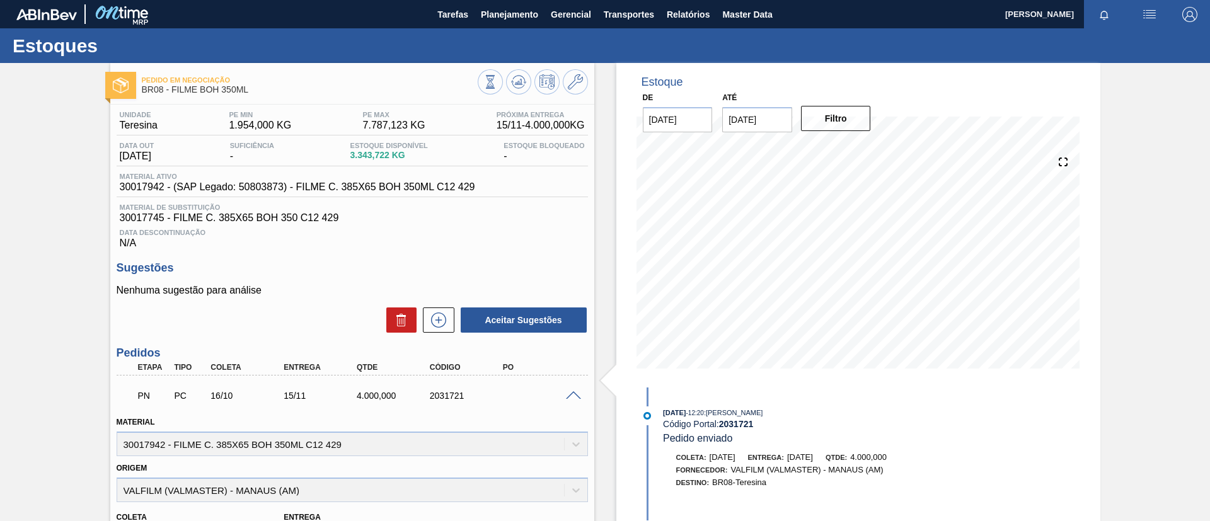
click at [573, 393] on span at bounding box center [573, 395] width 15 height 9
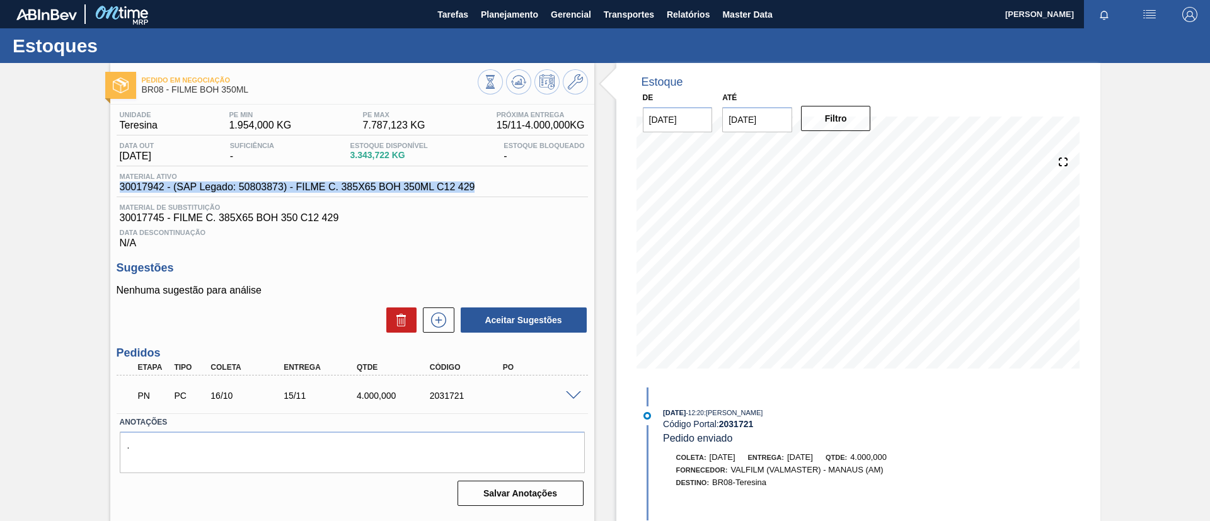
drag, startPoint x: 453, startPoint y: 188, endPoint x: 57, endPoint y: 186, distance: 396.3
click at [57, 186] on div "Pedido em Negociação BR08 - FILME BOH 350ML Unidade Teresina PE MIN 1.954,000 K…" at bounding box center [605, 302] width 1210 height 479
copy span "30017942 - (SAP Legado: 50803873) - FILME C. 385X65 BOH 350ML C12 429"
click at [61, 190] on div "Pedido em Negociação BR08 - FILME BOH 350ML Unidade Teresina PE MIN 1.954,000 K…" at bounding box center [605, 302] width 1210 height 479
drag, startPoint x: 120, startPoint y: 189, endPoint x: 164, endPoint y: 189, distance: 44.1
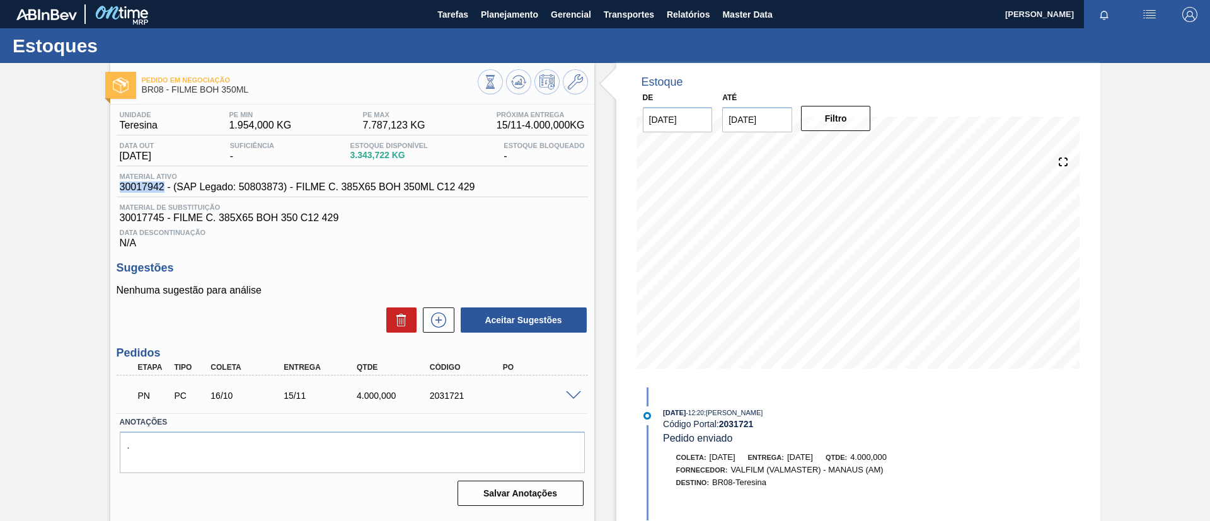
click at [164, 189] on span "30017942 - (SAP Legado: 50803873) - FILME C. 385X65 BOH 350ML C12 429" at bounding box center [297, 186] width 355 height 11
copy span "30017942"
click at [570, 85] on icon at bounding box center [575, 81] width 15 height 15
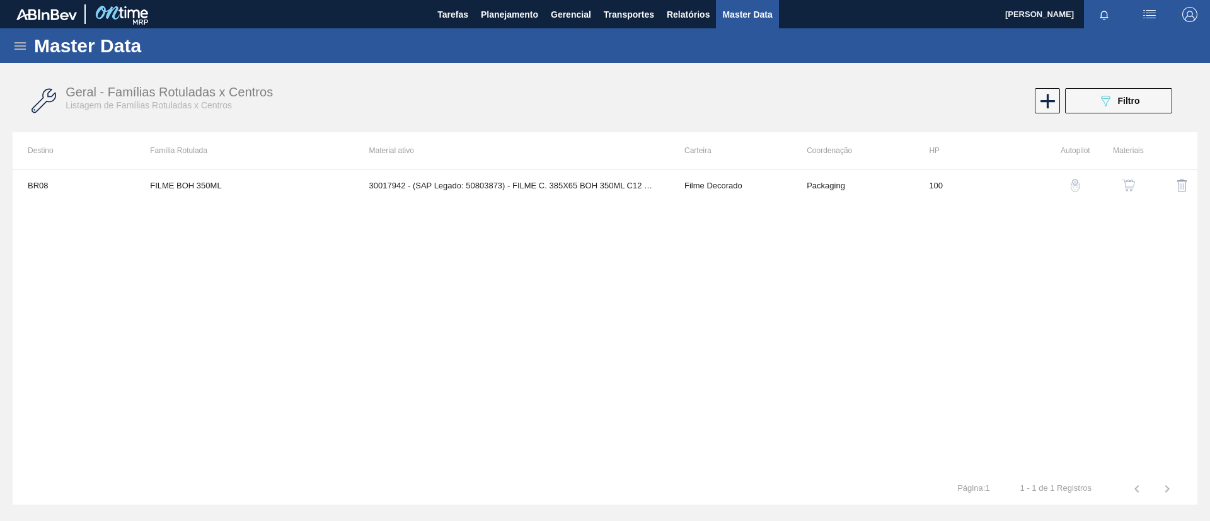
click at [1118, 185] on button "button" at bounding box center [1128, 185] width 30 height 30
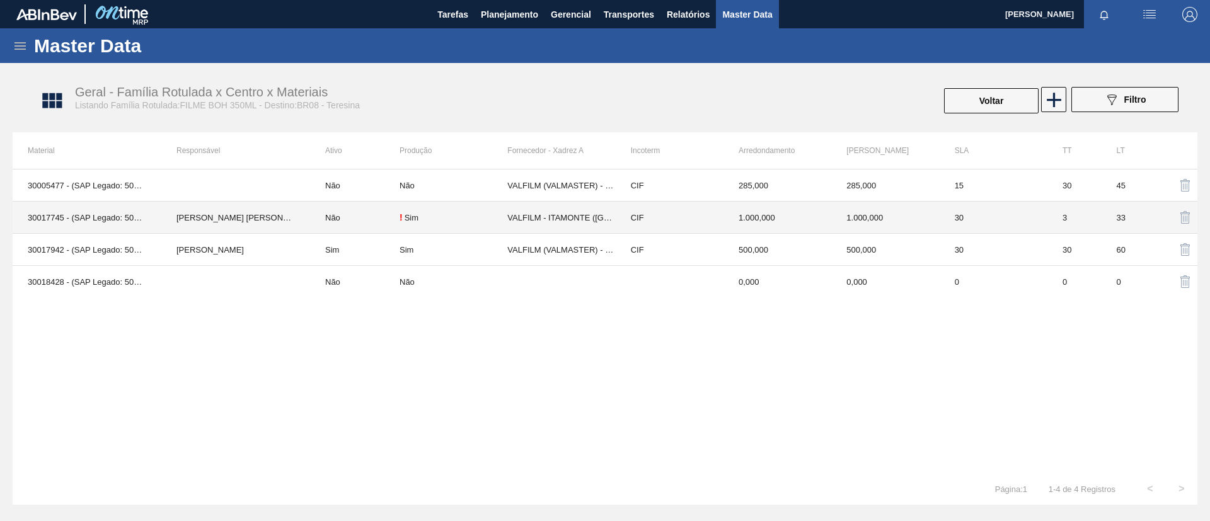
click at [324, 222] on td "Não" at bounding box center [354, 218] width 89 height 32
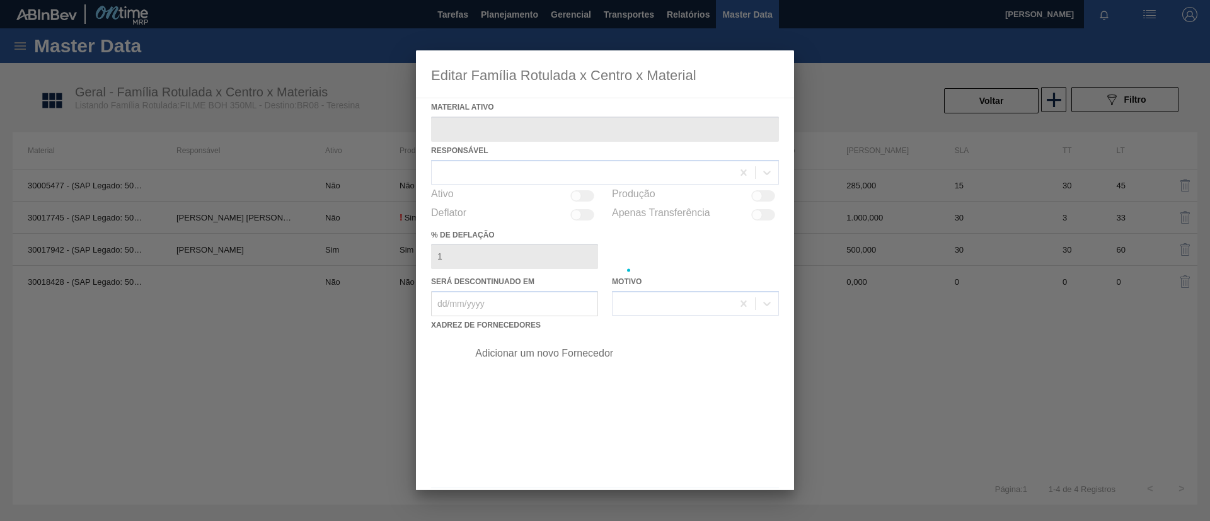
type ativo "30017745 - (SAP Legado: 50801962) - FILME C. 385X65 BOH 350 C12 429"
checkbox input "true"
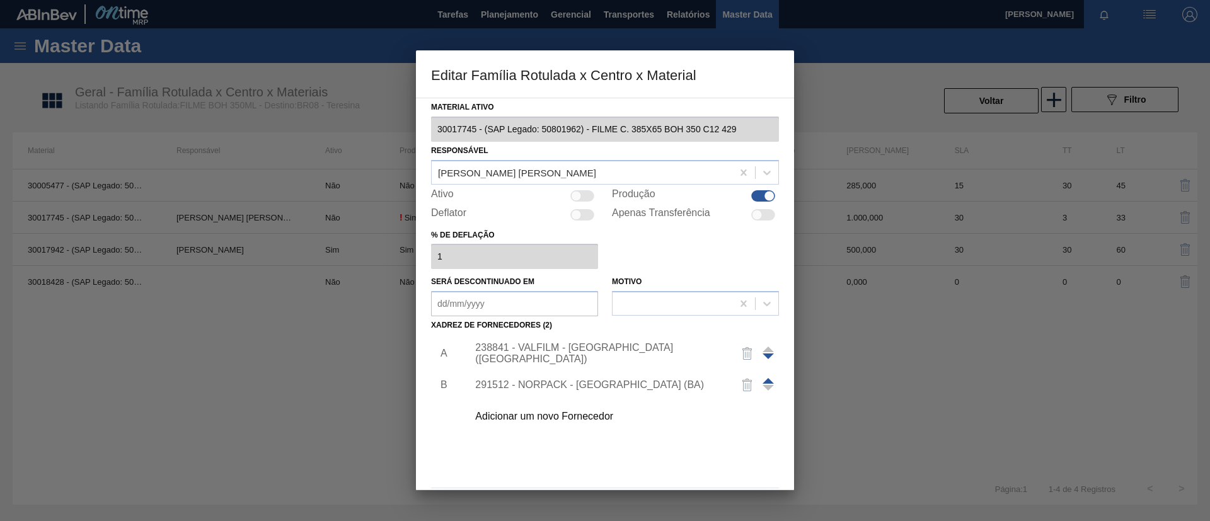
drag, startPoint x: 283, startPoint y: 299, endPoint x: 307, endPoint y: 301, distance: 24.0
click at [285, 299] on div at bounding box center [605, 260] width 1210 height 521
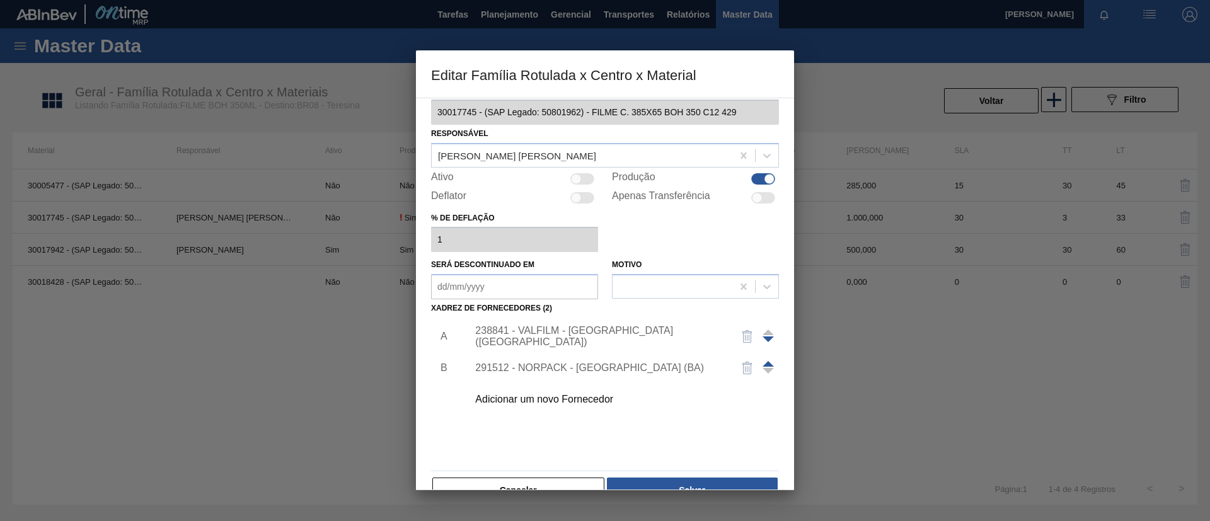
scroll to position [47, 0]
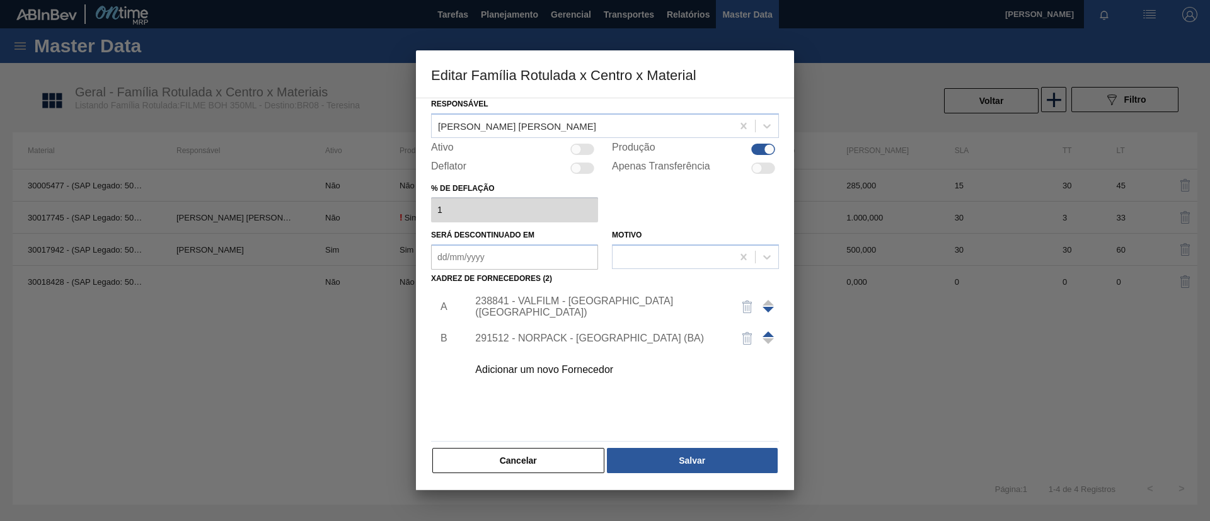
click at [537, 483] on div "Material ativo 30017745 - (SAP Legado: 50801962) - FILME C. 385X65 BOH 350 C12 …" at bounding box center [605, 294] width 378 height 393
click at [532, 462] on button "Cancelar" at bounding box center [518, 460] width 172 height 25
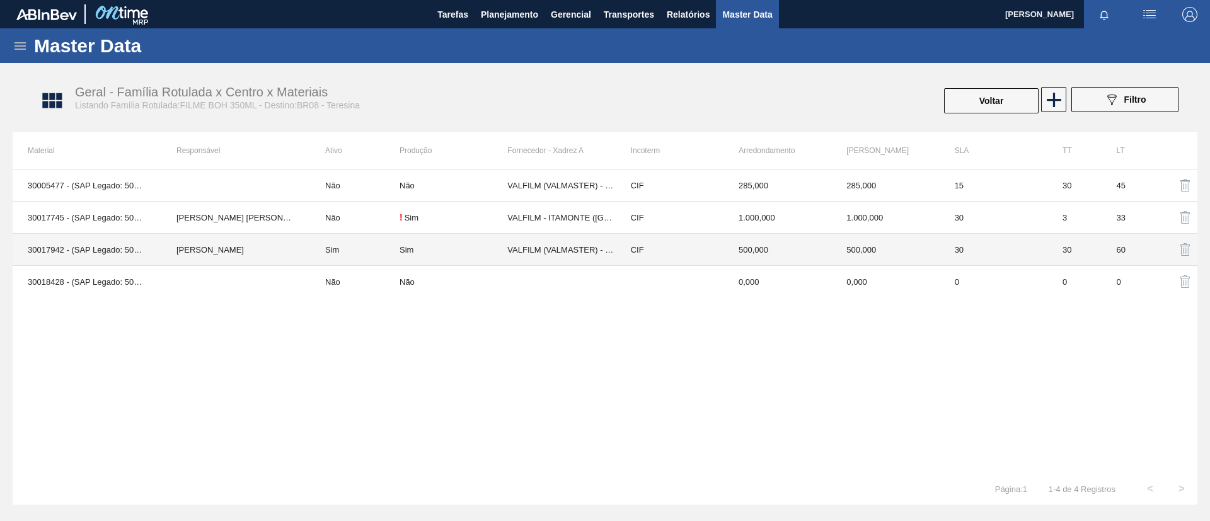
click at [268, 248] on td "[PERSON_NAME]" at bounding box center [235, 250] width 149 height 32
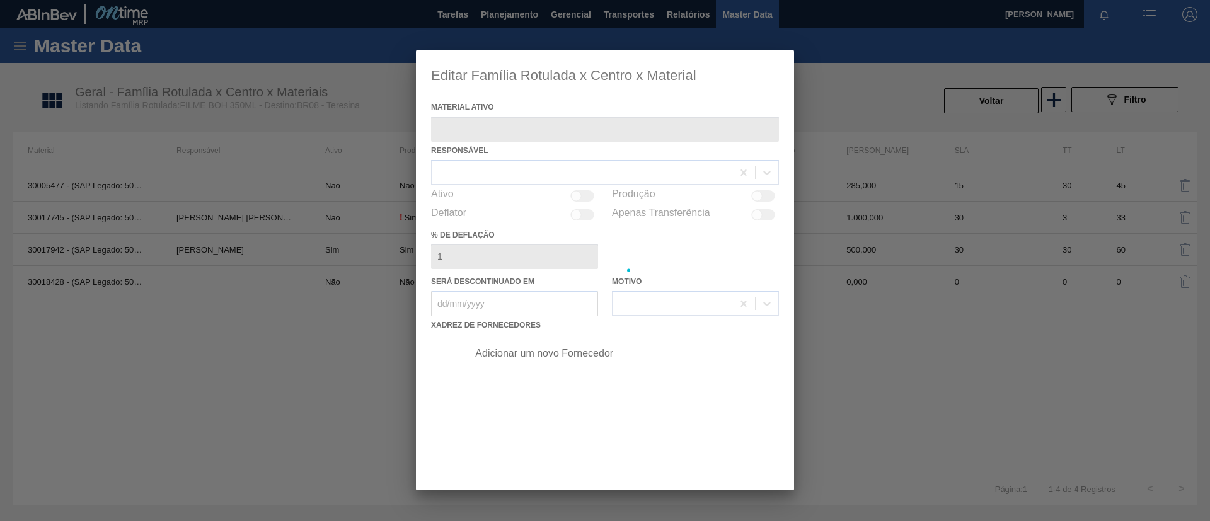
type ativo "30017942 - (SAP Legado: 50803873) - FILME C. 385X65 BOH 350ML C12 429"
checkbox input "true"
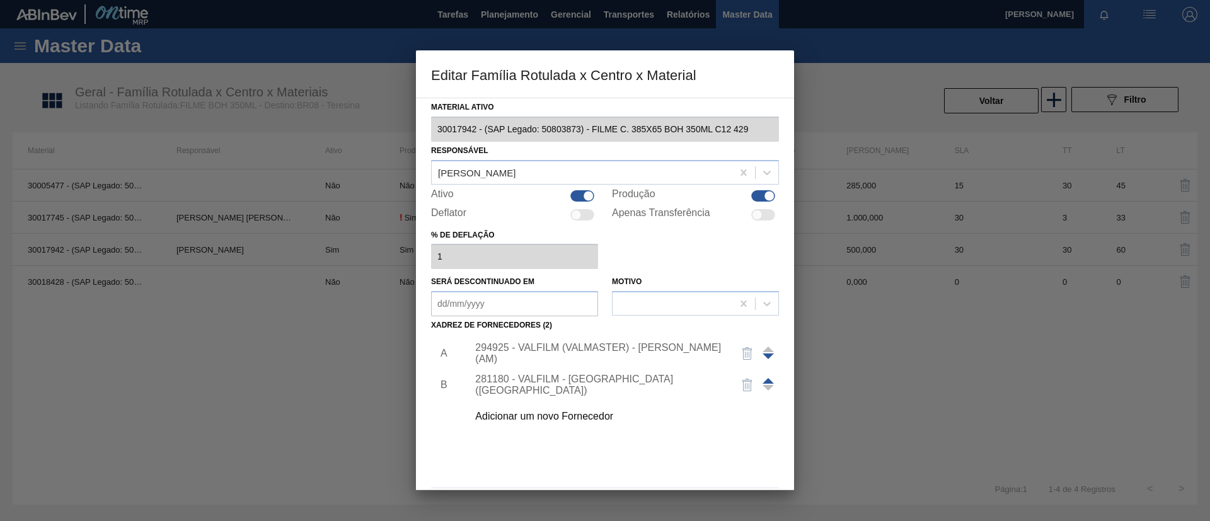
click at [617, 420] on div "Adicionar um novo Fornecedor" at bounding box center [598, 416] width 247 height 11
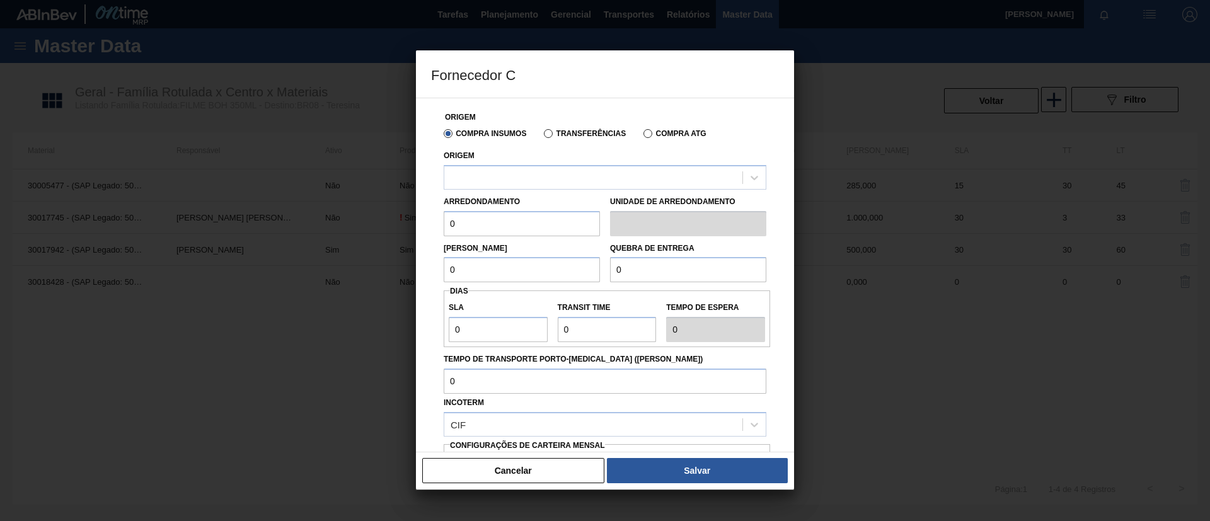
click at [583, 190] on div "Arredondamento 0 Unidade de arredondamento" at bounding box center [605, 213] width 333 height 47
click at [585, 189] on div at bounding box center [605, 177] width 323 height 25
click at [542, 473] on button "Cancelar" at bounding box center [513, 470] width 182 height 25
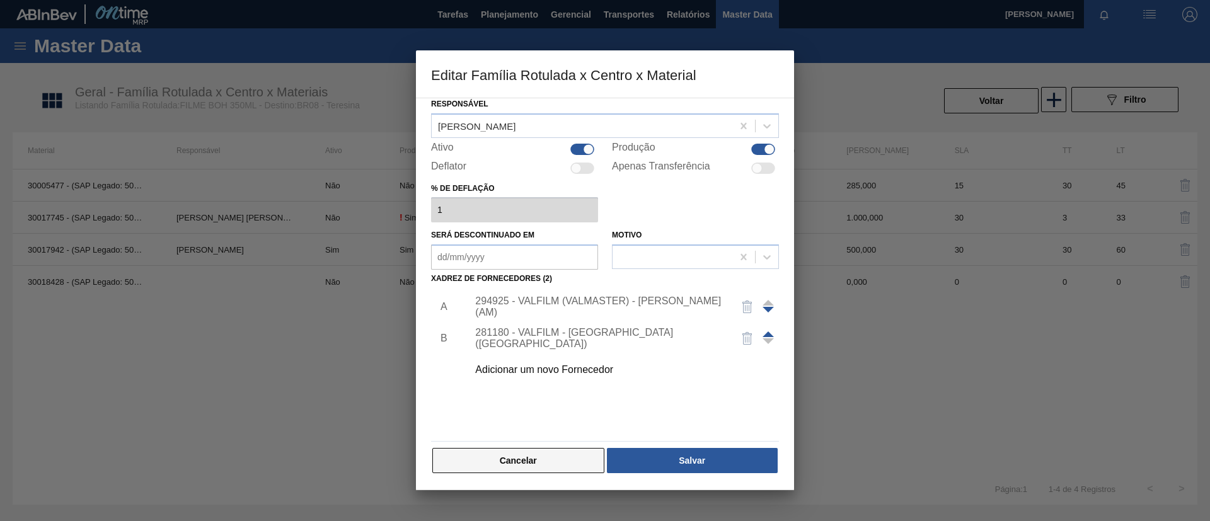
click at [555, 454] on button "Cancelar" at bounding box center [518, 460] width 172 height 25
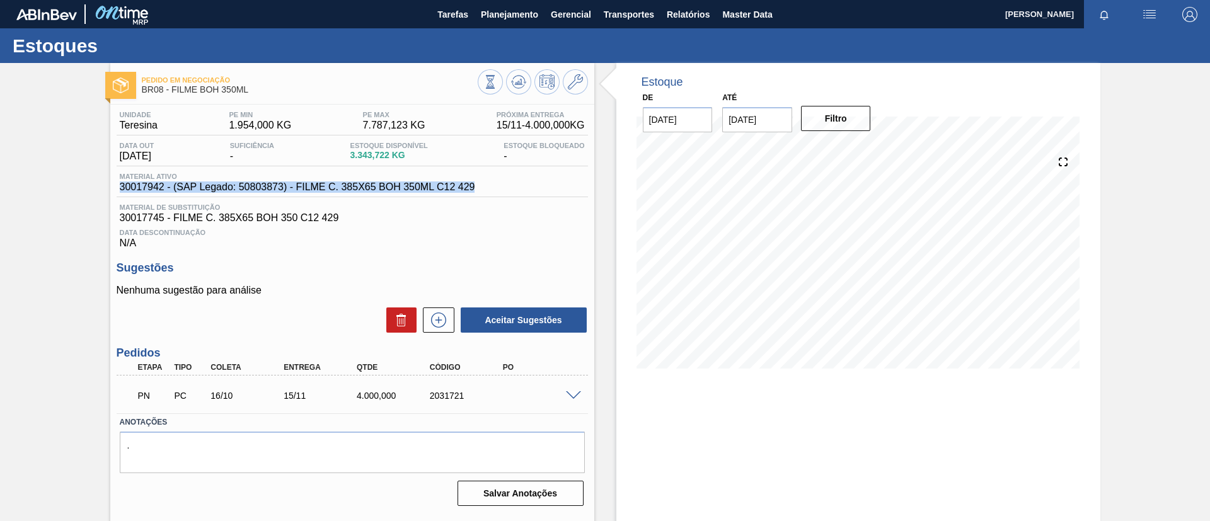
drag, startPoint x: 119, startPoint y: 184, endPoint x: 474, endPoint y: 188, distance: 354.7
click at [474, 188] on span "30017942 - (SAP Legado: 50803873) - FILME C. 385X65 BOH 350ML C12 429" at bounding box center [297, 186] width 355 height 11
copy span "30017942 - (SAP Legado: 50803873) - FILME C. 385X65 BOH 350ML C12 429"
click at [123, 206] on span "Material de Substituição" at bounding box center [352, 208] width 465 height 8
drag, startPoint x: 476, startPoint y: 187, endPoint x: 0, endPoint y: 188, distance: 476.3
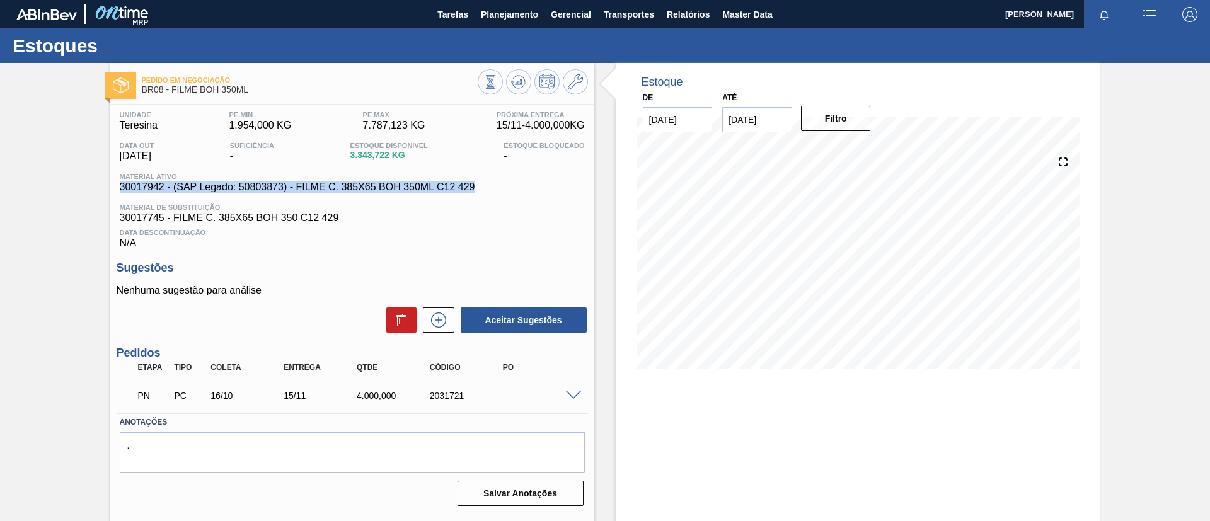
click at [0, 188] on div "Pedido em Negociação BR08 - FILME BOH 350ML Unidade Teresina PE MIN 1.954,000 K…" at bounding box center [605, 302] width 1210 height 479
copy span "30017942 - (SAP Legado: 50803873) - FILME C. 385X65 BOH 350ML C12 429"
click at [515, 18] on span "Planejamento" at bounding box center [509, 14] width 57 height 15
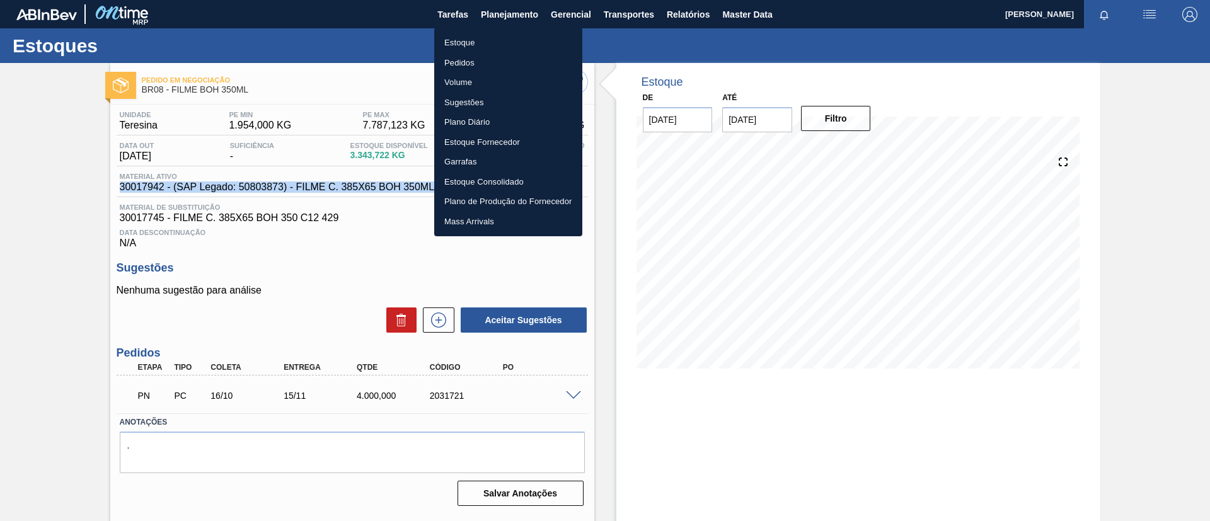
click at [512, 41] on li "Estoque" at bounding box center [508, 43] width 148 height 20
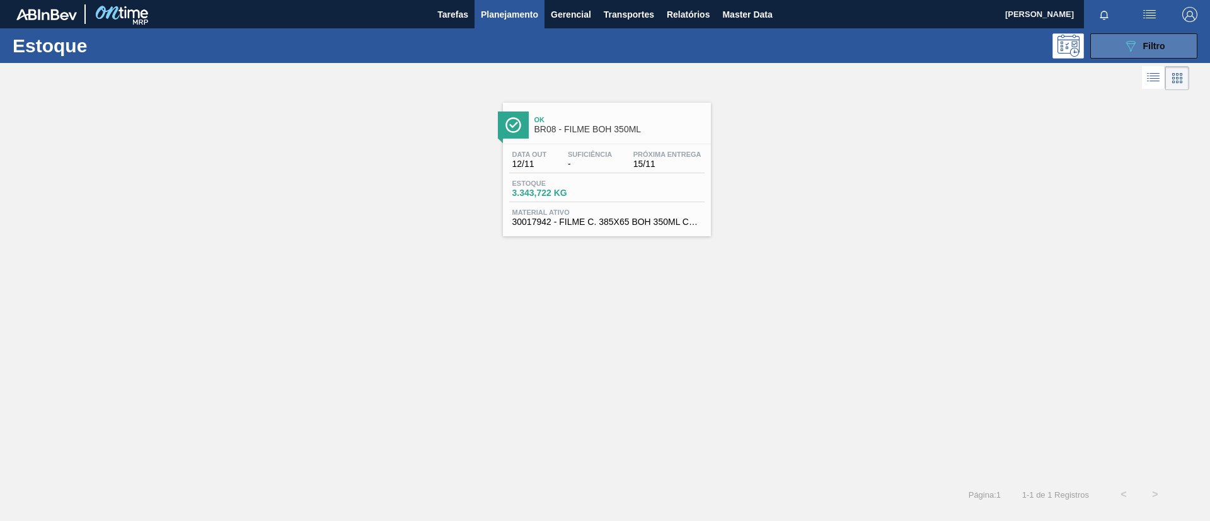
click at [1162, 39] on div "089F7B8B-B2A5-4AFE-B5C0-19BA573D28AC Filtro" at bounding box center [1144, 45] width 42 height 15
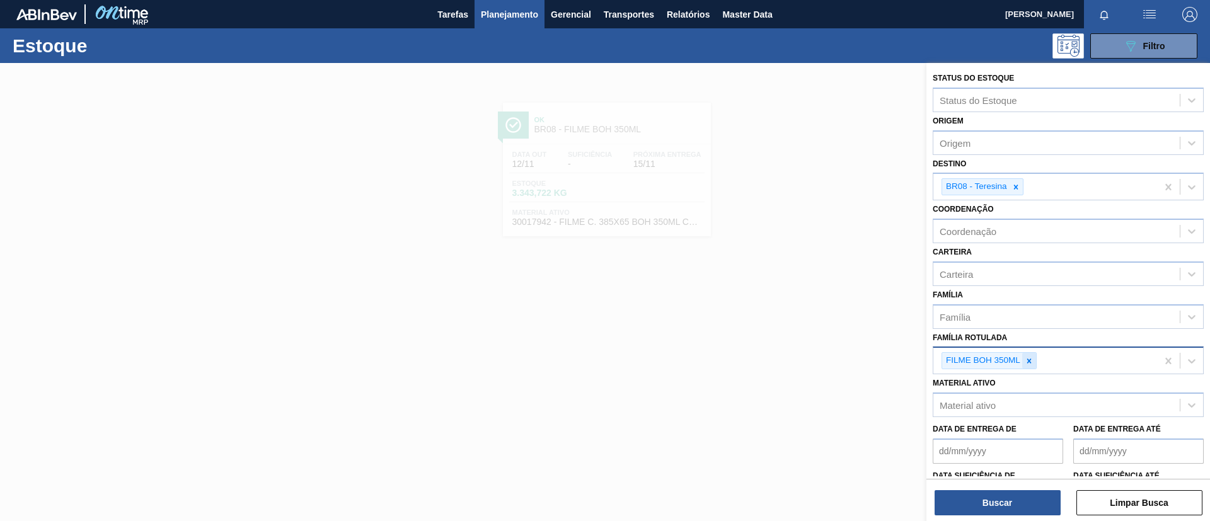
click at [1032, 358] on icon at bounding box center [1028, 361] width 9 height 9
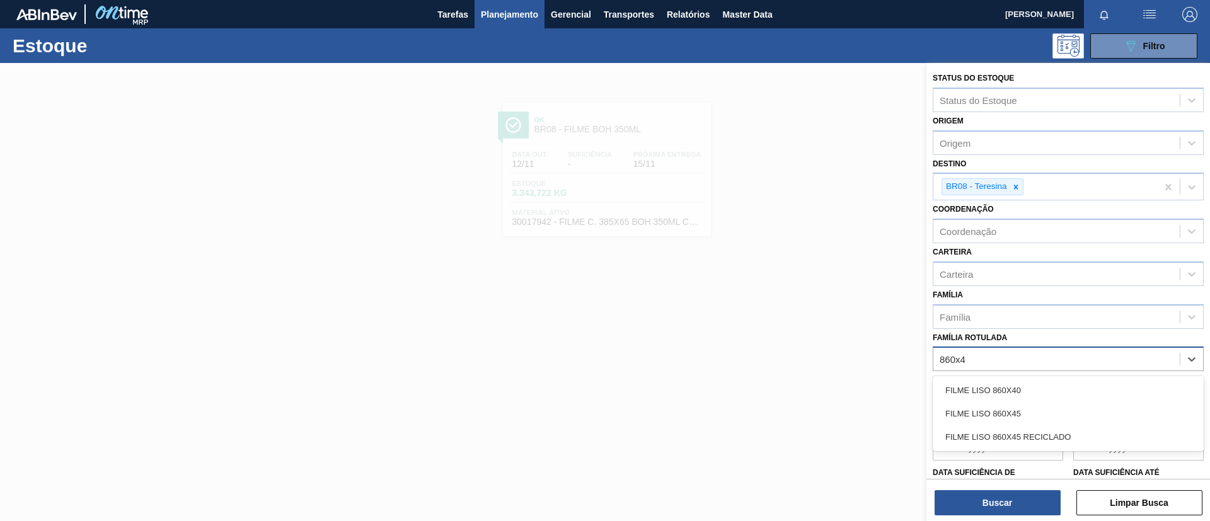
type Rotulada "860x45"
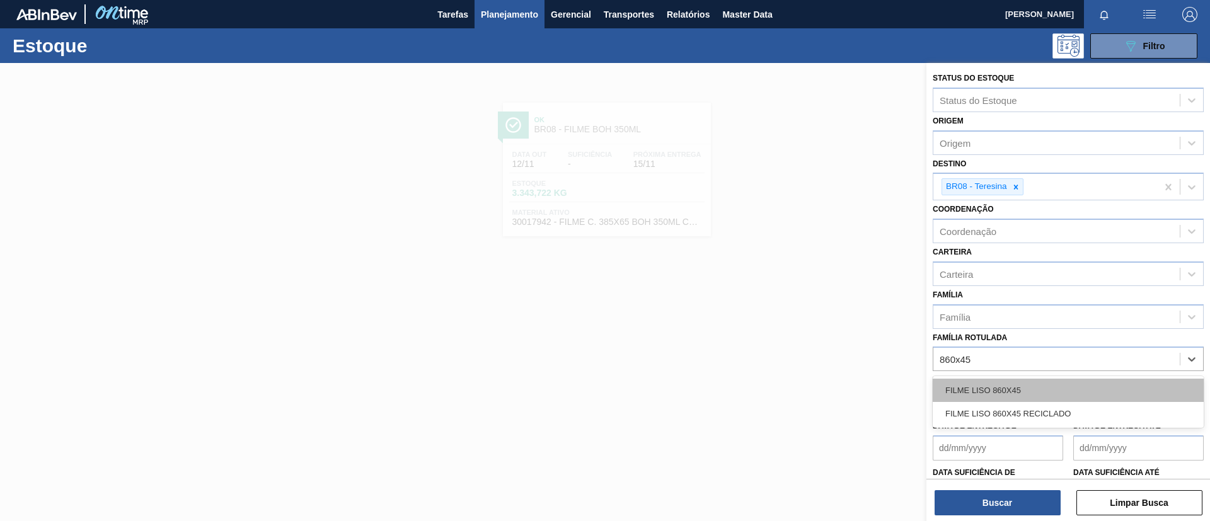
click at [1035, 379] on div "FILME LISO 860X45" at bounding box center [1067, 390] width 271 height 23
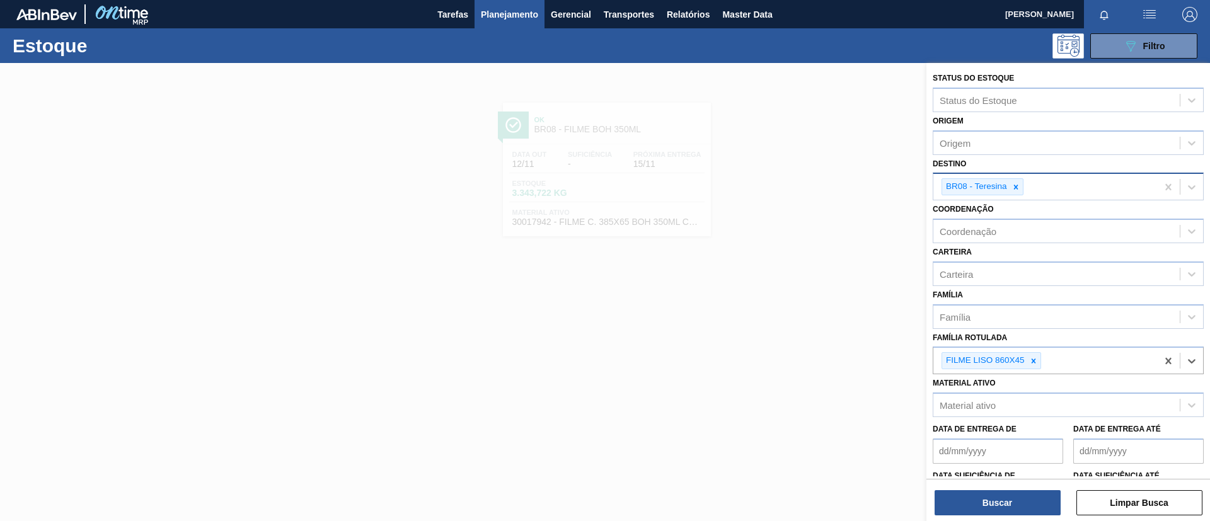
click at [1014, 186] on icon at bounding box center [1015, 187] width 4 height 4
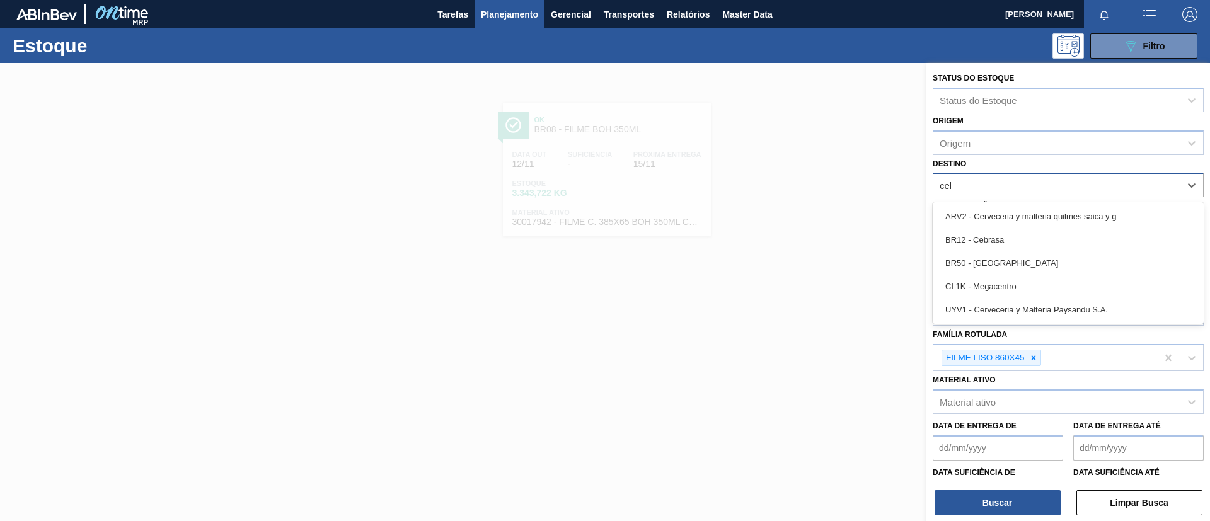
type input "cebr"
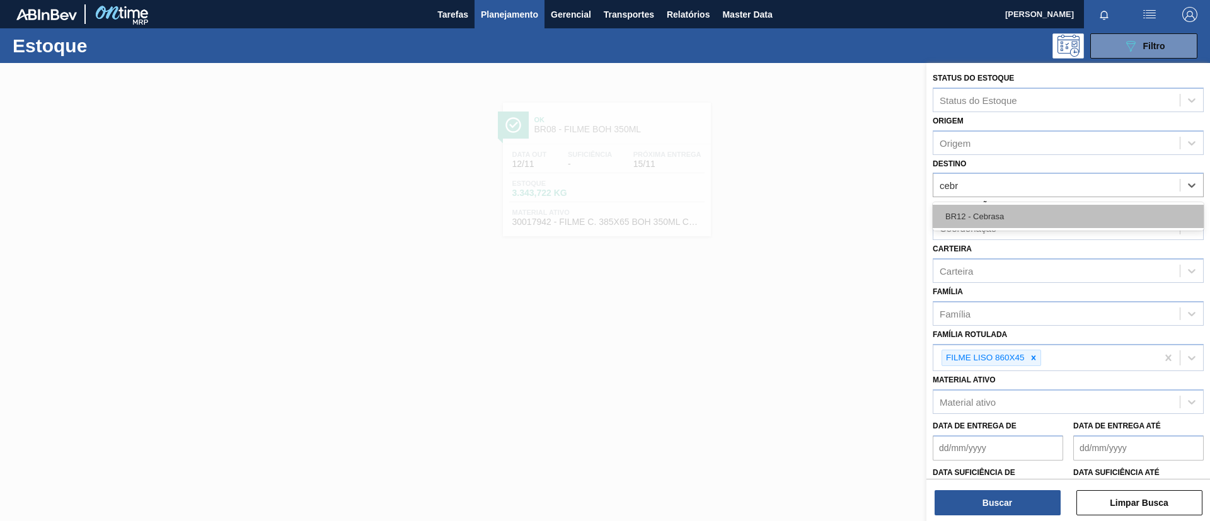
click at [1021, 208] on div "BR12 - Cebrasa" at bounding box center [1067, 216] width 271 height 23
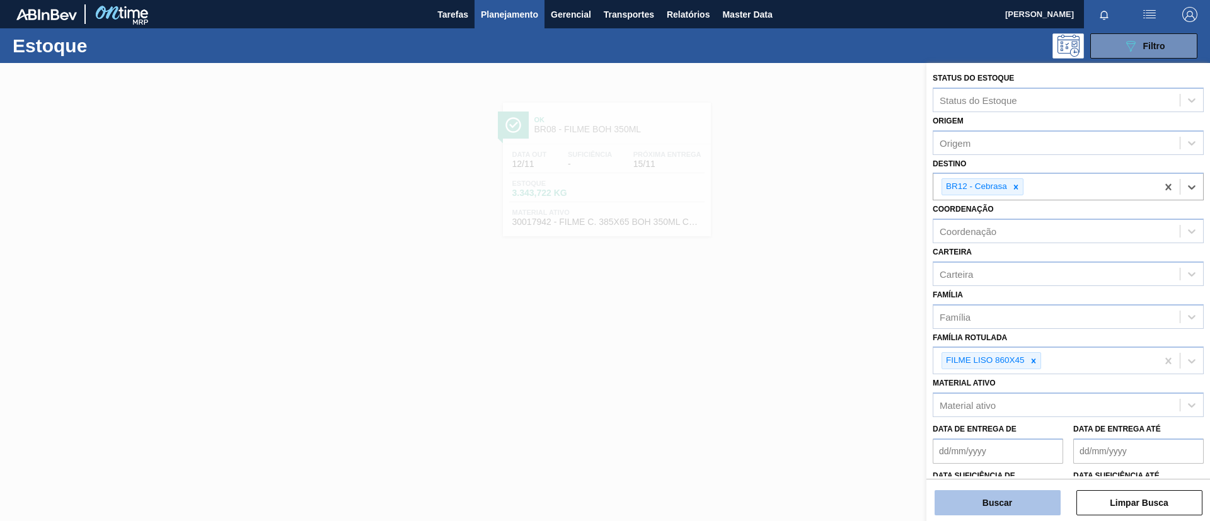
click at [1015, 496] on button "Buscar" at bounding box center [997, 502] width 126 height 25
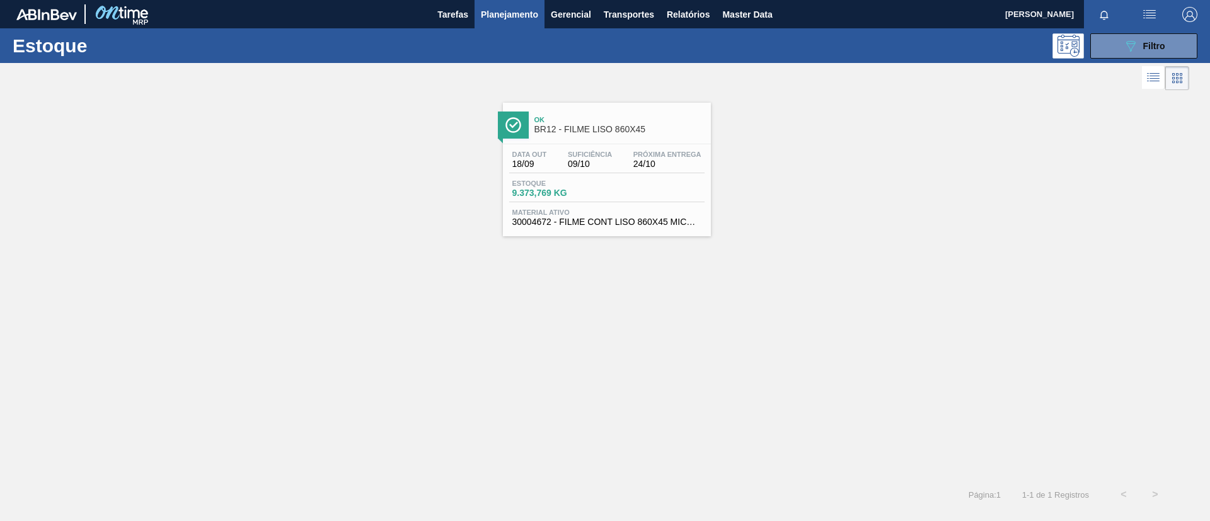
drag, startPoint x: 607, startPoint y: 149, endPoint x: 475, endPoint y: 77, distance: 150.5
click at [606, 148] on div "Data out 18/09 Suficiência 09/10 Próxima Entrega 24/10 Estoque 9.373,769 KG Mat…" at bounding box center [607, 187] width 208 height 86
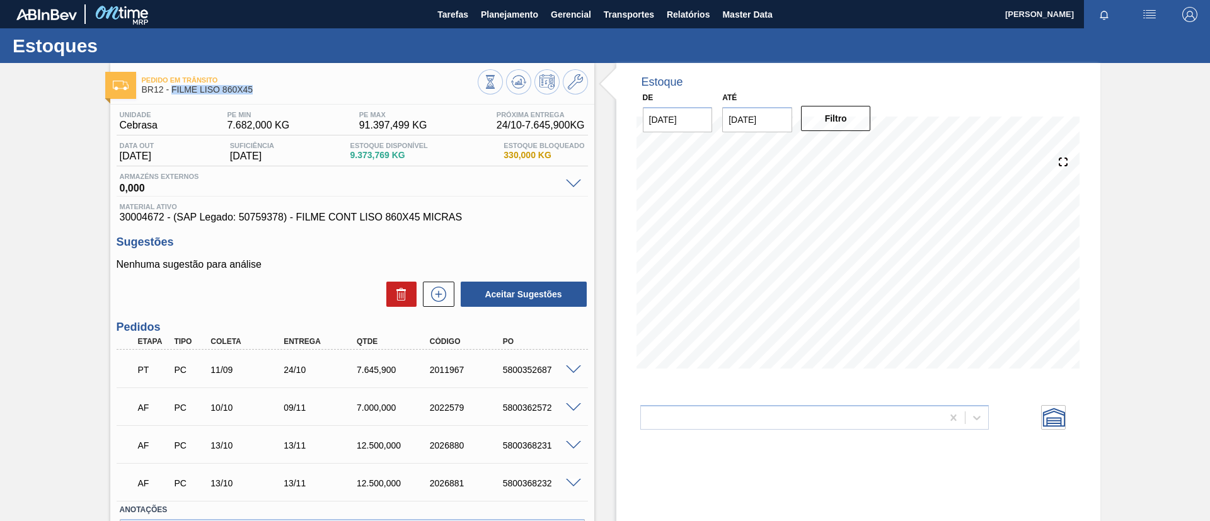
drag, startPoint x: 258, startPoint y: 93, endPoint x: 172, endPoint y: 93, distance: 86.3
click at [172, 93] on div "Pedido [PERSON_NAME] BR12 - FILME LISO 860X45" at bounding box center [310, 85] width 336 height 28
copy span "FILME LISO 860X45"
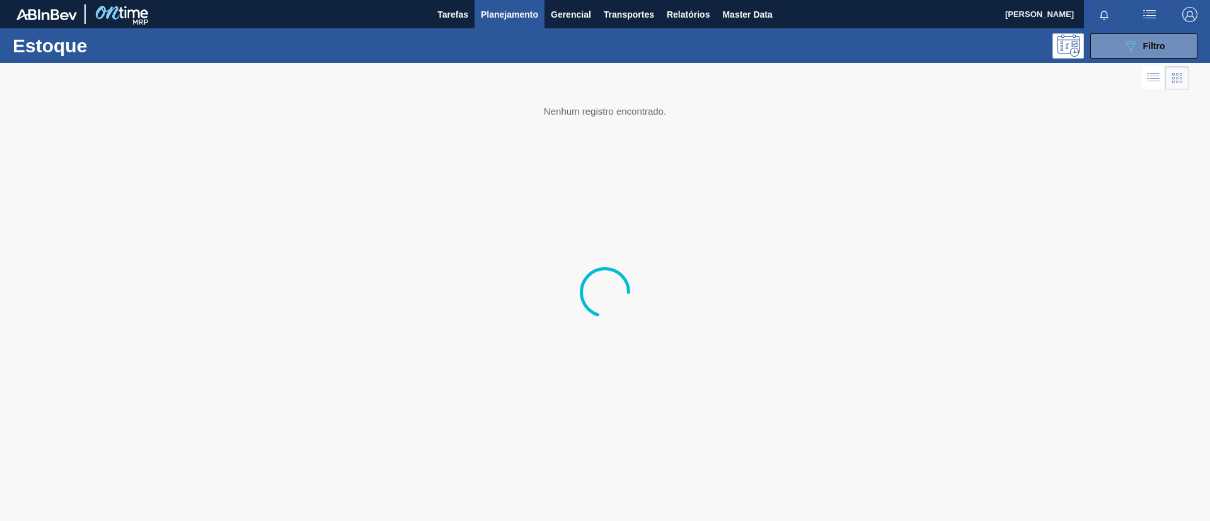
click at [1116, 30] on div "Estoque 089F7B8B-B2A5-4AFE-B5C0-19BA573D28AC Filtro" at bounding box center [605, 45] width 1210 height 35
click at [1109, 42] on button "089F7B8B-B2A5-4AFE-B5C0-19BA573D28AC Filtro" at bounding box center [1143, 45] width 107 height 25
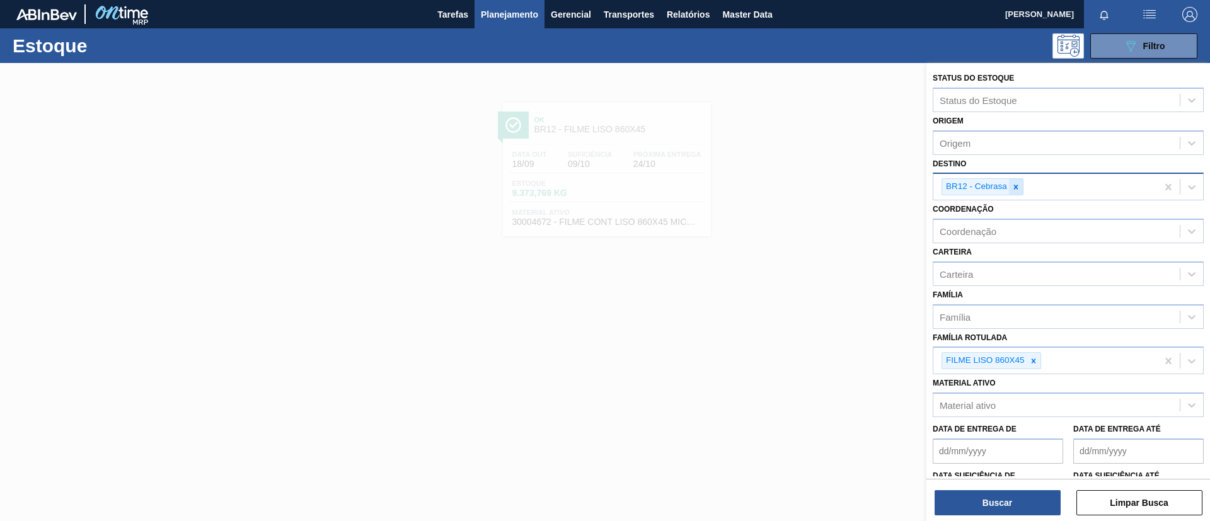
click at [1016, 183] on icon at bounding box center [1015, 187] width 9 height 9
click at [1024, 495] on button "Buscar" at bounding box center [997, 502] width 126 height 25
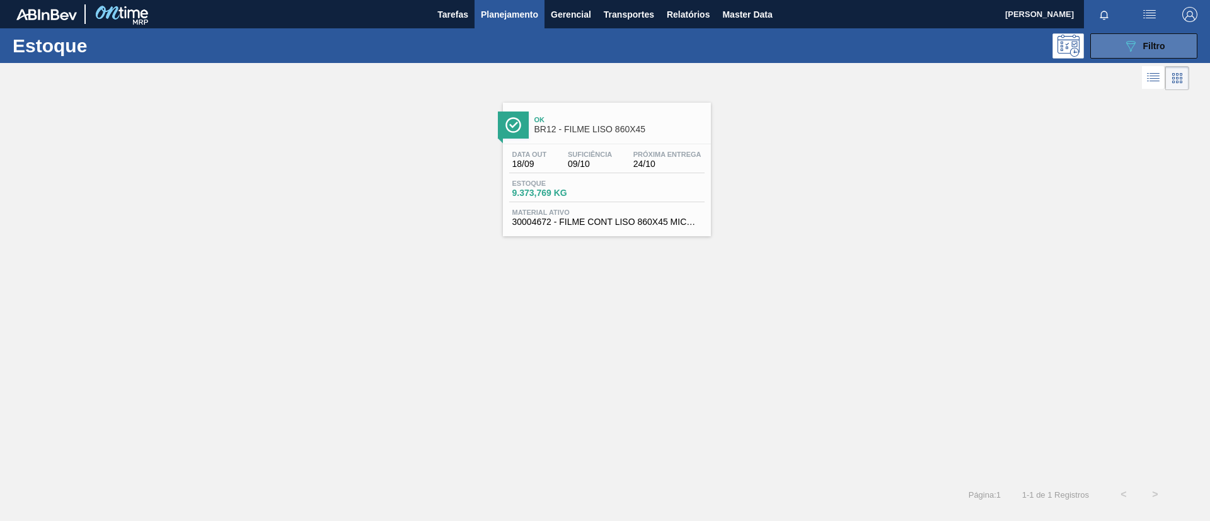
click at [1138, 42] on div "089F7B8B-B2A5-4AFE-B5C0-19BA573D28AC Filtro" at bounding box center [1144, 45] width 42 height 15
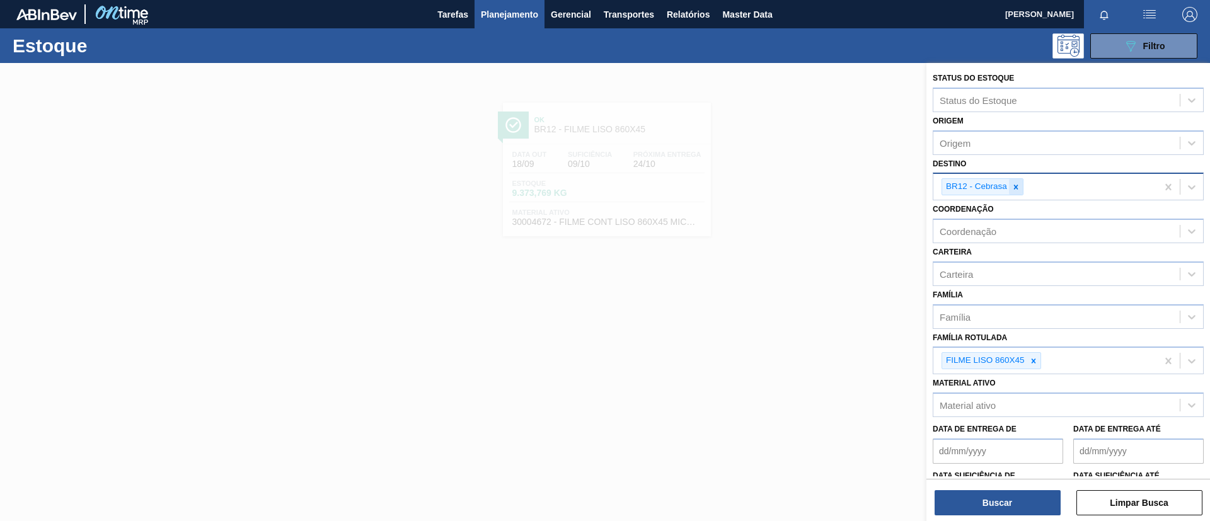
click at [1013, 193] on div at bounding box center [1016, 187] width 14 height 16
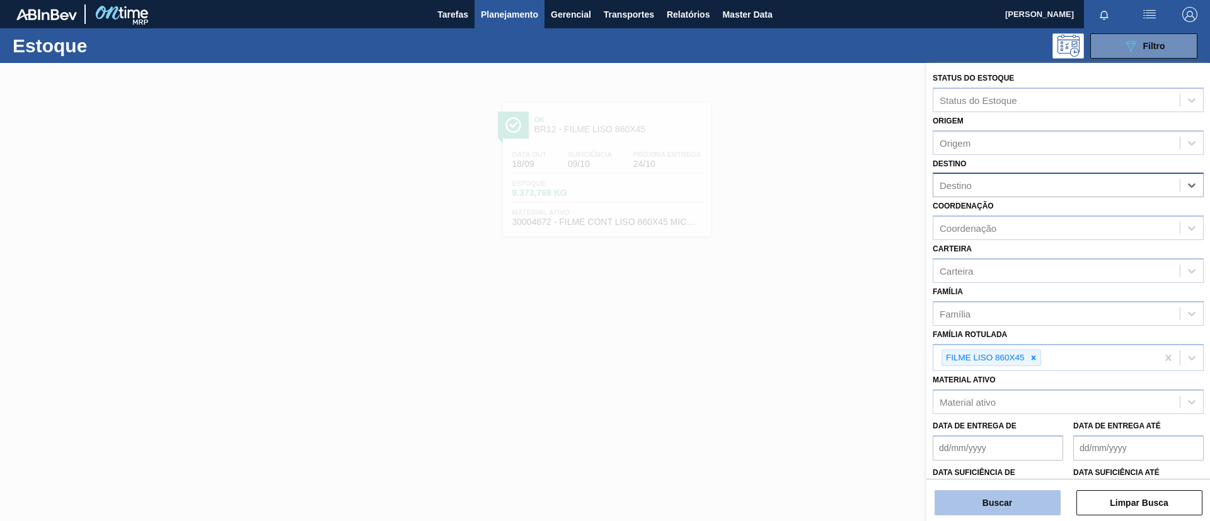
click at [1009, 496] on button "Buscar" at bounding box center [997, 502] width 126 height 25
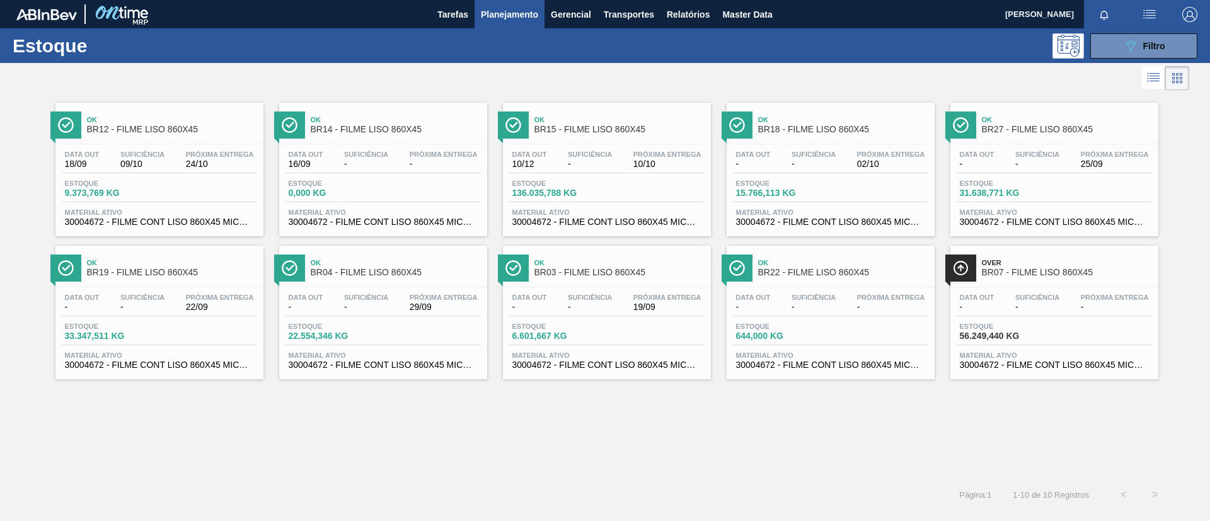
click at [595, 128] on span "BR15 - FILME LISO 860X45" at bounding box center [619, 129] width 170 height 9
click at [1020, 327] on span "Estoque" at bounding box center [1004, 327] width 88 height 8
click at [626, 125] on span "BR15 - FILME LISO 860X45" at bounding box center [619, 129] width 170 height 9
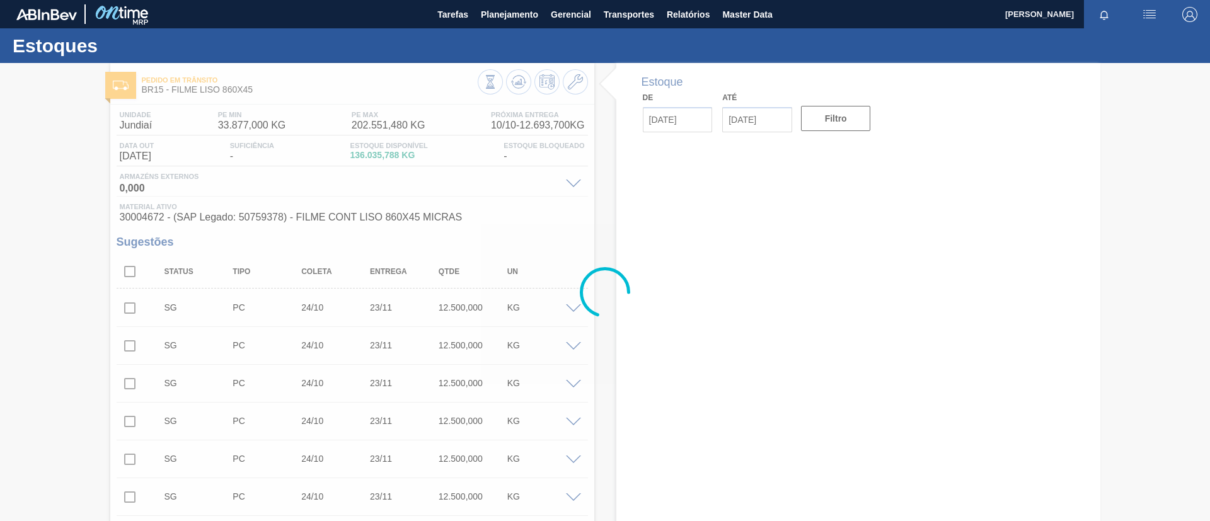
type input "[DATE]"
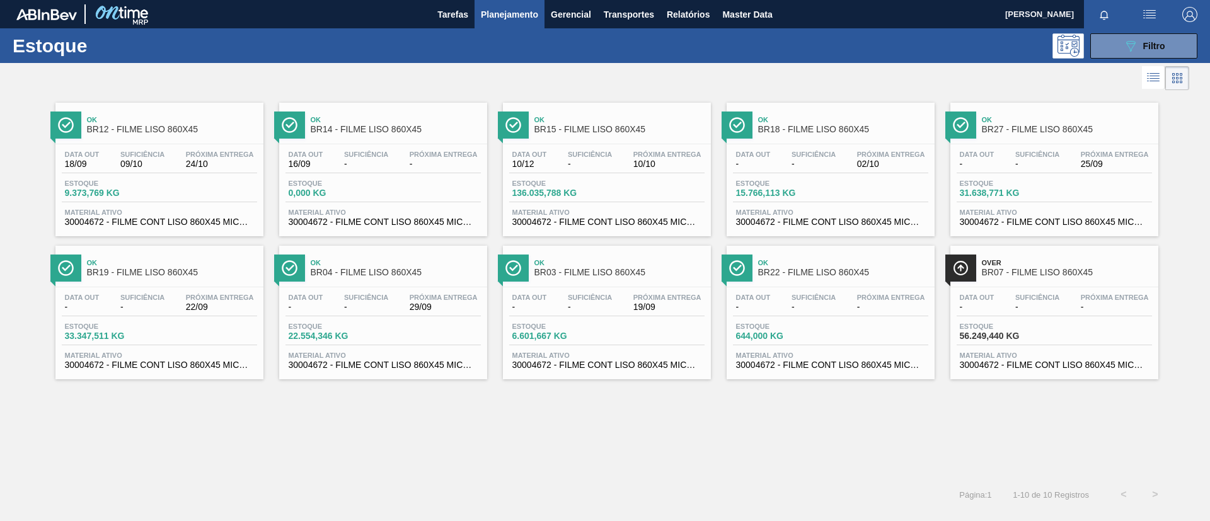
click at [123, 125] on span "BR12 - FILME LISO 860X45" at bounding box center [172, 129] width 170 height 9
drag, startPoint x: 531, startPoint y: 13, endPoint x: 520, endPoint y: 45, distance: 34.1
click at [532, 13] on span "Planejamento" at bounding box center [509, 14] width 57 height 15
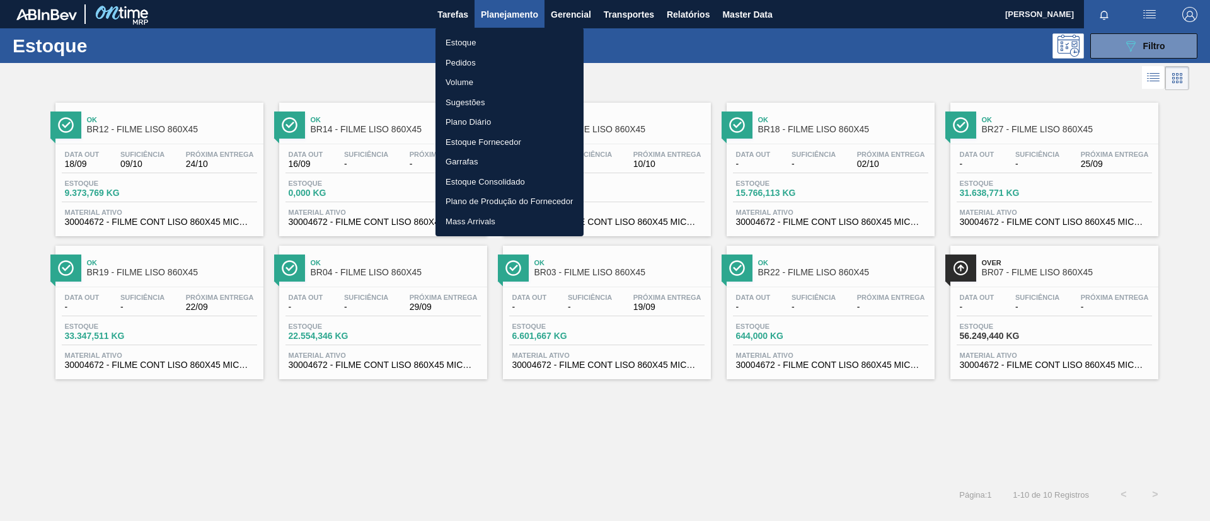
click at [495, 58] on li "Pedidos" at bounding box center [509, 63] width 148 height 20
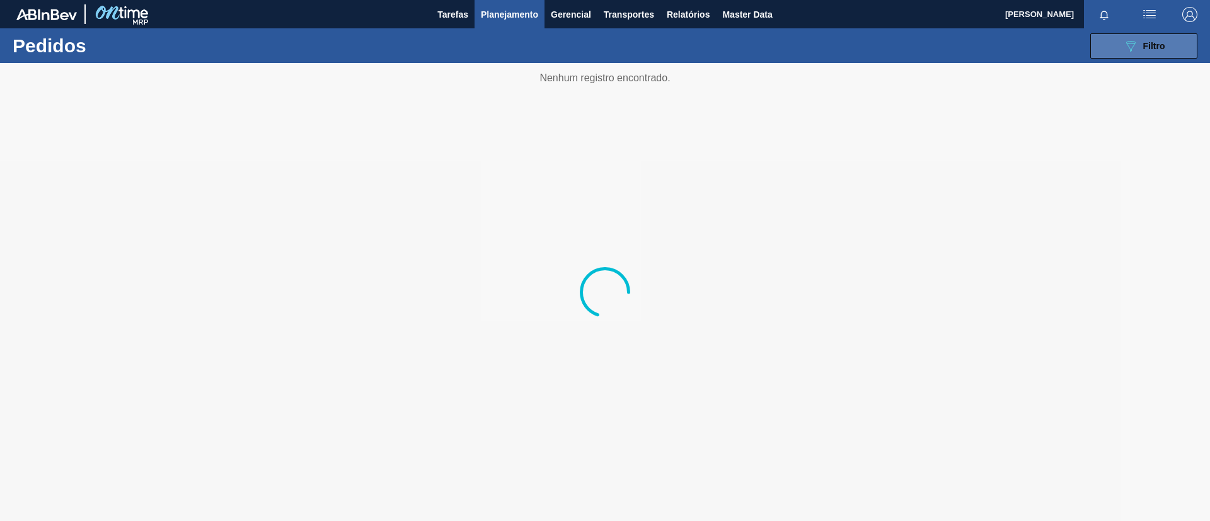
click at [1164, 47] on span "Filtro" at bounding box center [1154, 46] width 22 height 10
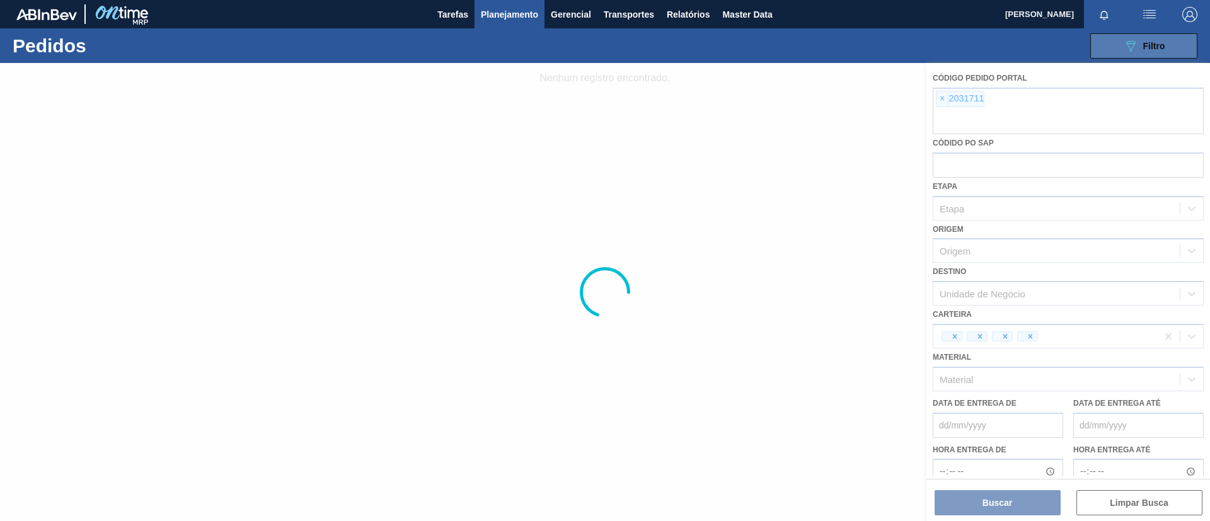
click at [1164, 47] on span "Filtro" at bounding box center [1154, 46] width 22 height 10
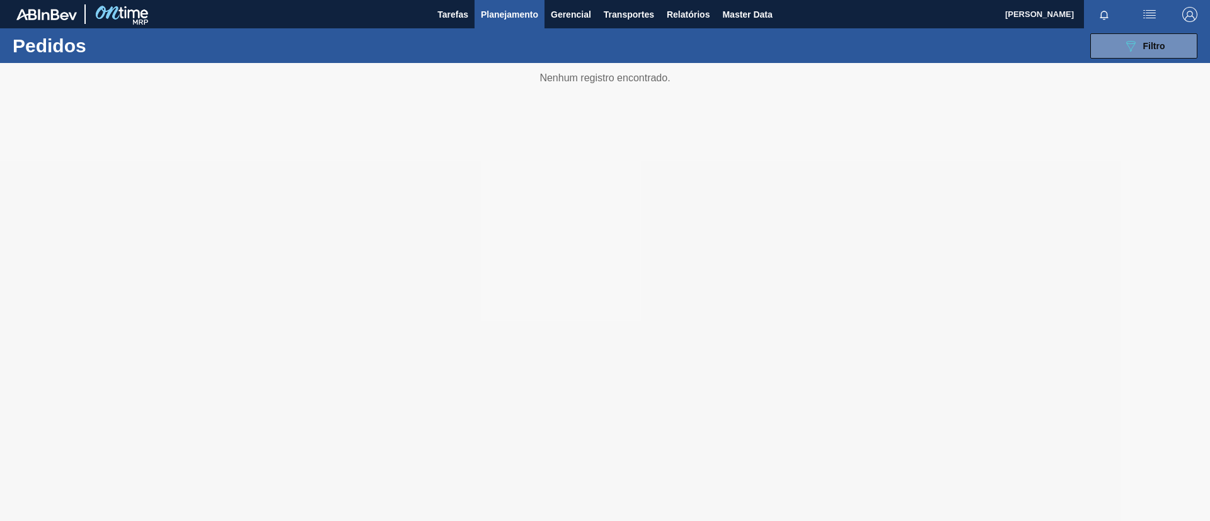
click at [1124, 60] on div "089F7B8B-B2A5-4AFE-B5C0-19BA573D28AC Filtro Código Pedido Portal × 2031711 Códi…" at bounding box center [702, 46] width 1002 height 38
click at [1125, 50] on icon "089F7B8B-B2A5-4AFE-B5C0-19BA573D28AC" at bounding box center [1130, 45] width 15 height 15
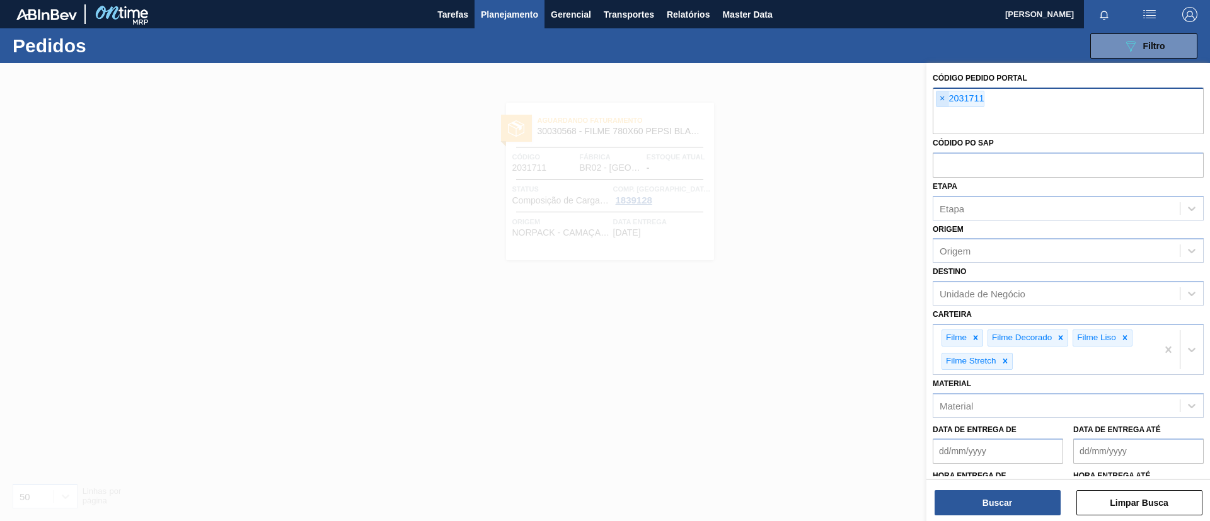
click at [943, 103] on span "×" at bounding box center [942, 98] width 12 height 15
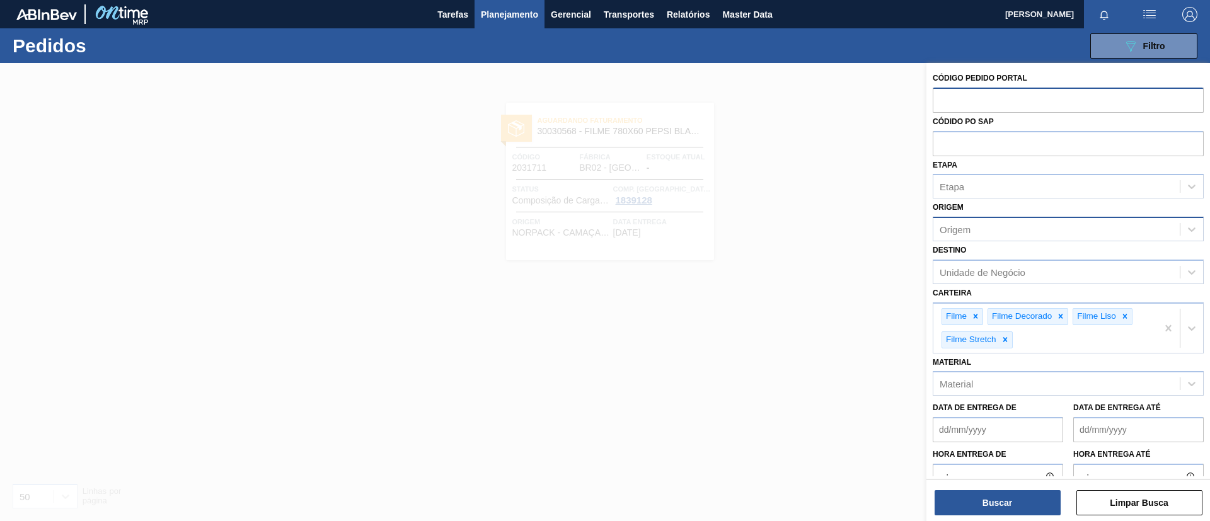
paste input "2007545"
type input "2007545"
click at [1009, 511] on button "Buscar" at bounding box center [997, 502] width 126 height 25
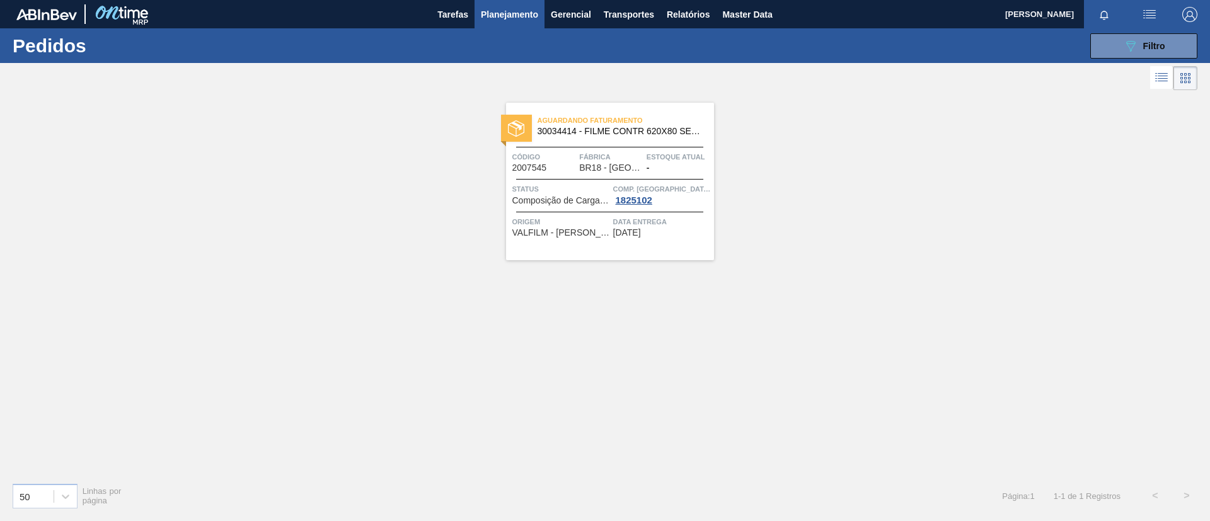
click at [674, 143] on div "Aguardando Faturamento 30034414 - FILME CONTR 620X80 SENSES GARM 269ML Código 2…" at bounding box center [610, 182] width 208 height 158
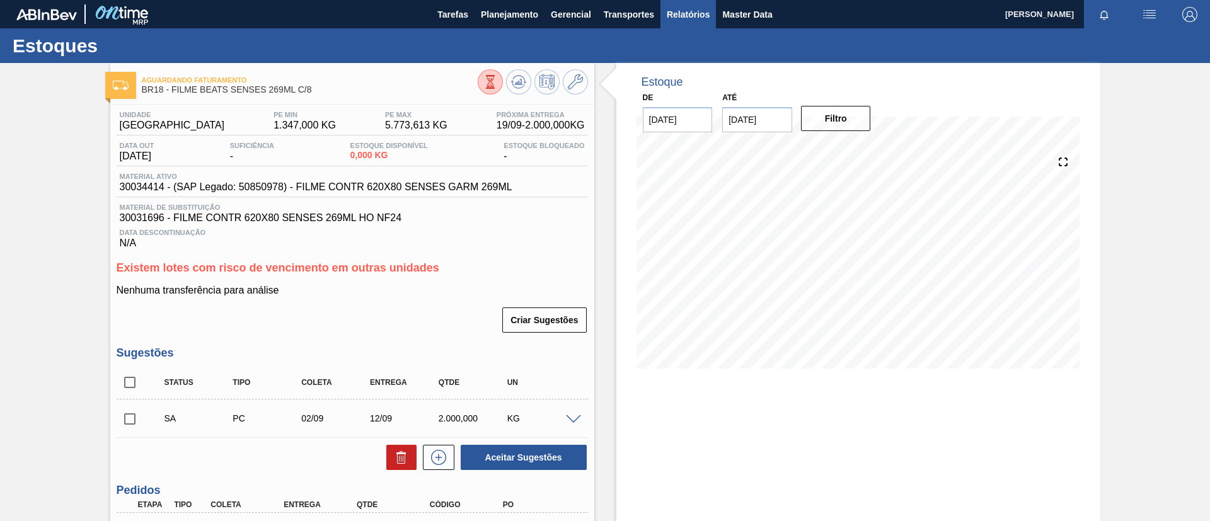
click at [682, 18] on span "Relatórios" at bounding box center [688, 14] width 43 height 15
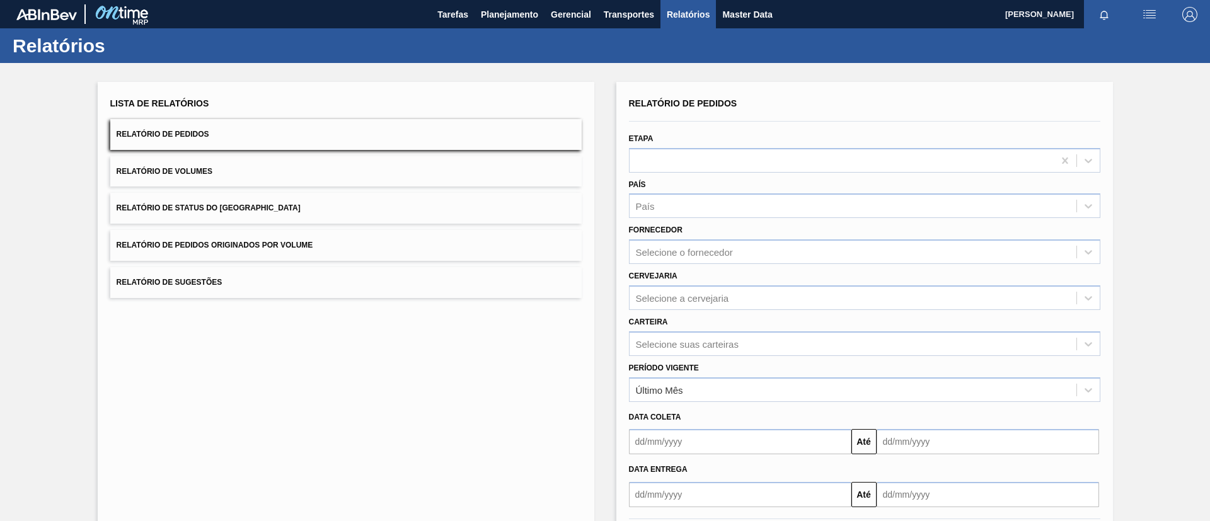
click at [296, 216] on button "Relatório de Status do [GEOGRAPHIC_DATA]" at bounding box center [345, 208] width 471 height 31
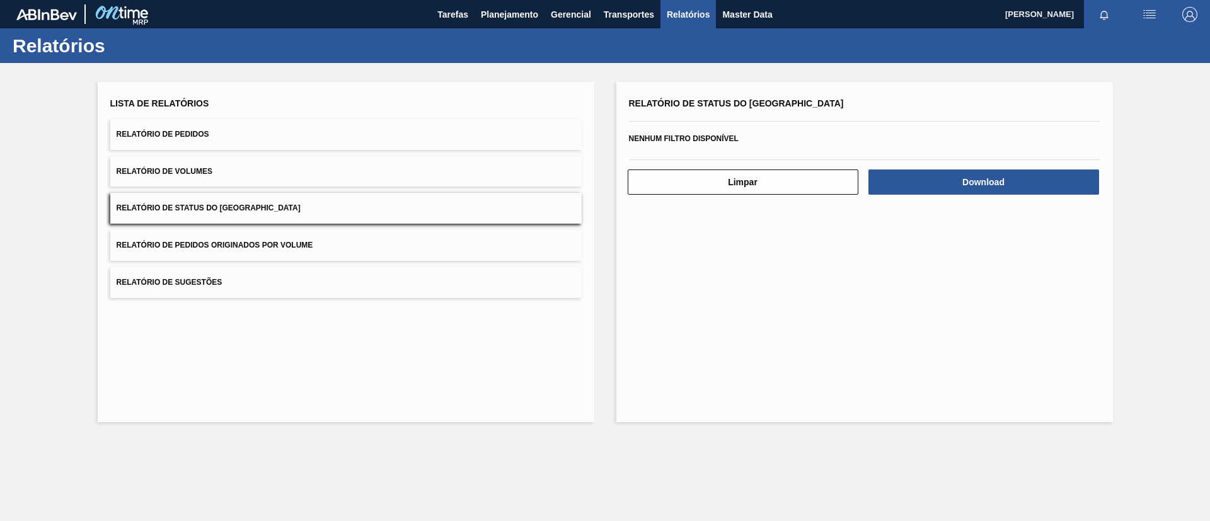
click at [233, 130] on button "Relatório de Pedidos" at bounding box center [345, 134] width 471 height 31
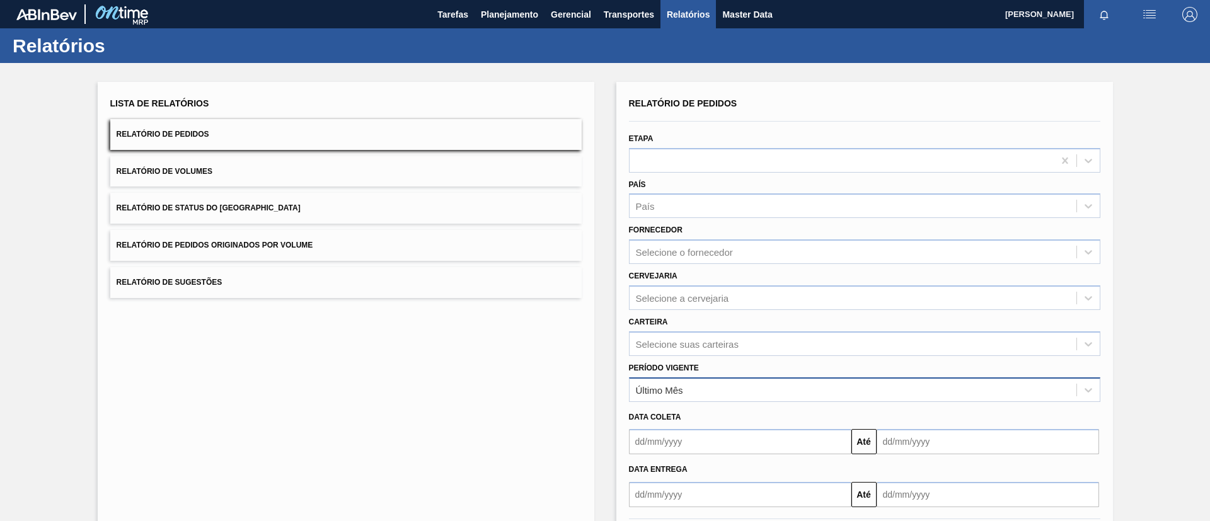
click at [692, 378] on div "Último Mês" at bounding box center [864, 389] width 471 height 25
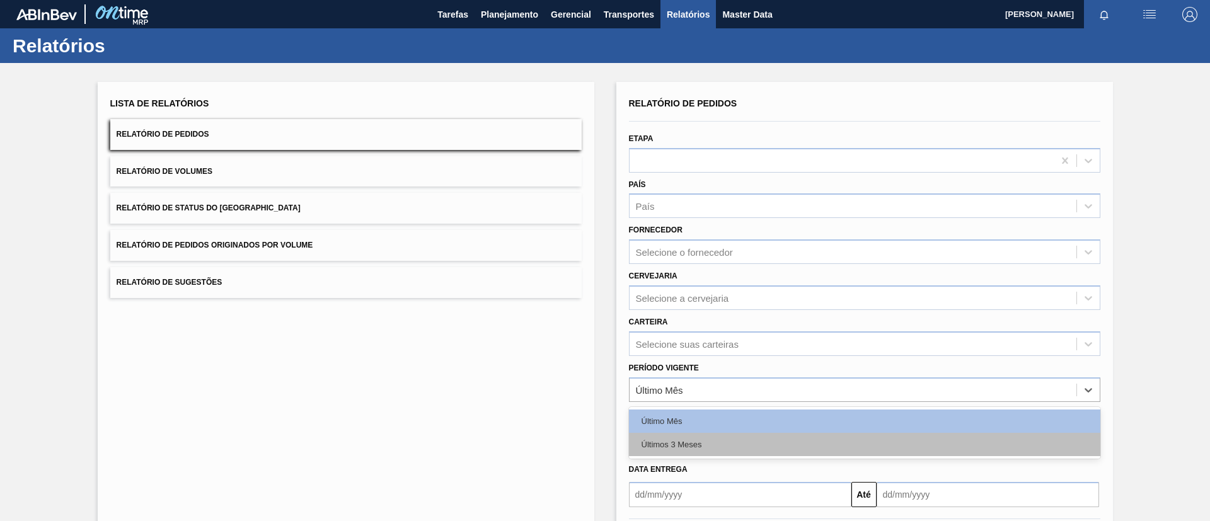
click at [684, 433] on div "Últimos 3 Meses" at bounding box center [864, 444] width 471 height 23
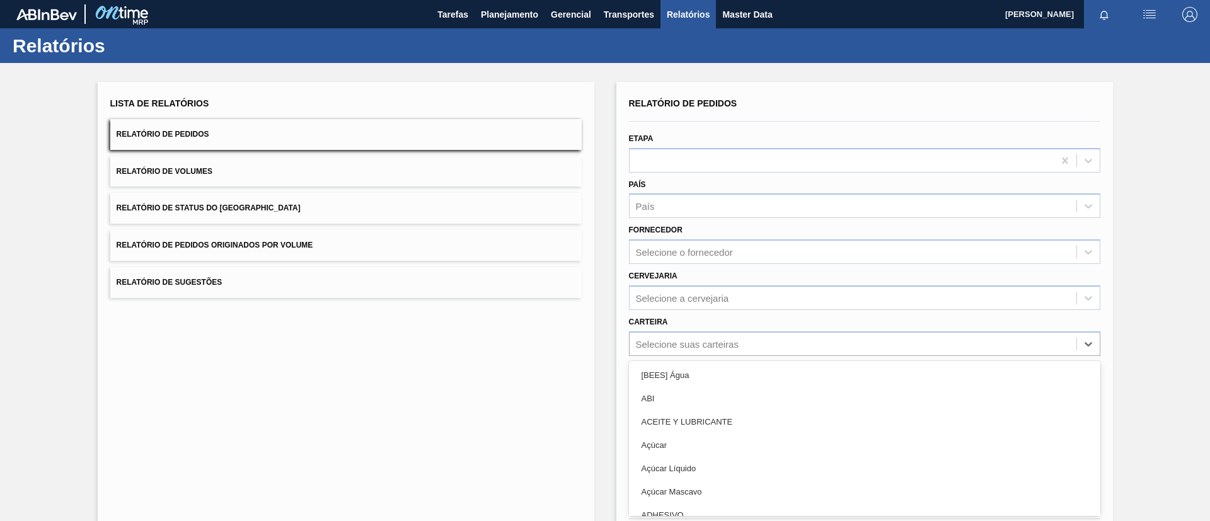
click at [717, 344] on div "option [BEES] Água focused, 1 of 101. 101 results available. Use Up and Down to…" at bounding box center [864, 343] width 471 height 25
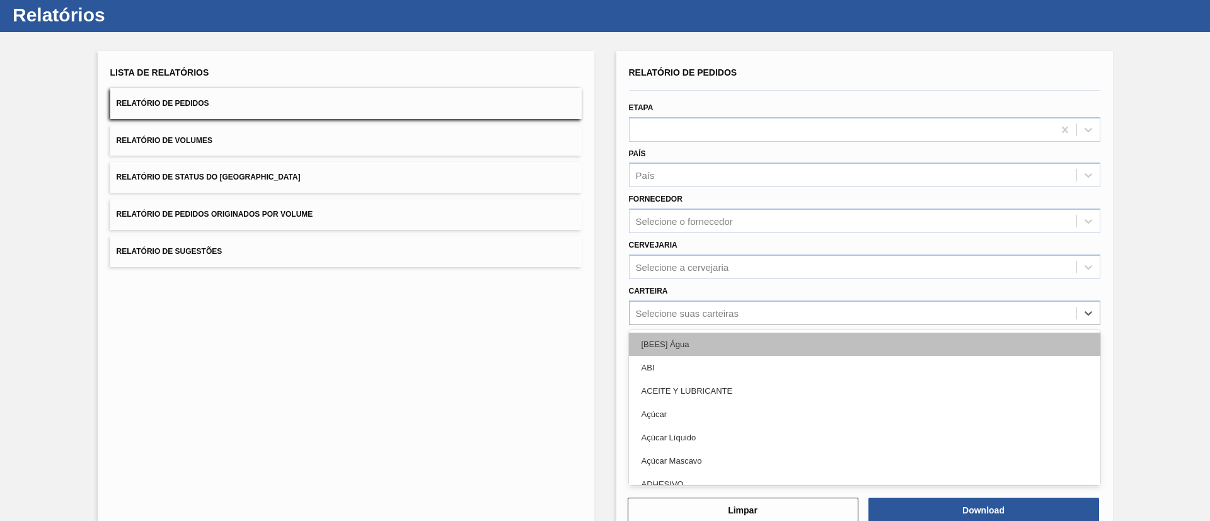
scroll to position [34, 0]
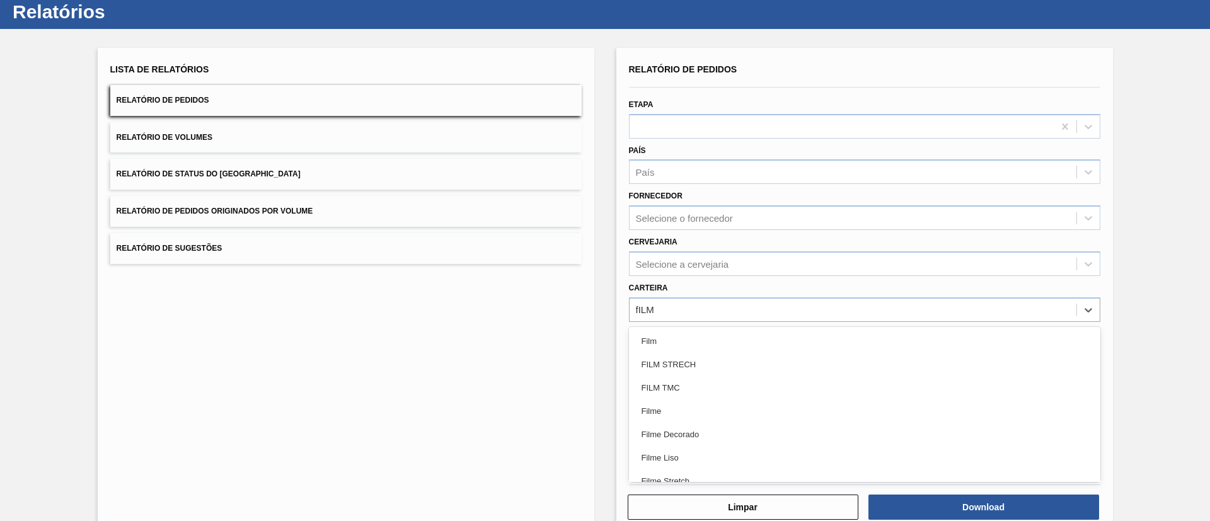
type input "fILME"
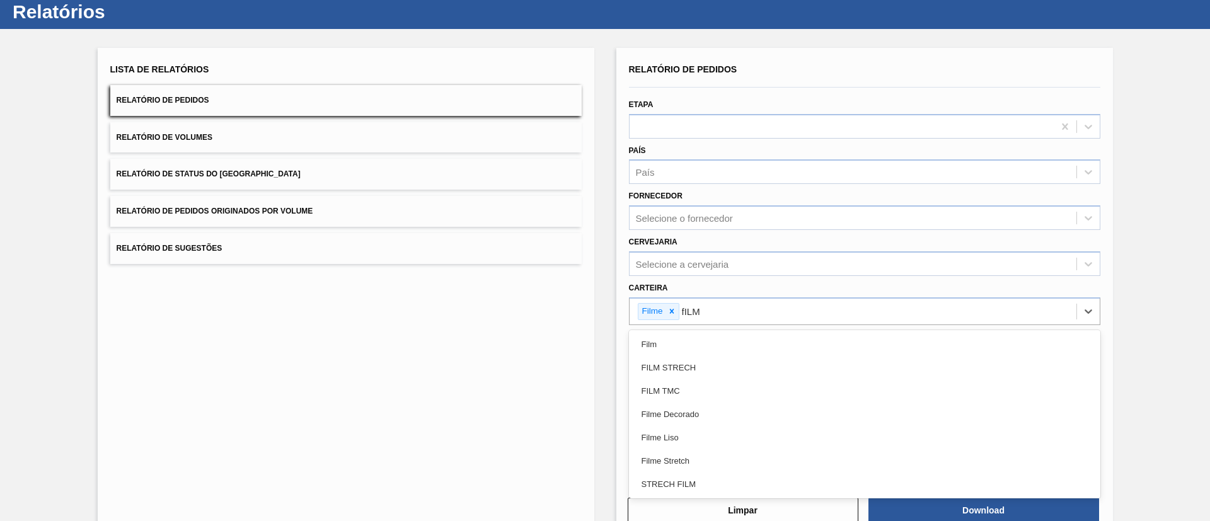
type input "fILME"
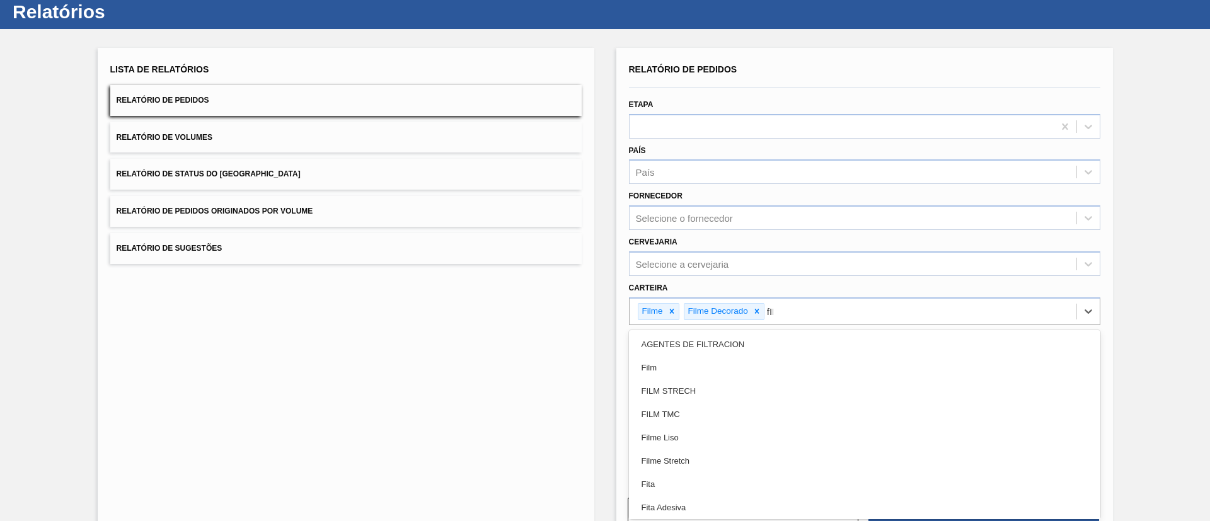
type input "fILME"
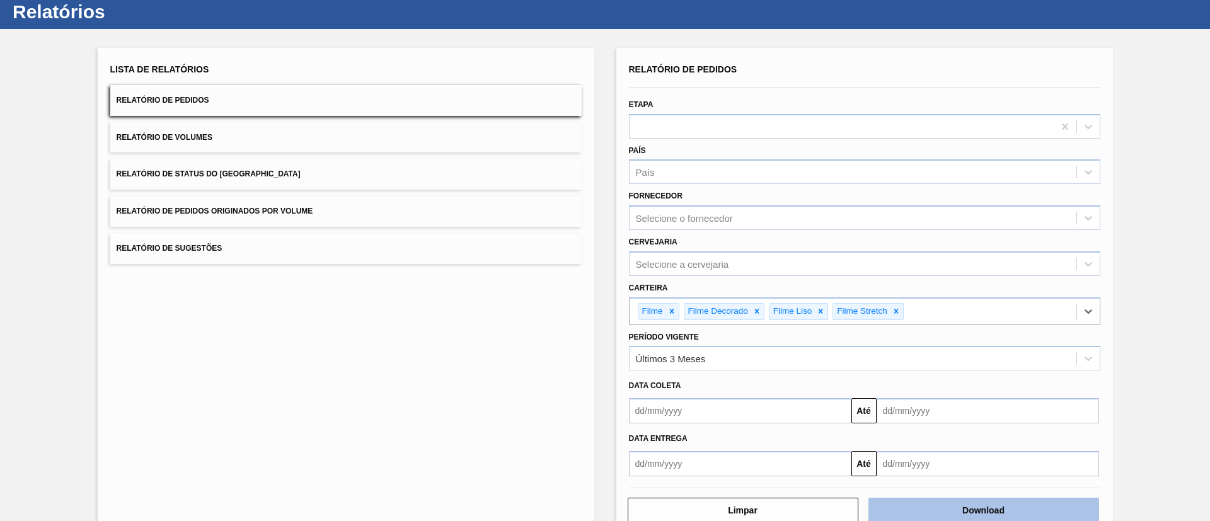
click at [974, 502] on button "Download" at bounding box center [983, 510] width 231 height 25
